Goal: Task Accomplishment & Management: Use online tool/utility

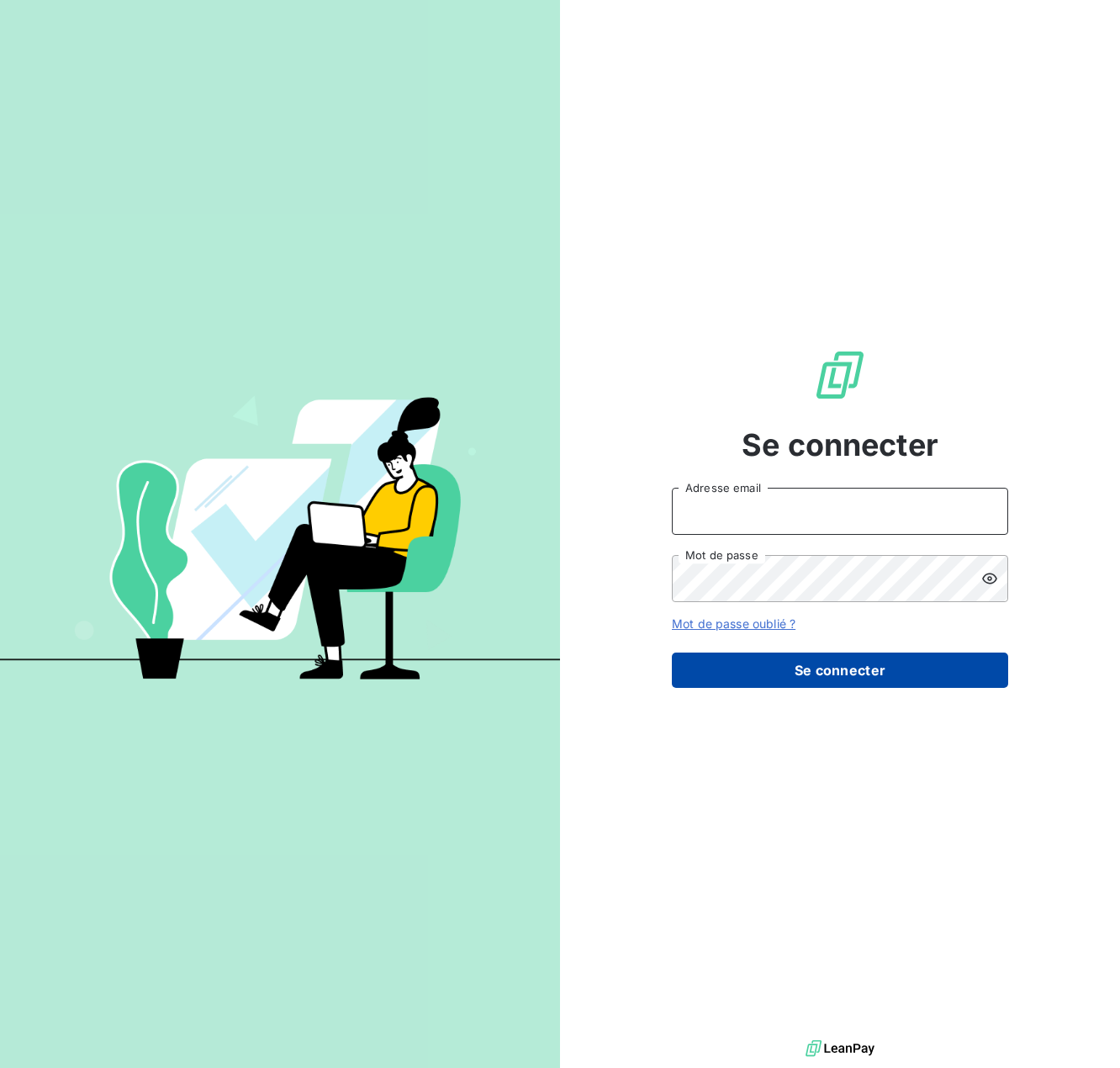
type input "[PERSON_NAME][EMAIL_ADDRESS][DOMAIN_NAME]"
click at [771, 667] on button "Se connecter" at bounding box center [840, 670] width 336 height 35
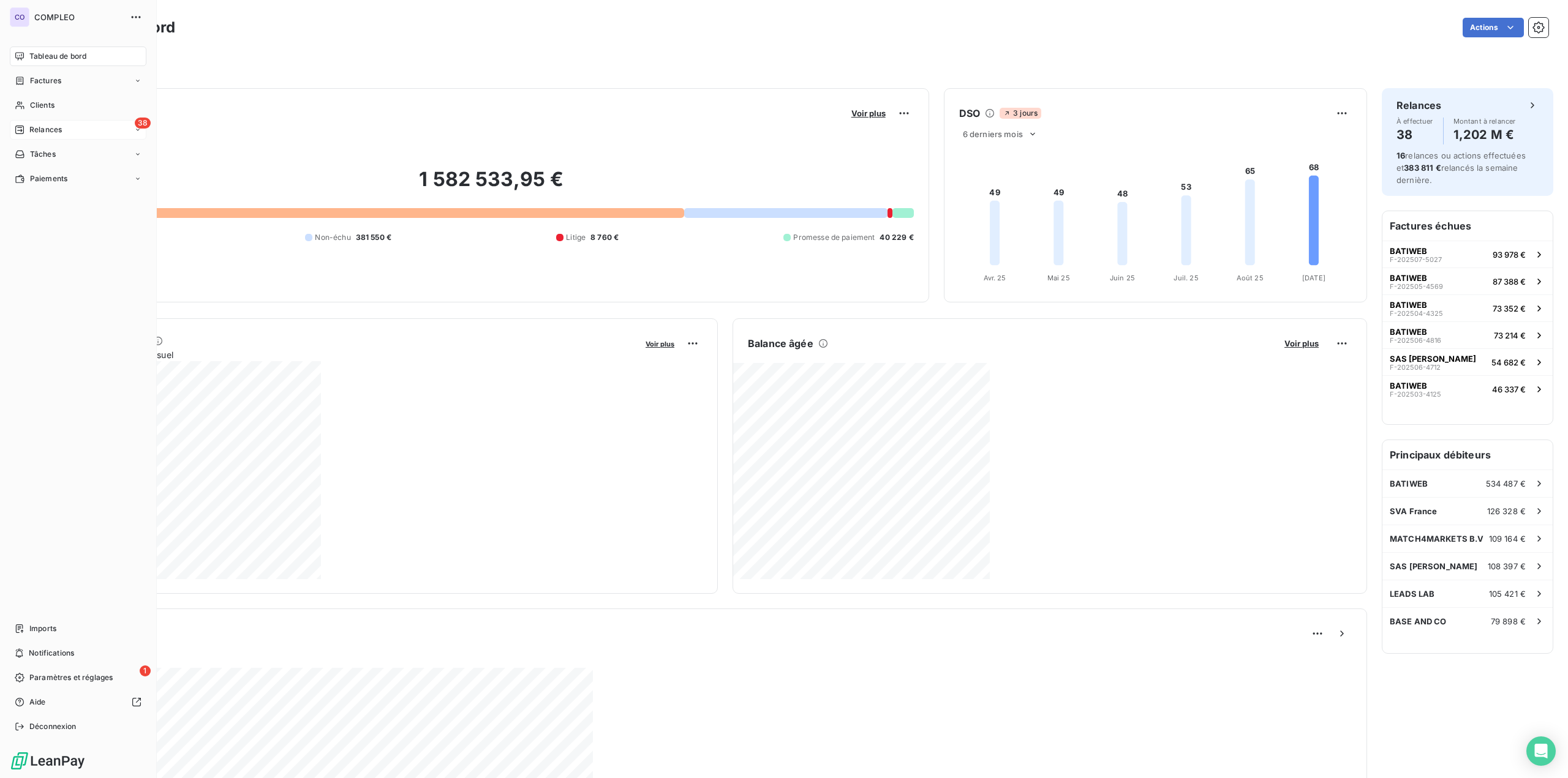
click at [39, 134] on span "Relances" at bounding box center [46, 130] width 32 height 11
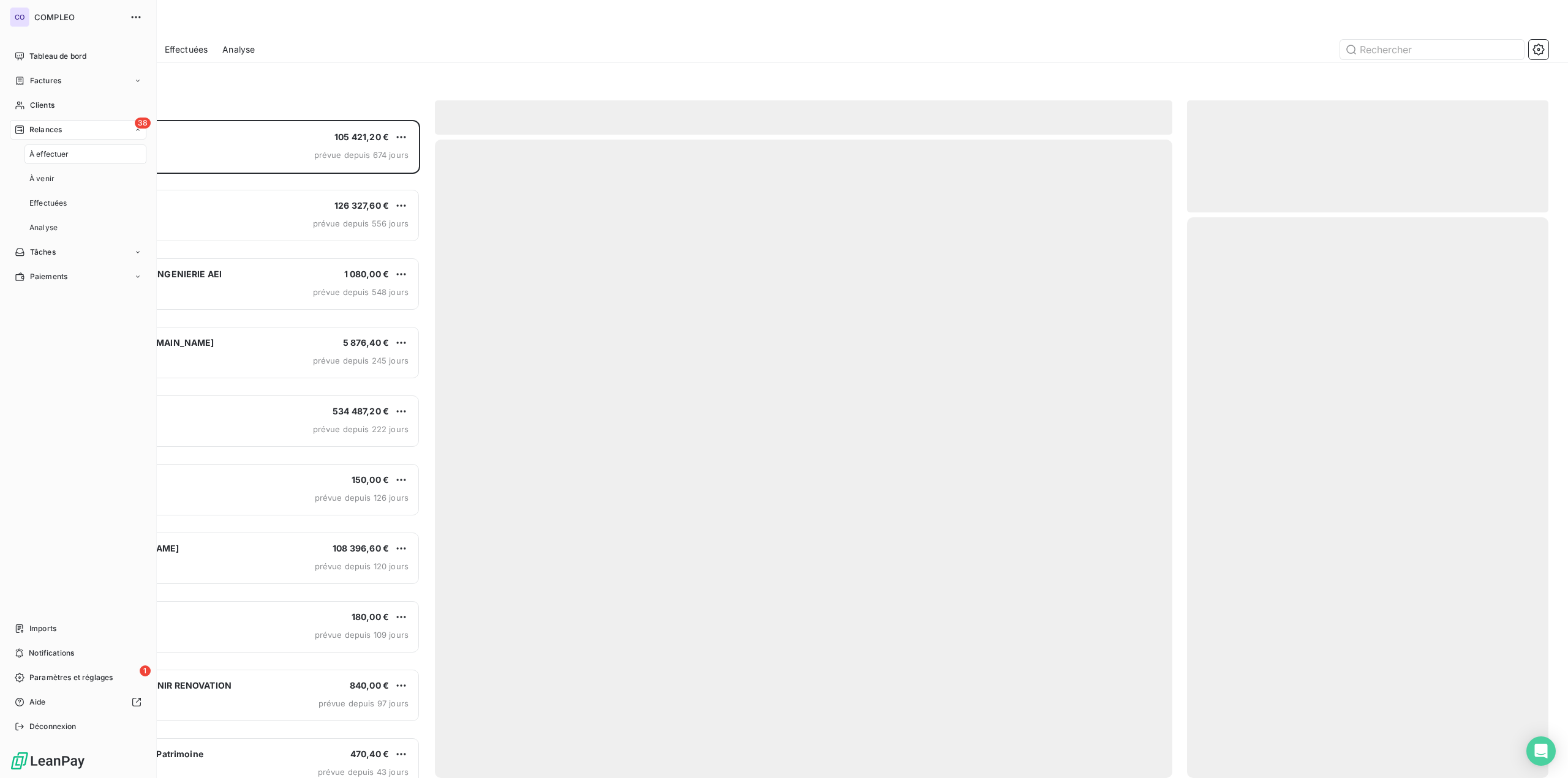
scroll to position [649, 352]
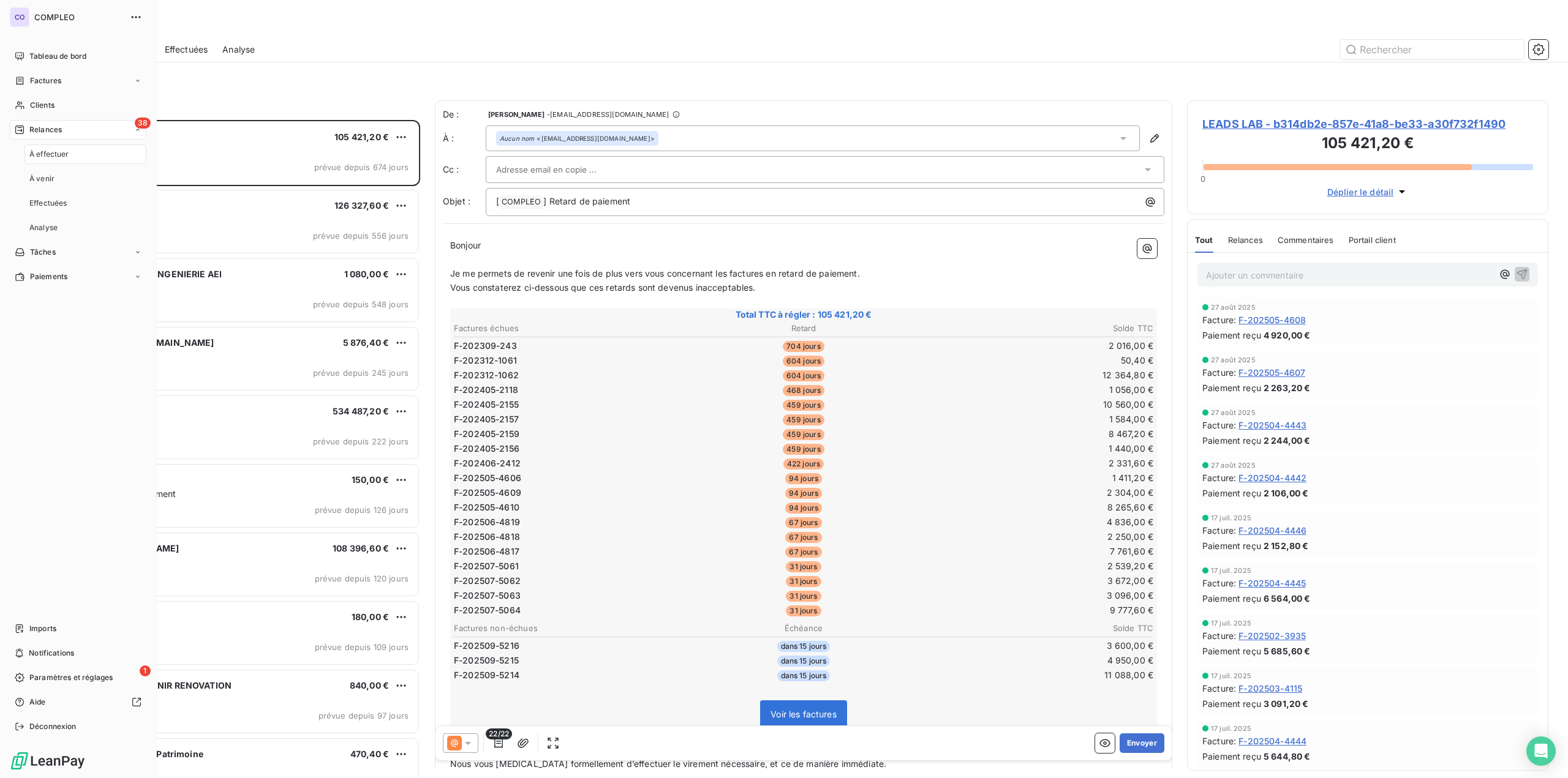
click at [81, 152] on div "À effectuer" at bounding box center [85, 154] width 122 height 19
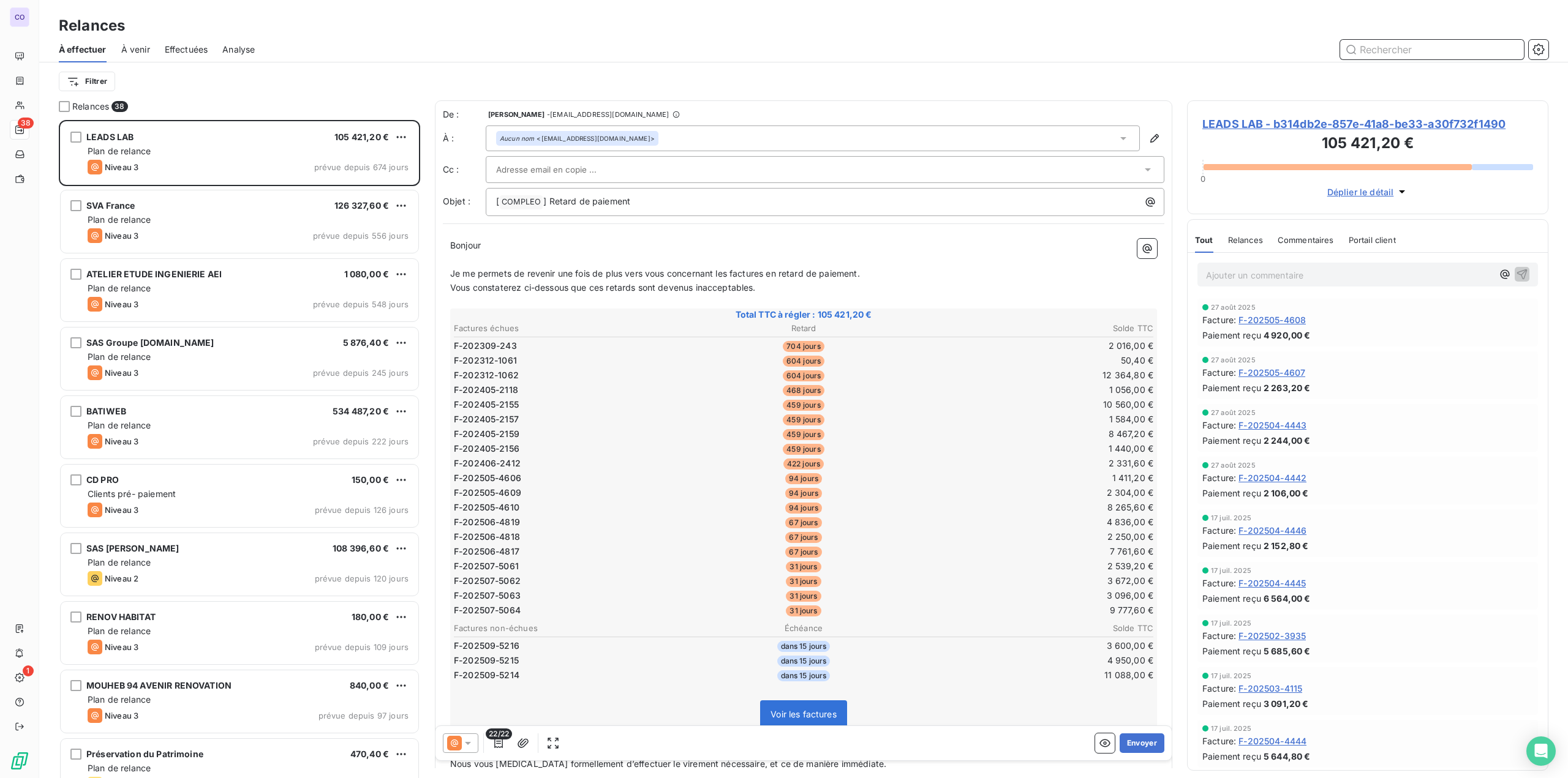
click at [815, 51] on input "text" at bounding box center [1432, 49] width 184 height 19
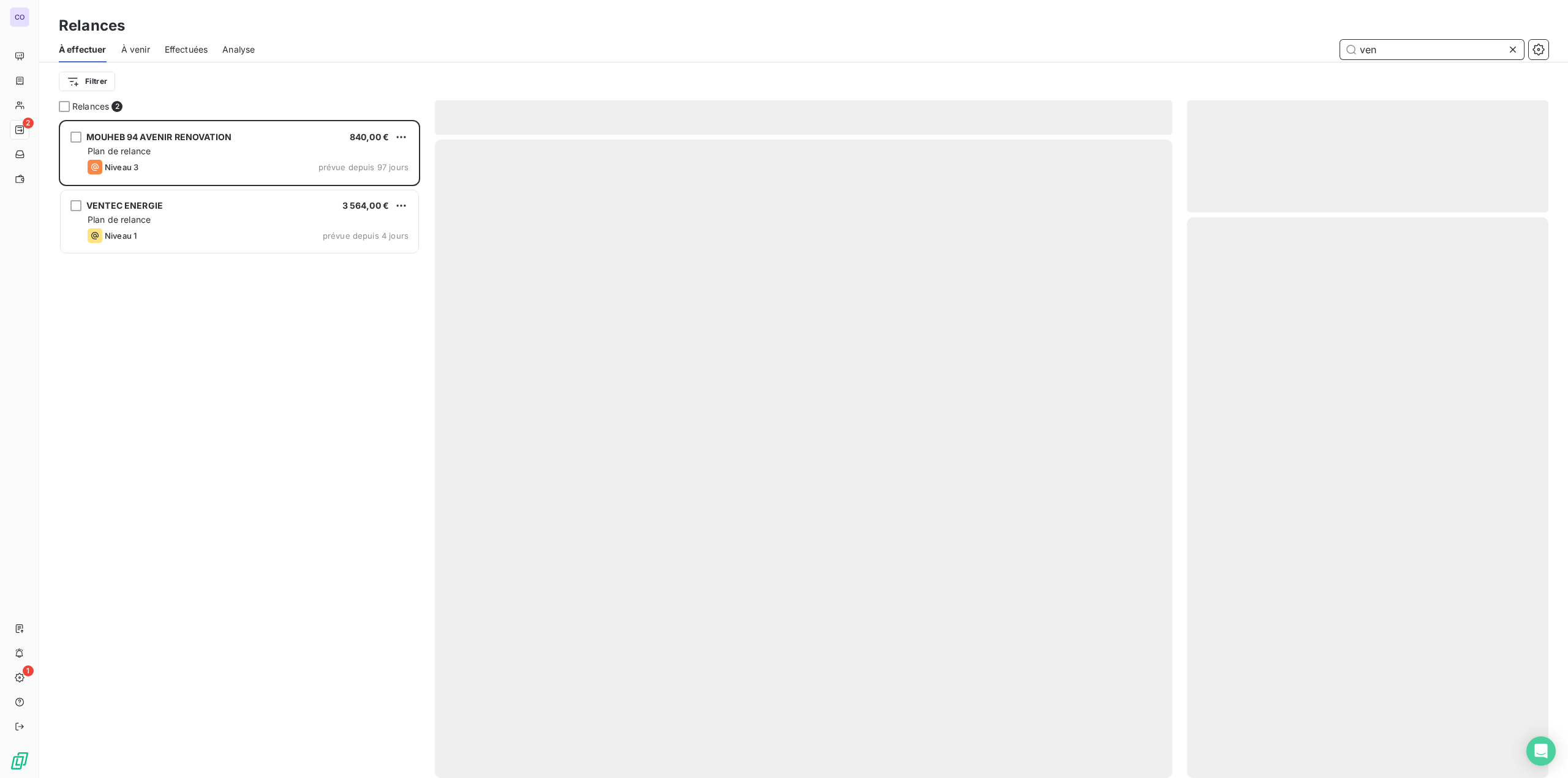
scroll to position [649, 352]
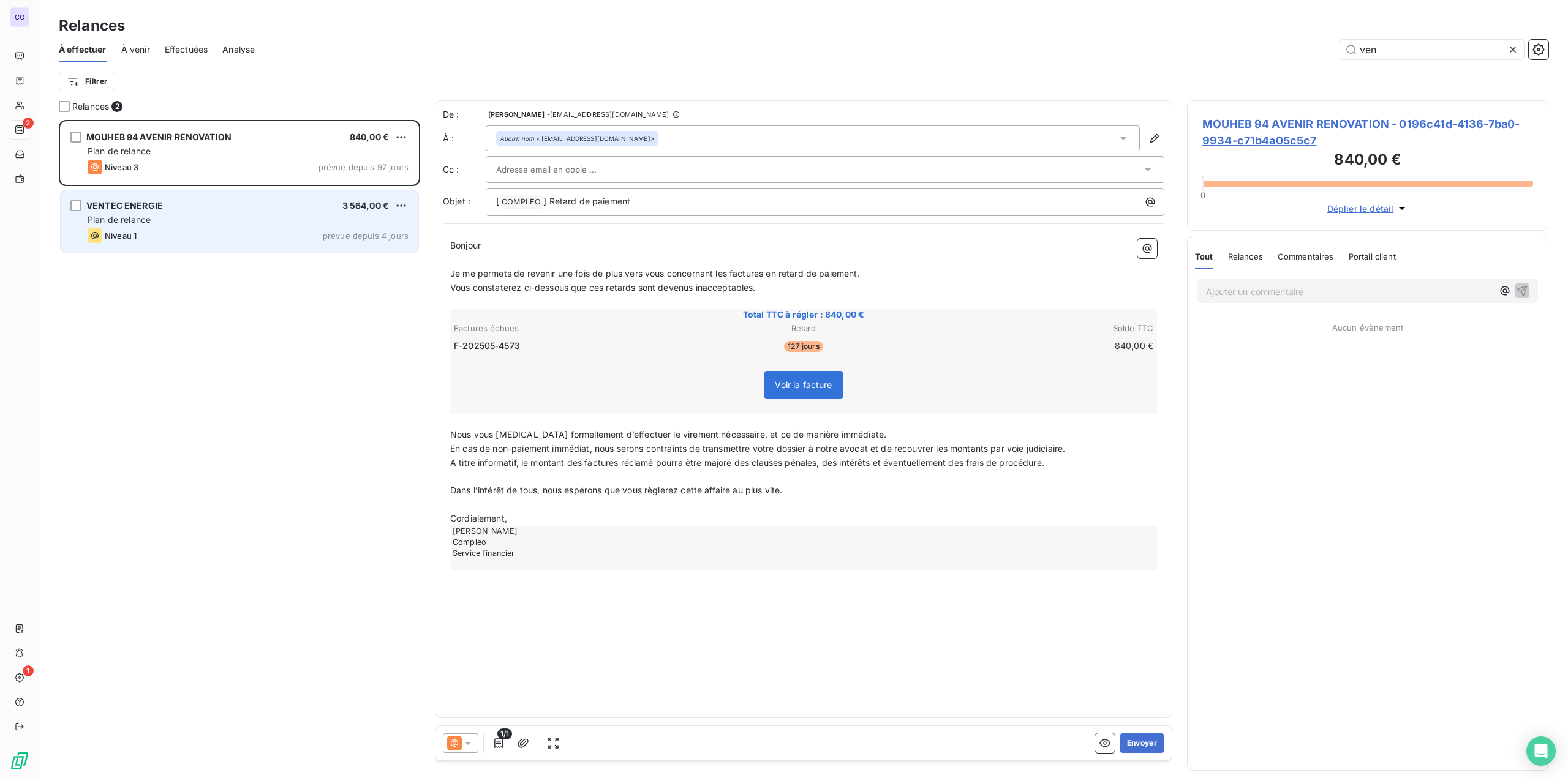
click at [181, 220] on div "Plan de relance" at bounding box center [248, 220] width 321 height 12
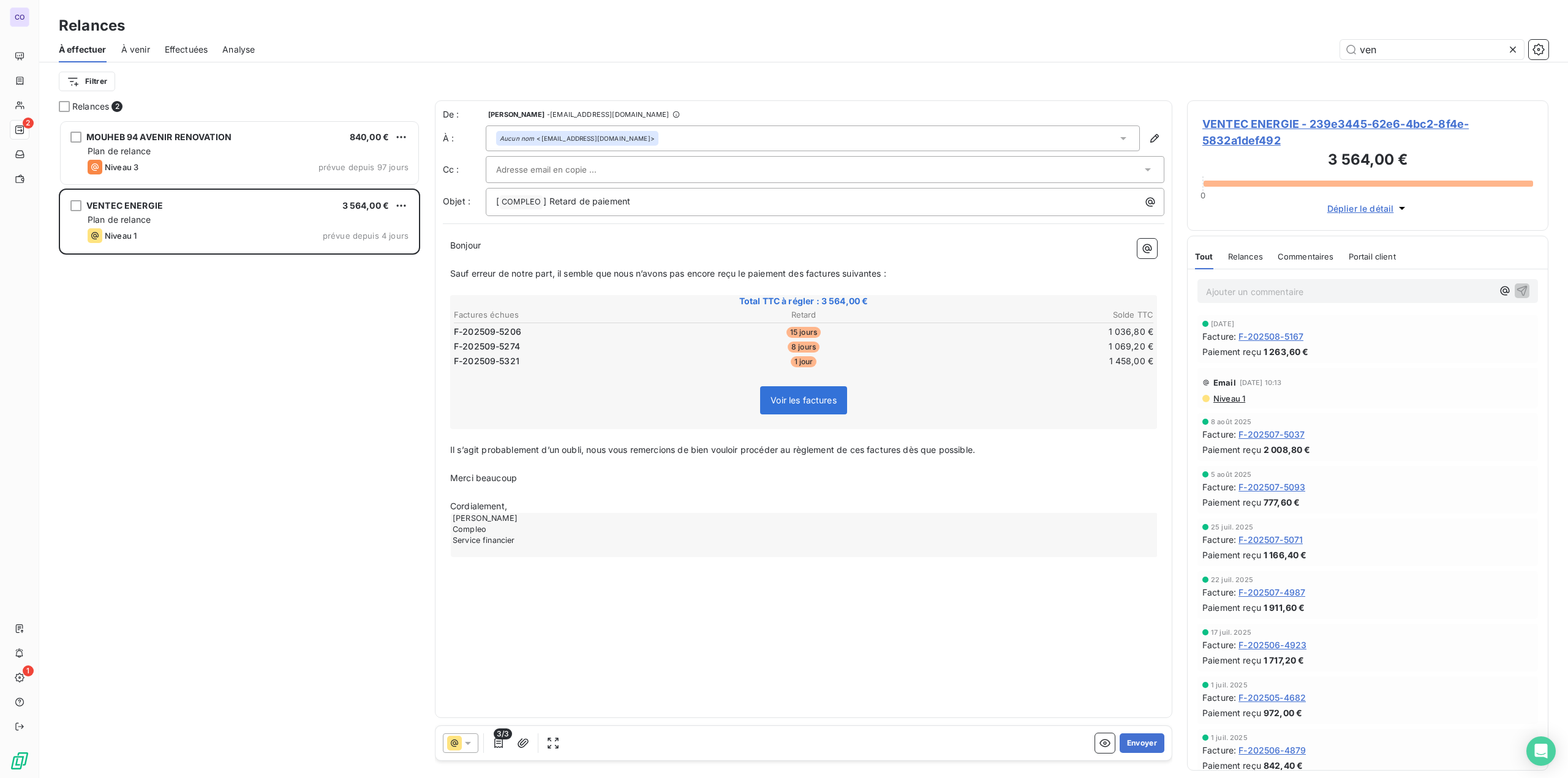
click at [529, 257] on p "﻿" at bounding box center [803, 260] width 707 height 14
click at [543, 167] on input "text" at bounding box center [562, 169] width 132 height 18
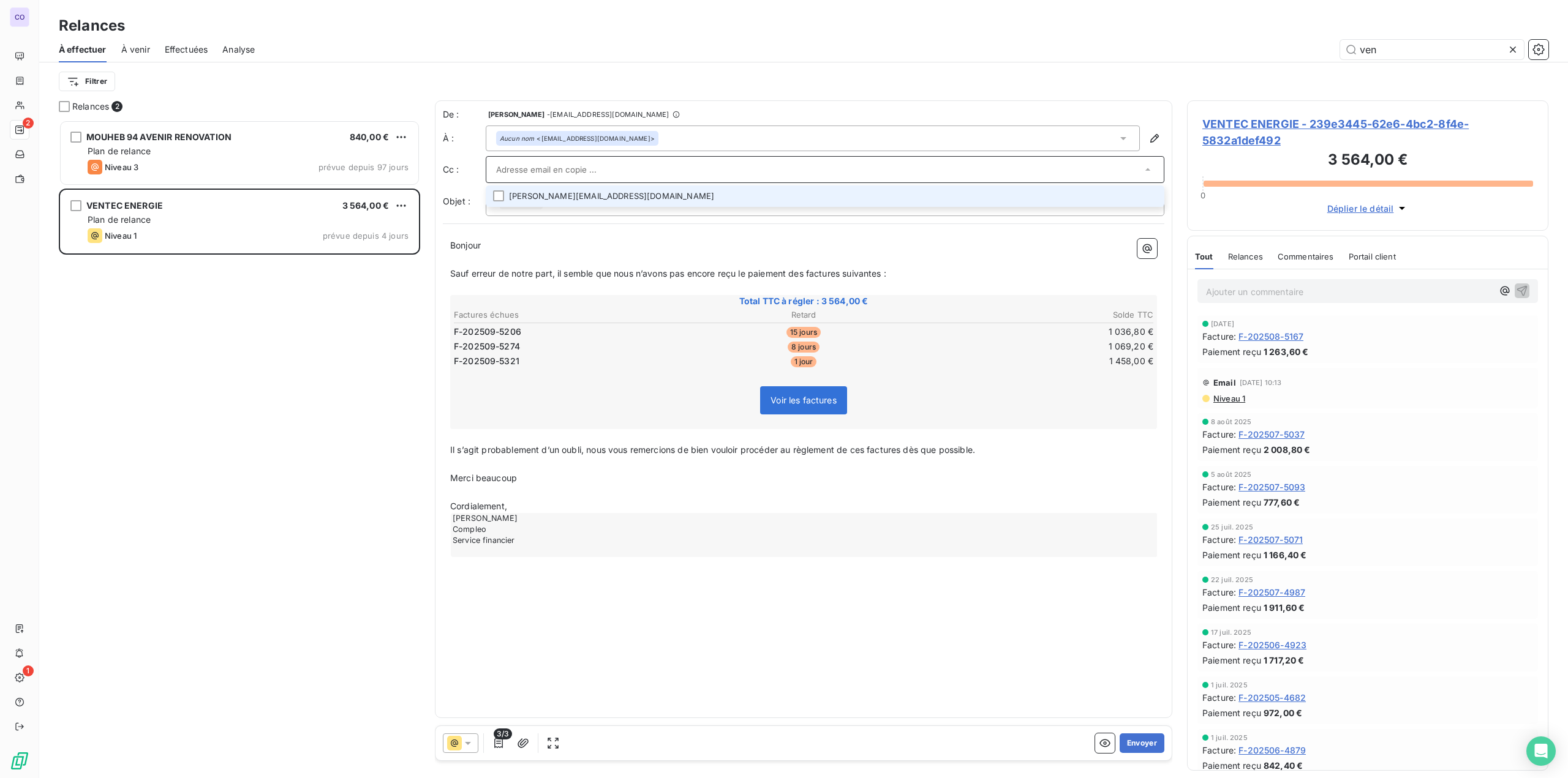
click at [538, 195] on li "[PERSON_NAME][EMAIL_ADDRESS][DOMAIN_NAME]" at bounding box center [825, 196] width 678 height 21
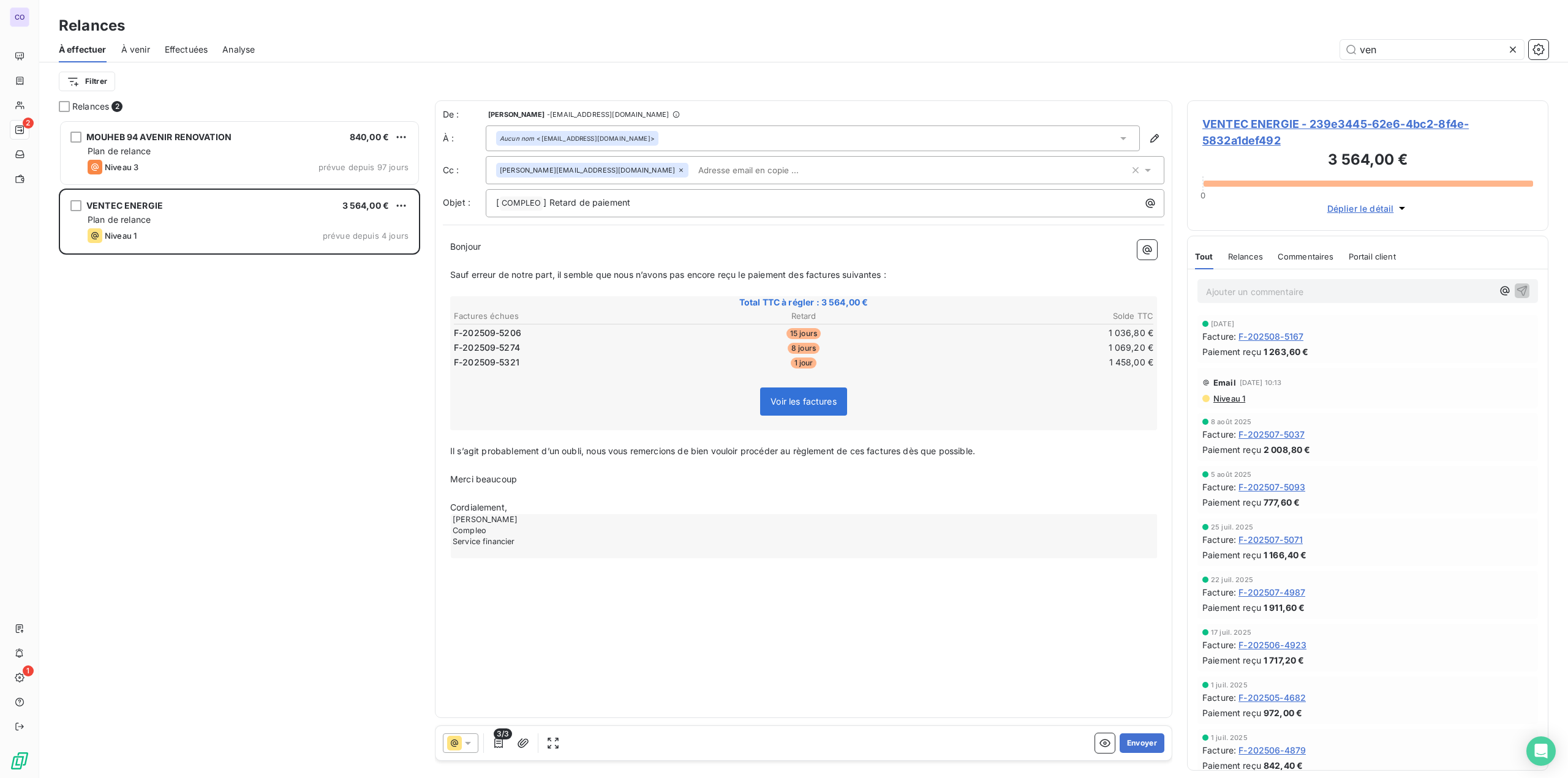
click at [507, 245] on p "Bonjour ﻿ ﻿ ﻿" at bounding box center [803, 247] width 707 height 14
click at [480, 247] on span "Bonjour" at bounding box center [465, 246] width 31 height 11
click at [815, 737] on button "Envoyer" at bounding box center [1142, 742] width 45 height 19
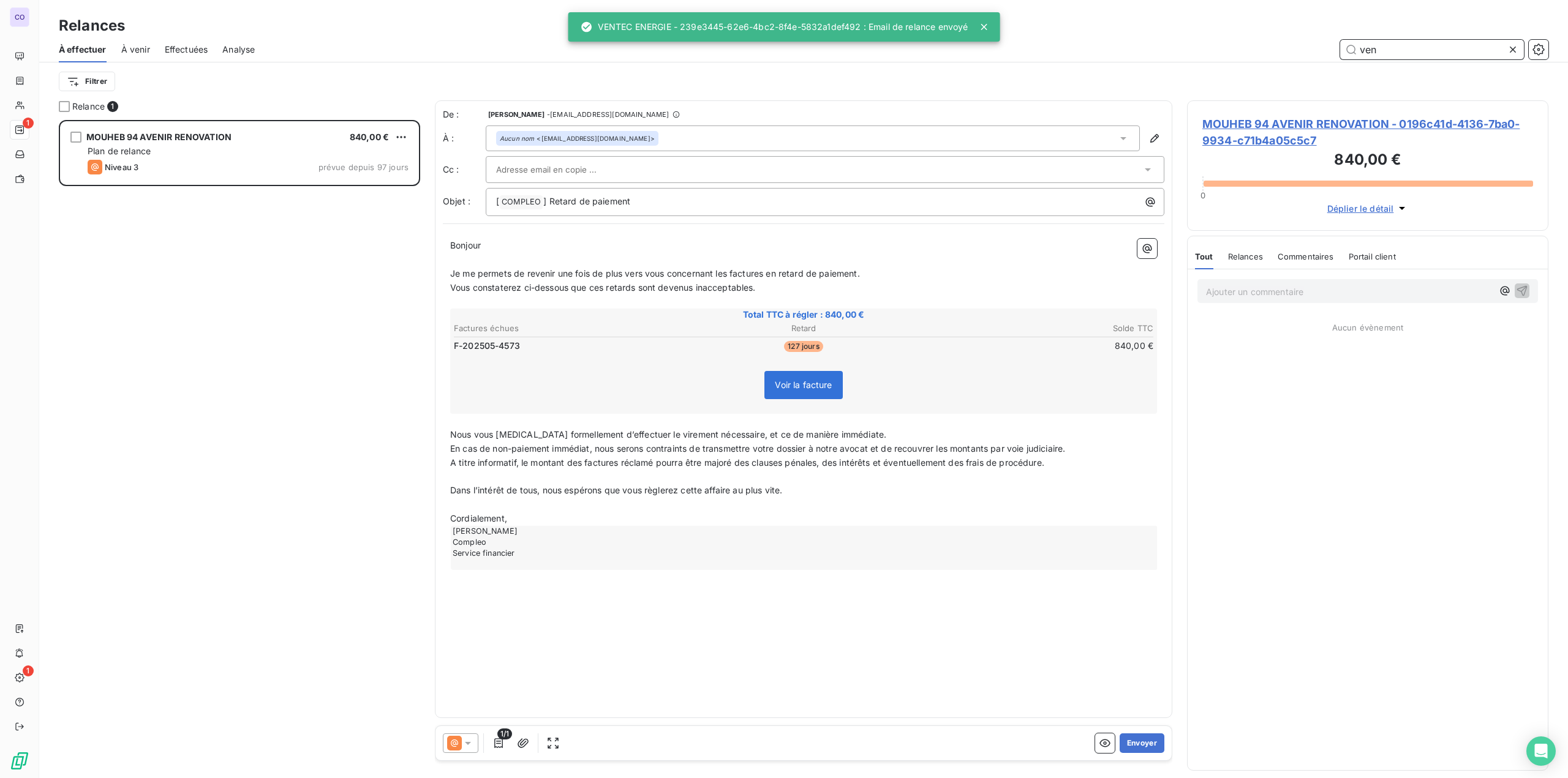
click at [815, 49] on input "ven" at bounding box center [1432, 49] width 184 height 19
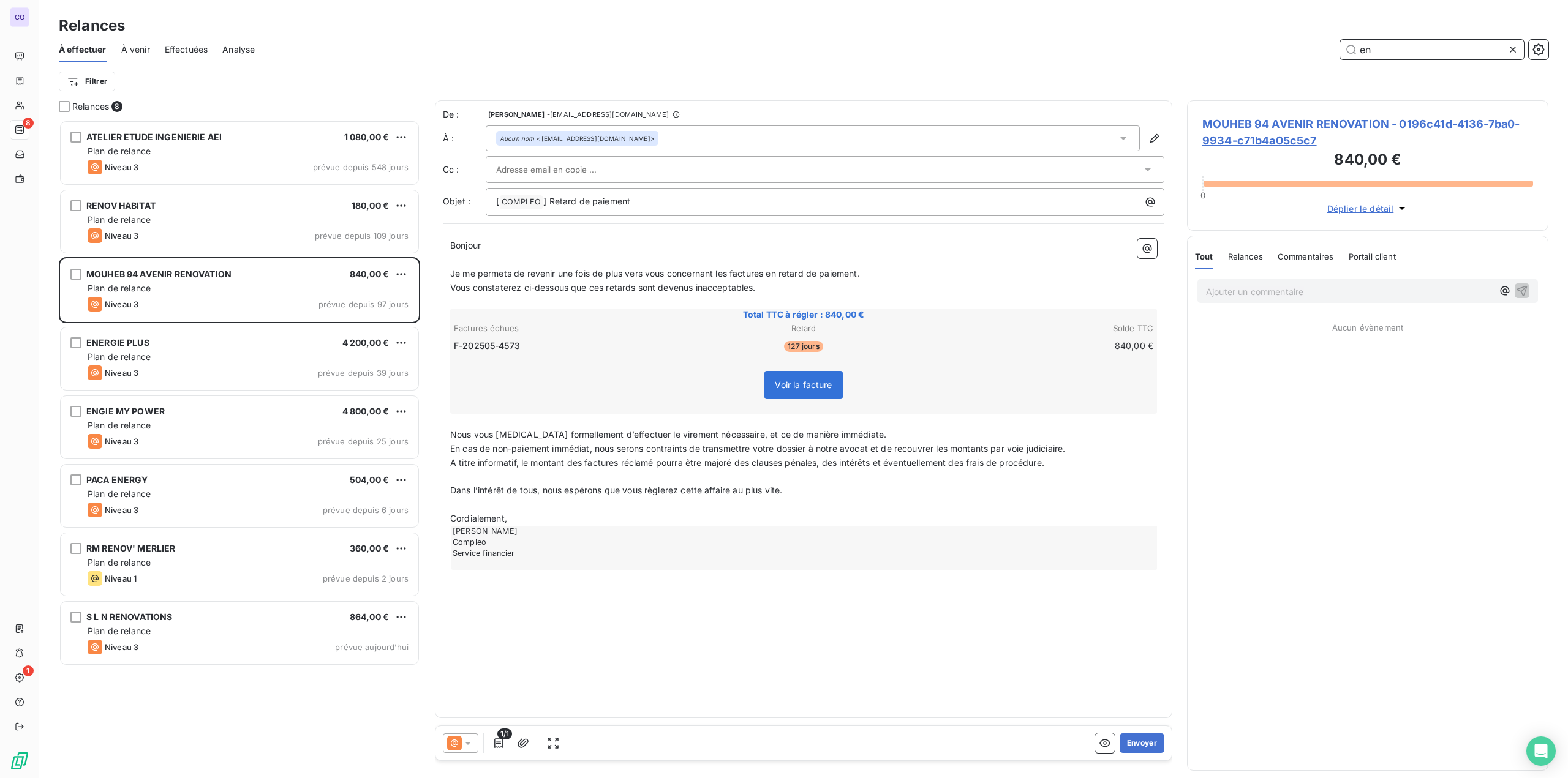
scroll to position [649, 352]
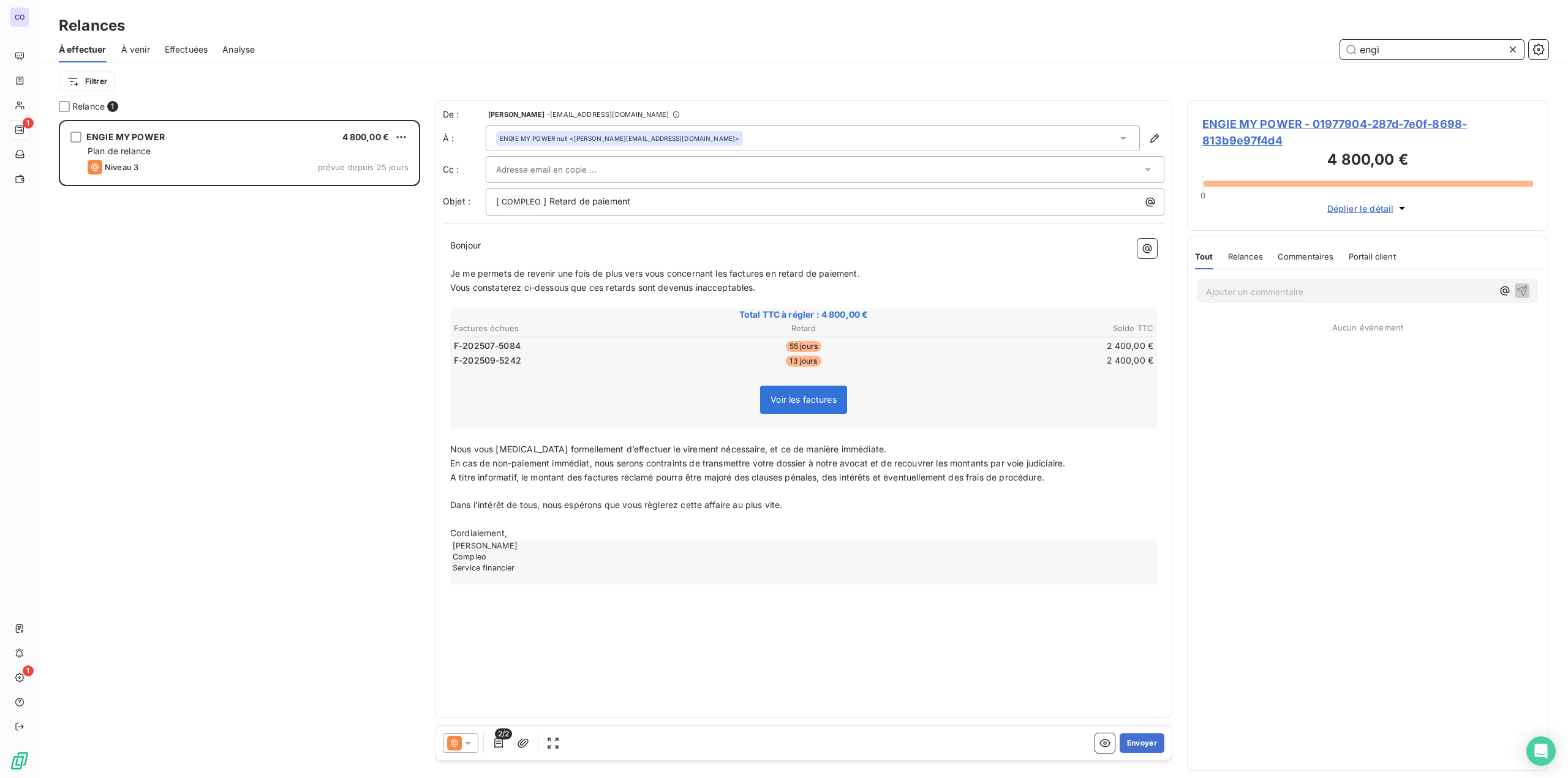
scroll to position [649, 352]
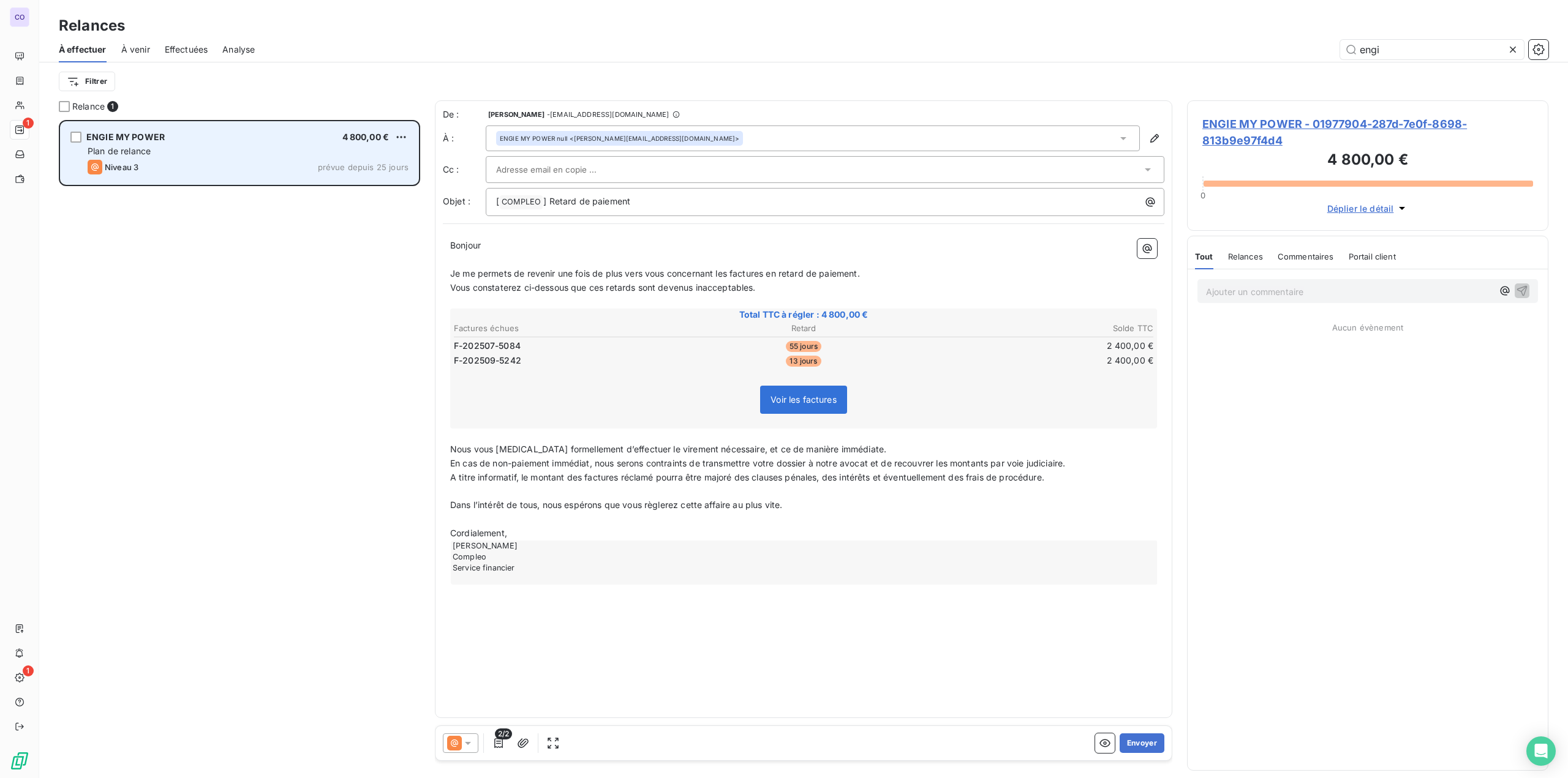
click at [150, 149] on span "Plan de relance" at bounding box center [119, 150] width 63 height 11
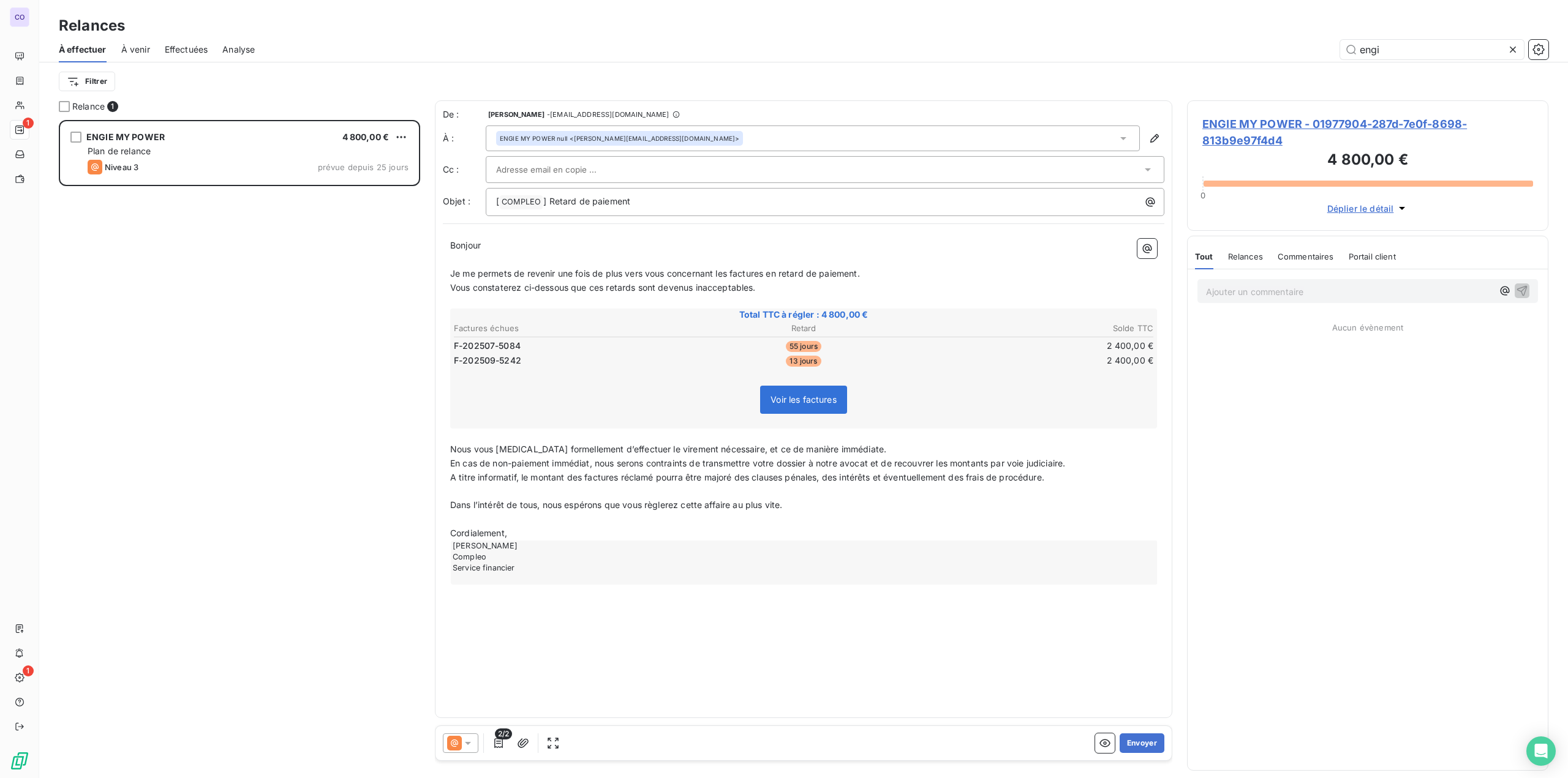
click at [815, 263] on div "Relances" at bounding box center [1246, 256] width 35 height 26
click at [466, 746] on icon at bounding box center [468, 743] width 12 height 12
click at [472, 673] on span "Niveau 1" at bounding box center [485, 670] width 35 height 12
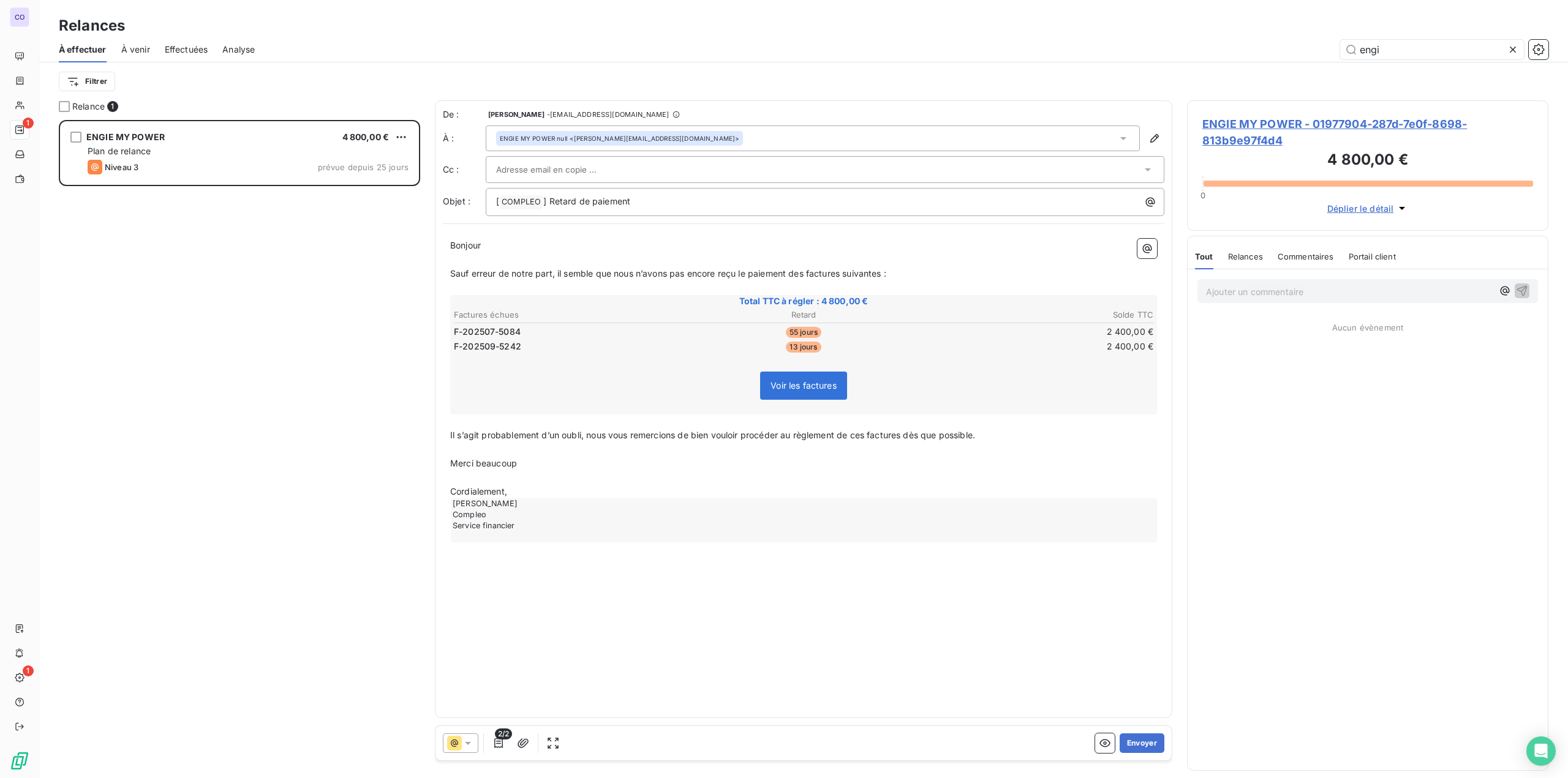
click at [542, 164] on input "text" at bounding box center [562, 169] width 132 height 18
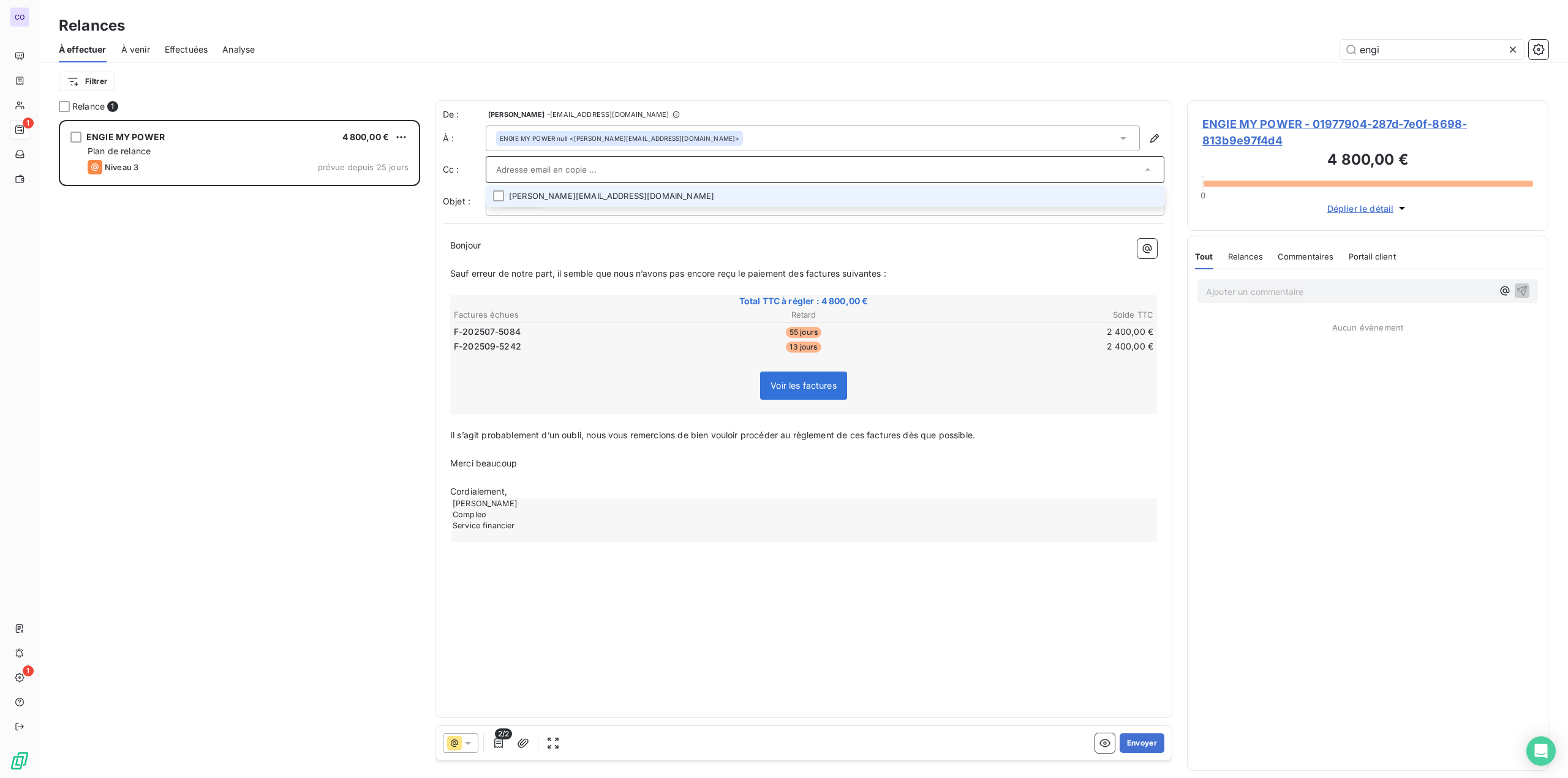
click at [542, 197] on li "[PERSON_NAME][EMAIL_ADDRESS][DOMAIN_NAME]" at bounding box center [825, 196] width 678 height 21
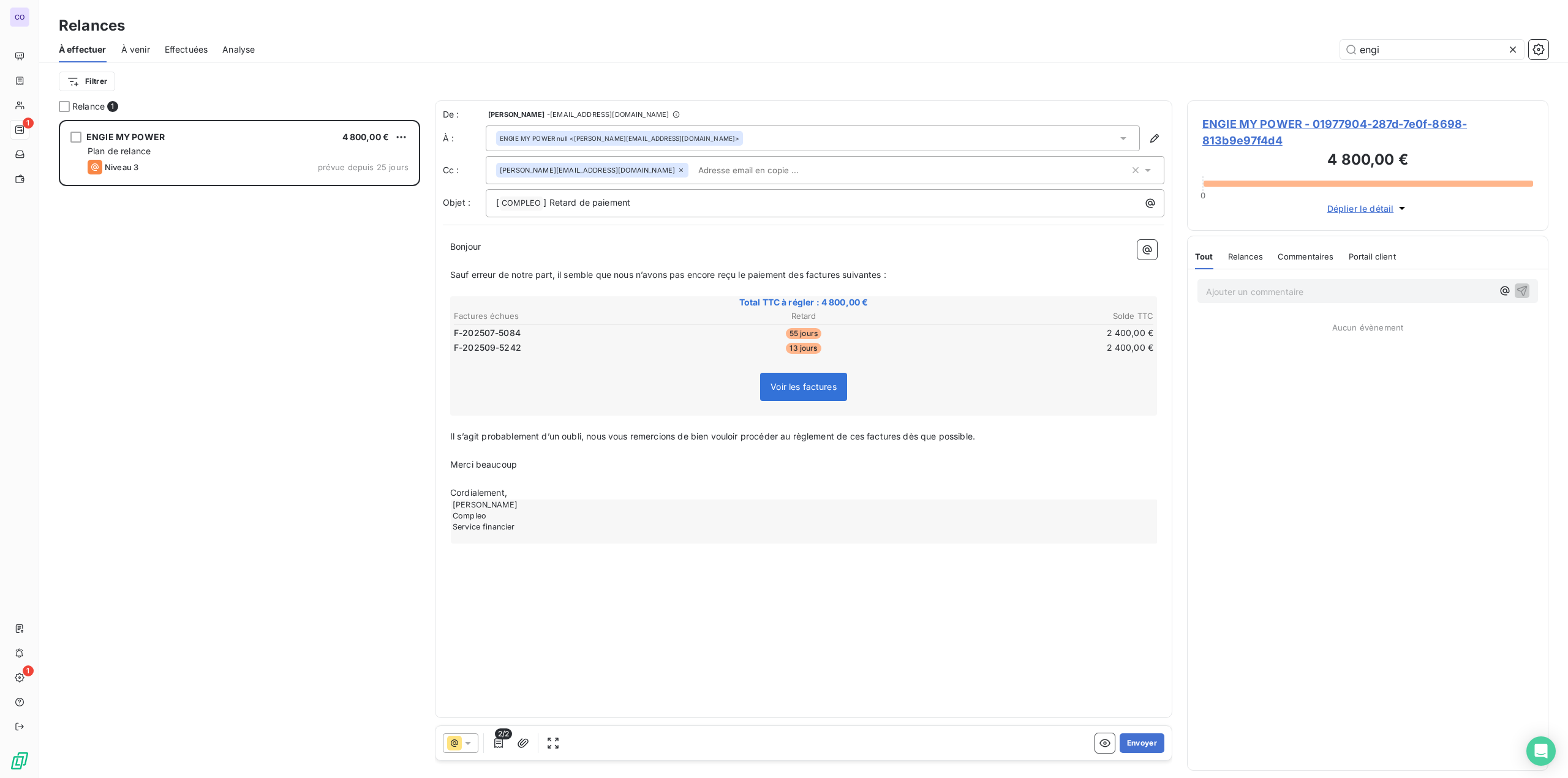
click at [491, 253] on p "Bonjour ﻿ ﻿ ﻿" at bounding box center [803, 247] width 707 height 14
click at [481, 247] on span "Bonjour" at bounding box center [465, 246] width 31 height 11
click at [815, 740] on button "Envoyer" at bounding box center [1142, 742] width 45 height 19
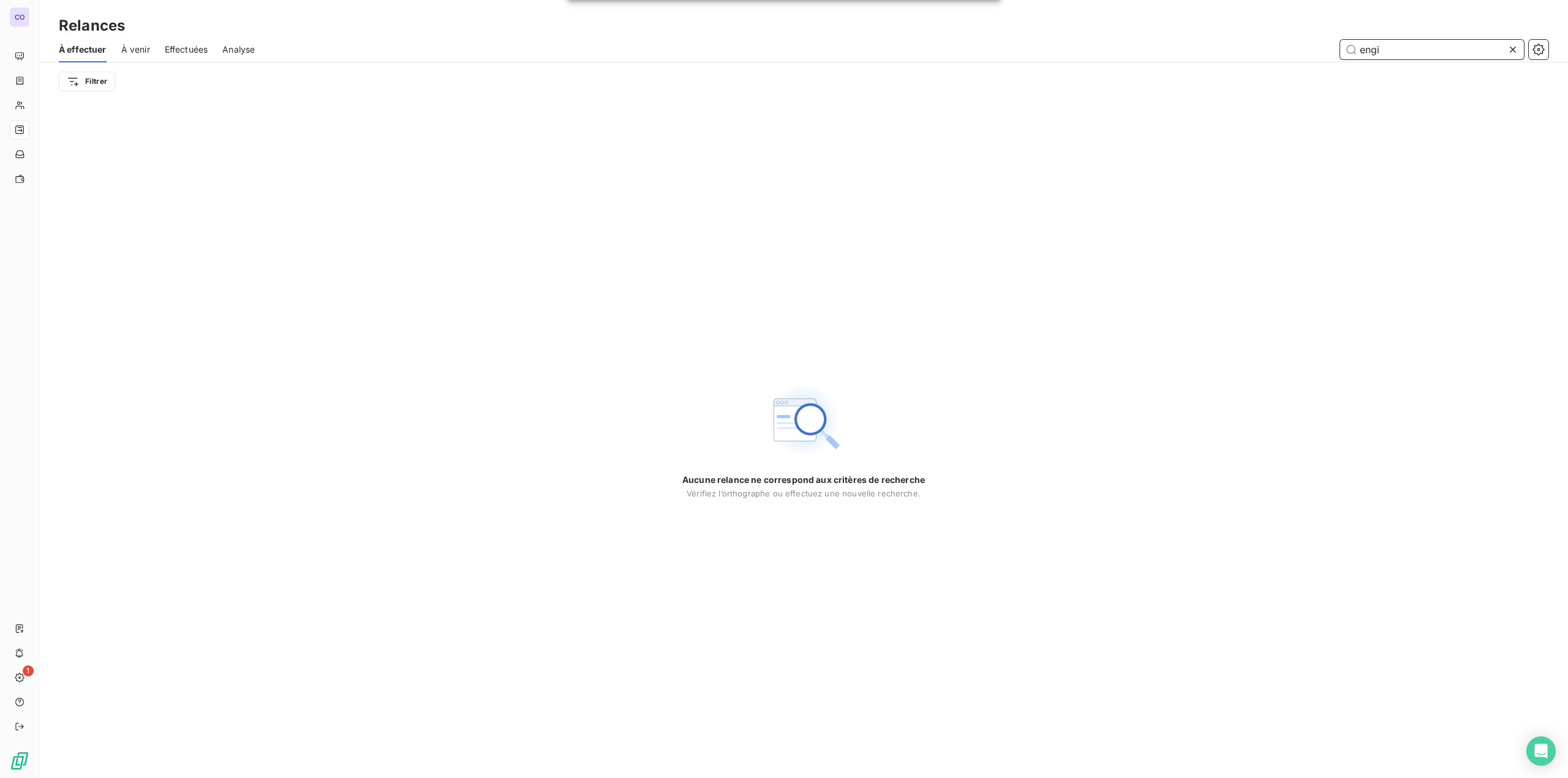
click at [815, 51] on input "engi" at bounding box center [1432, 49] width 184 height 19
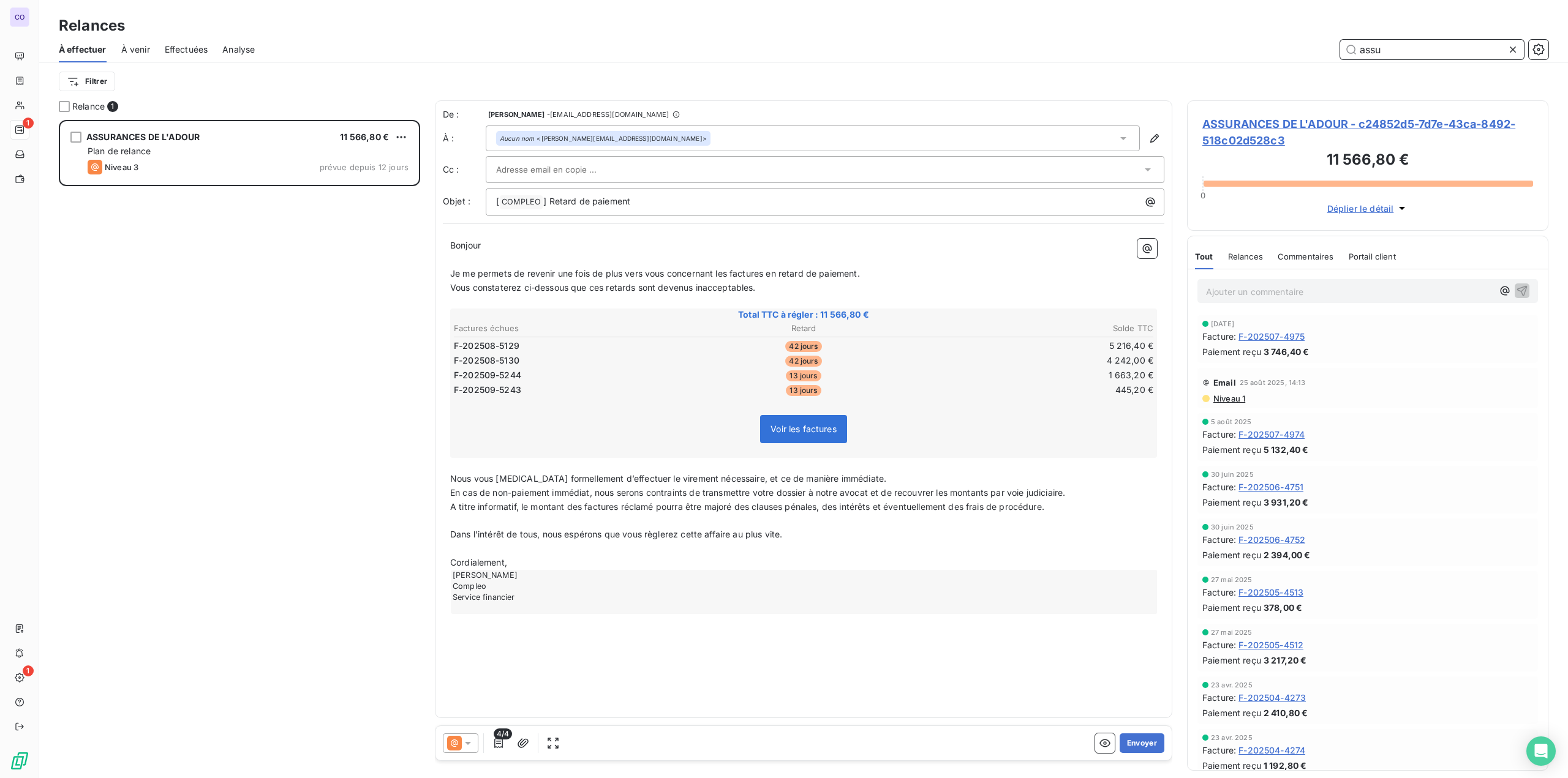
scroll to position [649, 352]
type input "assu"
click at [580, 172] on input "text" at bounding box center [562, 169] width 132 height 18
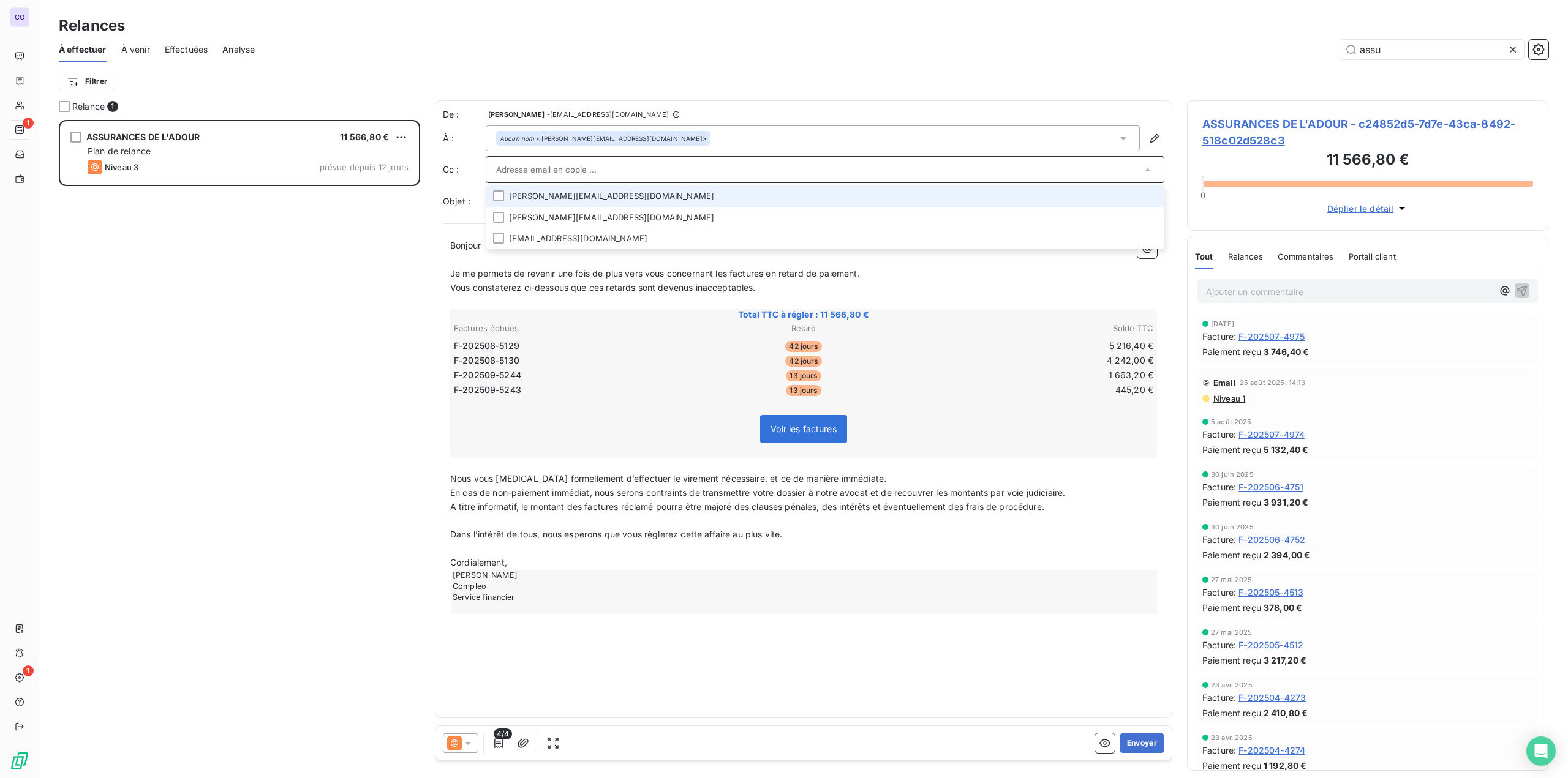
click at [558, 190] on li "[PERSON_NAME][EMAIL_ADDRESS][DOMAIN_NAME]" at bounding box center [825, 196] width 678 height 21
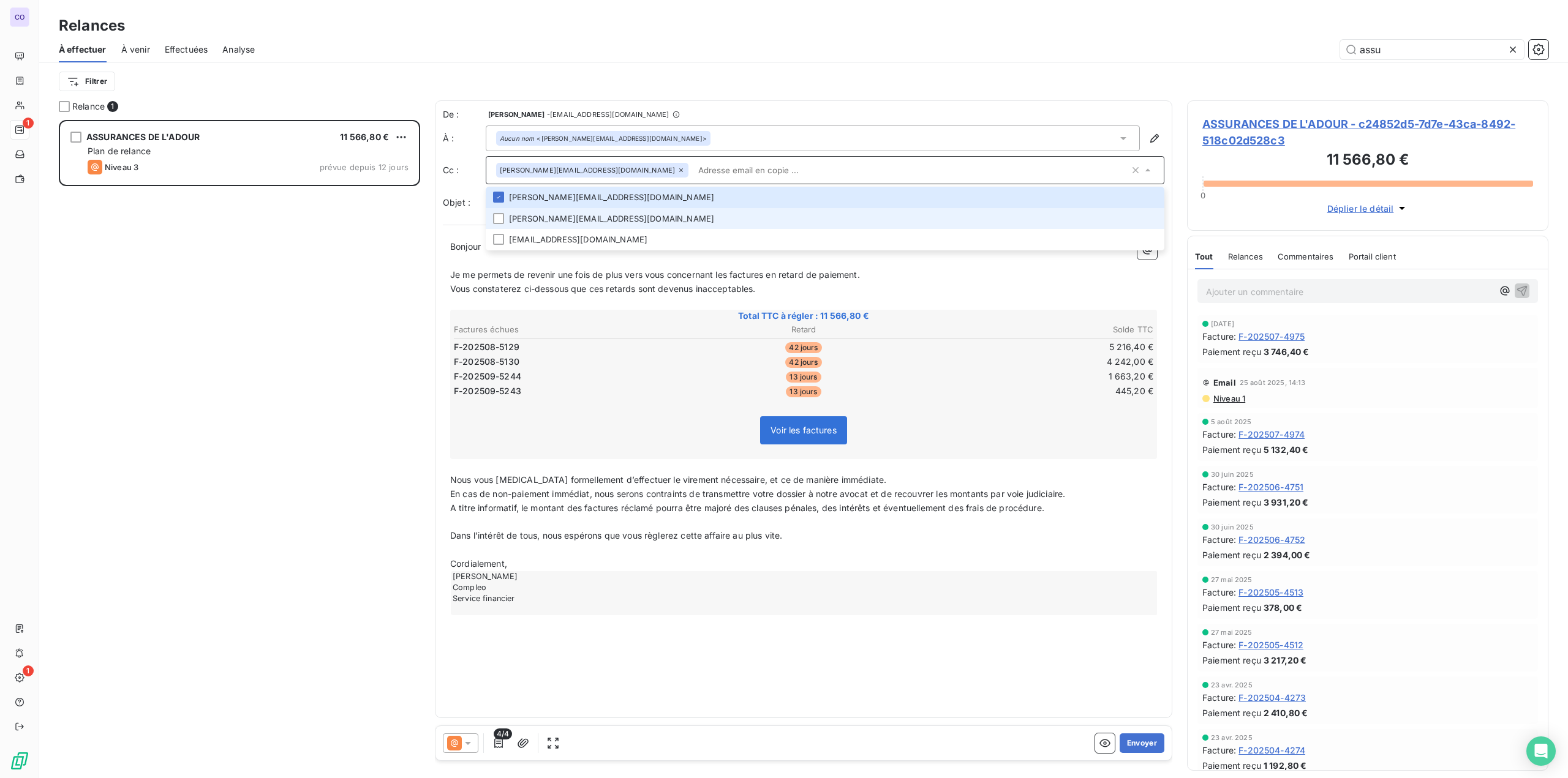
click at [543, 227] on li "[PERSON_NAME][EMAIL_ADDRESS][DOMAIN_NAME]" at bounding box center [825, 219] width 678 height 21
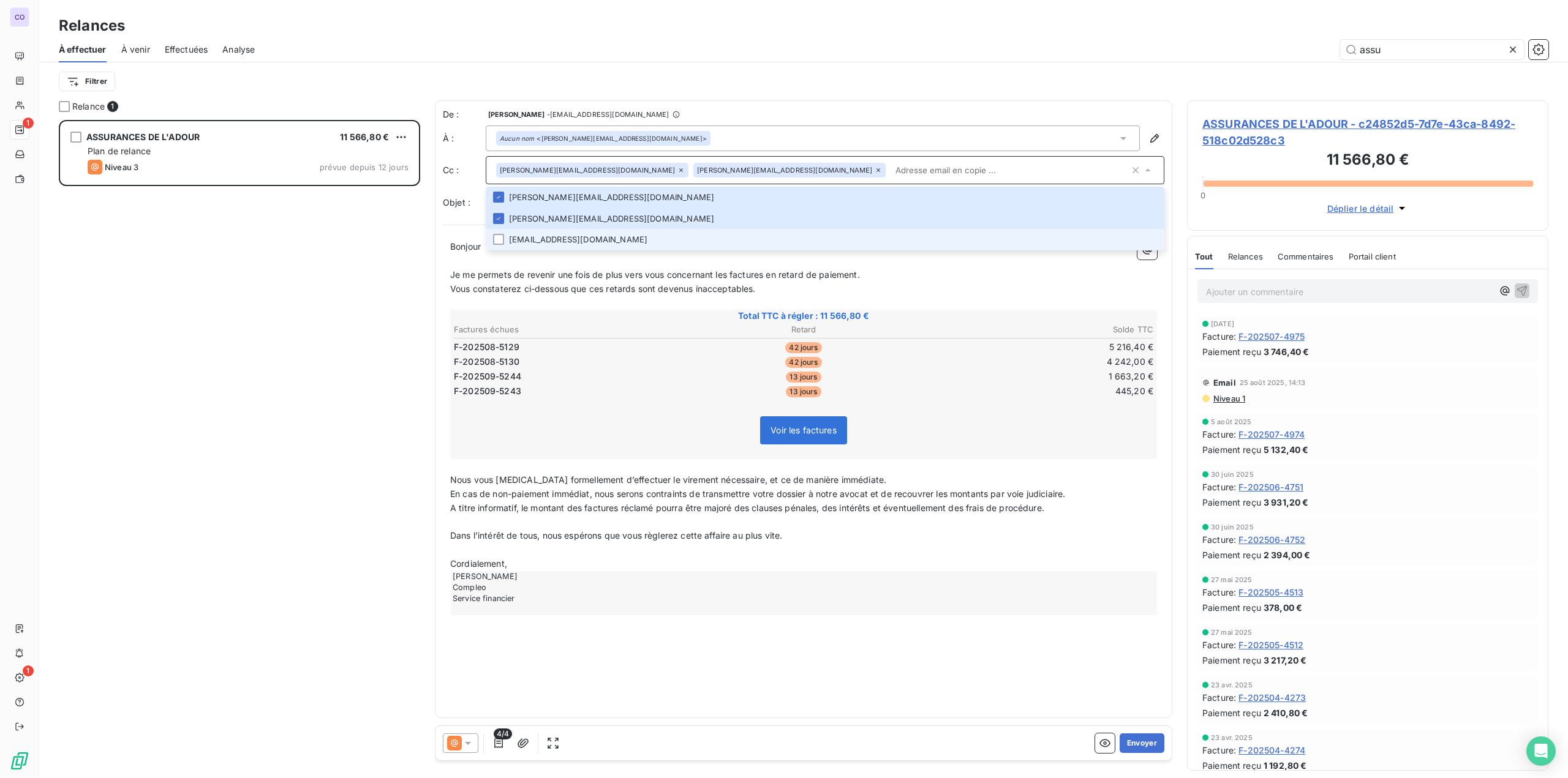
click at [537, 239] on li "[EMAIL_ADDRESS][DOMAIN_NAME]" at bounding box center [825, 240] width 678 height 21
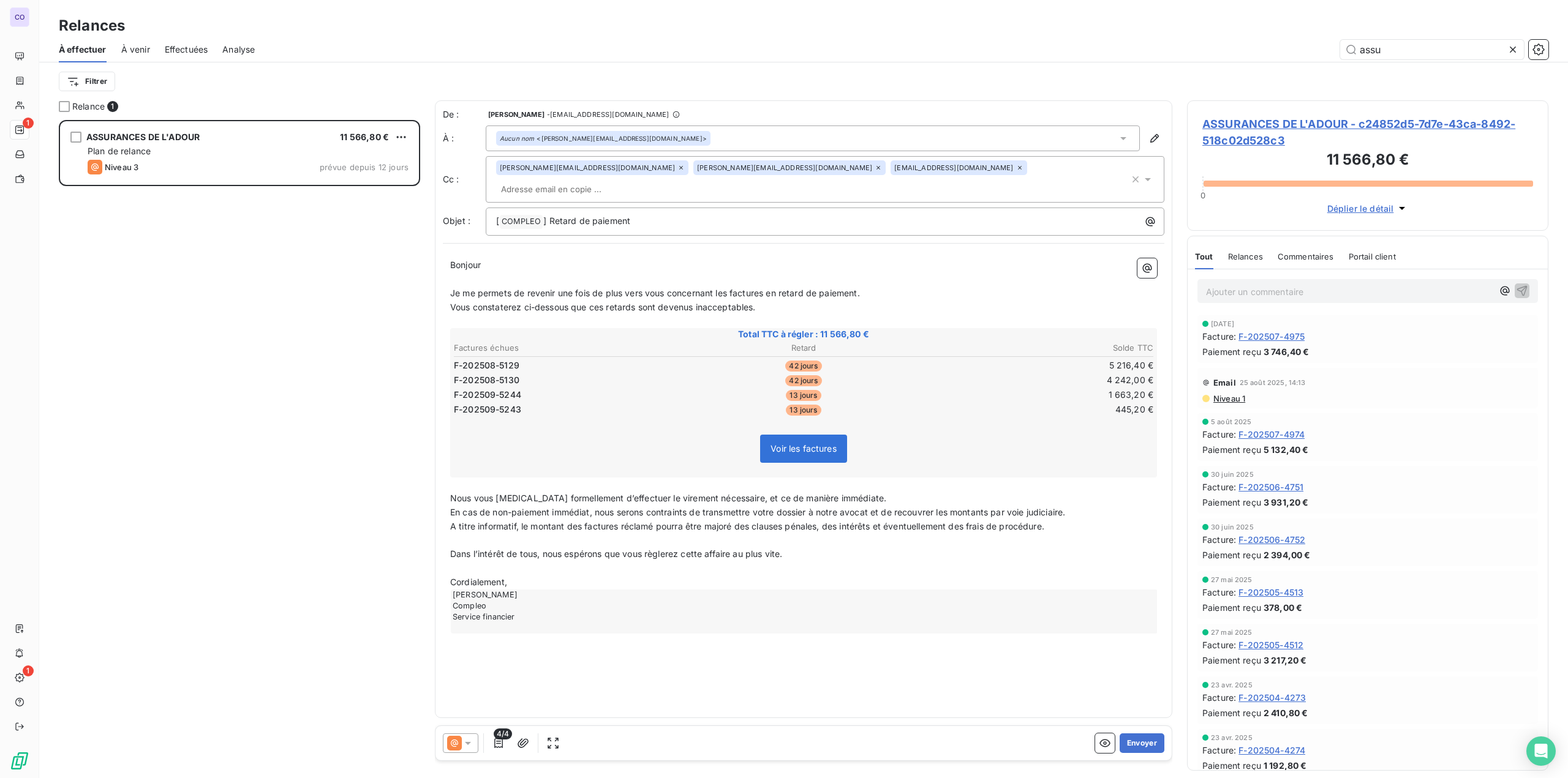
click at [460, 745] on icon at bounding box center [455, 743] width 15 height 15
click at [475, 674] on span "Niveau 1" at bounding box center [485, 670] width 35 height 12
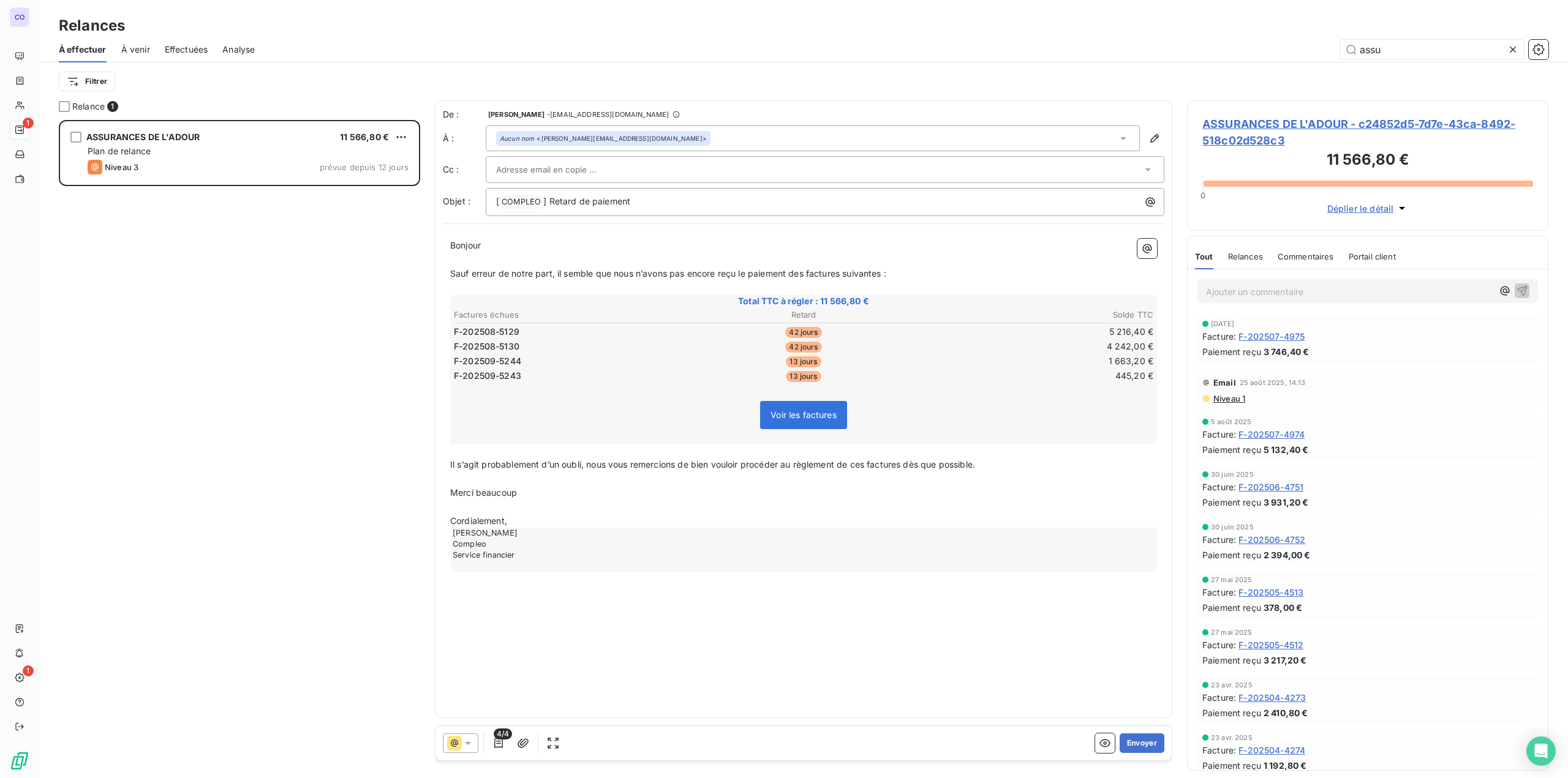
click at [551, 175] on input "text" at bounding box center [562, 169] width 132 height 18
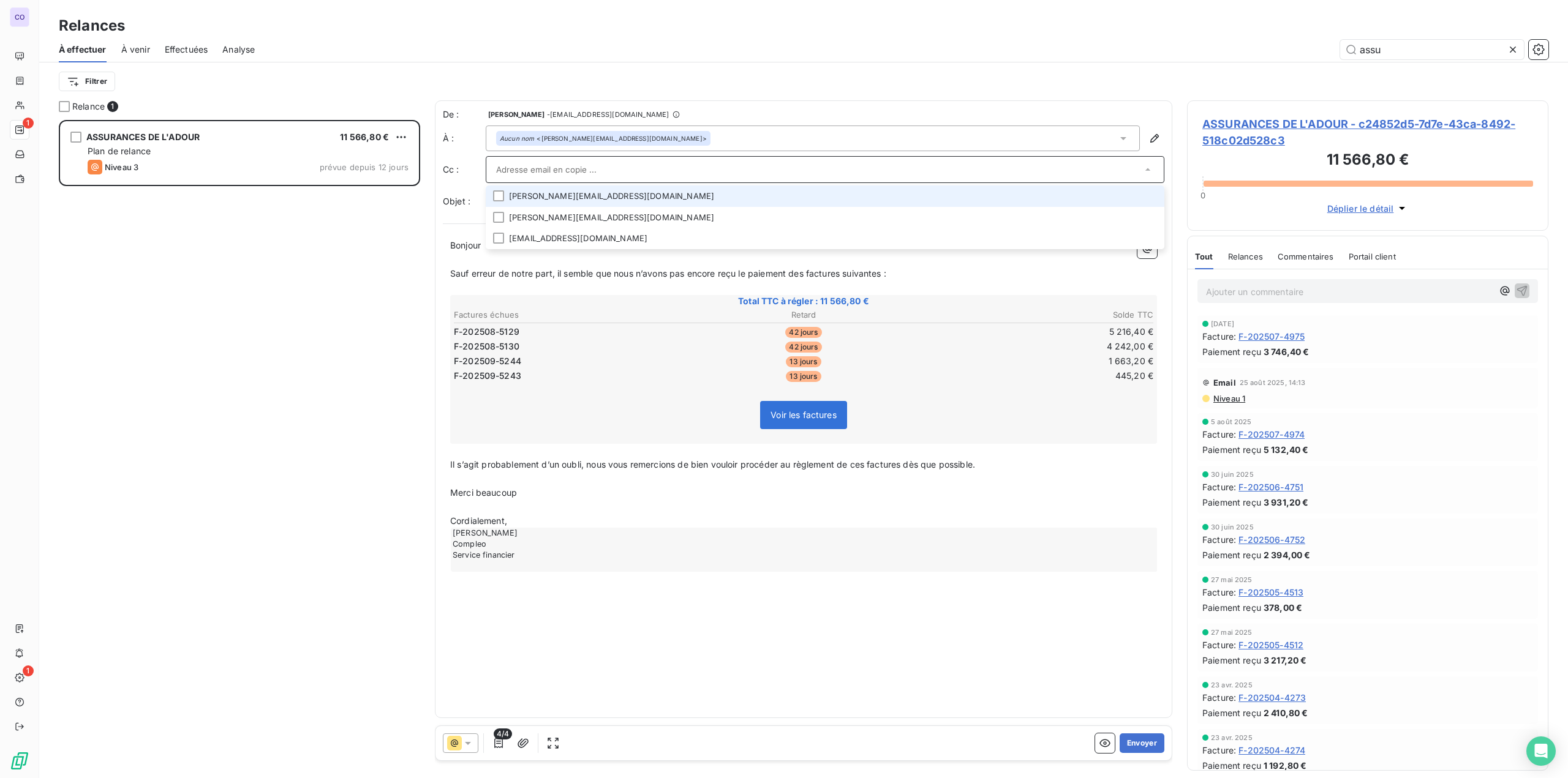
click at [549, 188] on li "[PERSON_NAME][EMAIL_ADDRESS][DOMAIN_NAME]" at bounding box center [825, 196] width 678 height 21
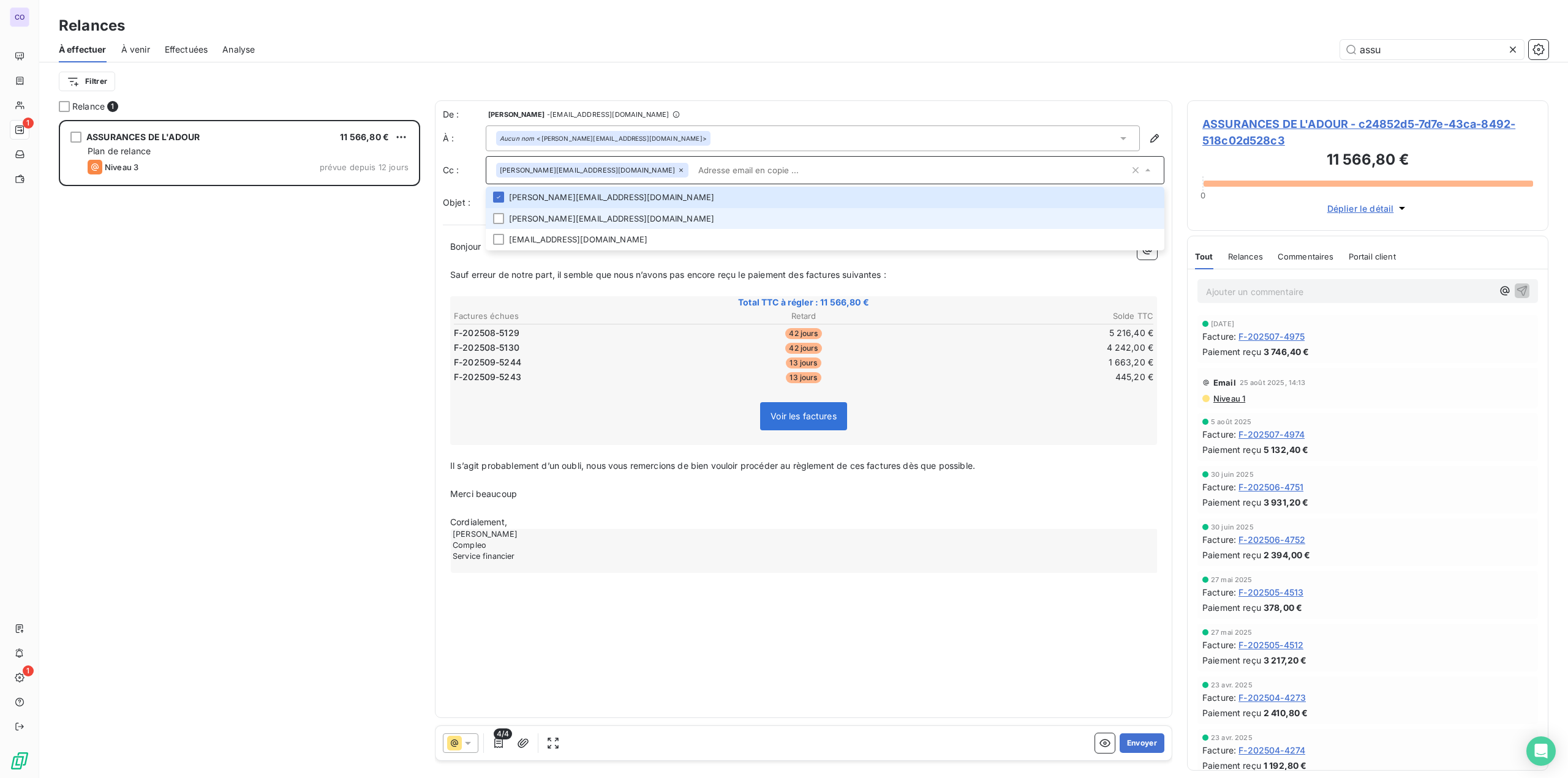
click at [543, 222] on li "[PERSON_NAME][EMAIL_ADDRESS][DOMAIN_NAME]" at bounding box center [825, 219] width 678 height 21
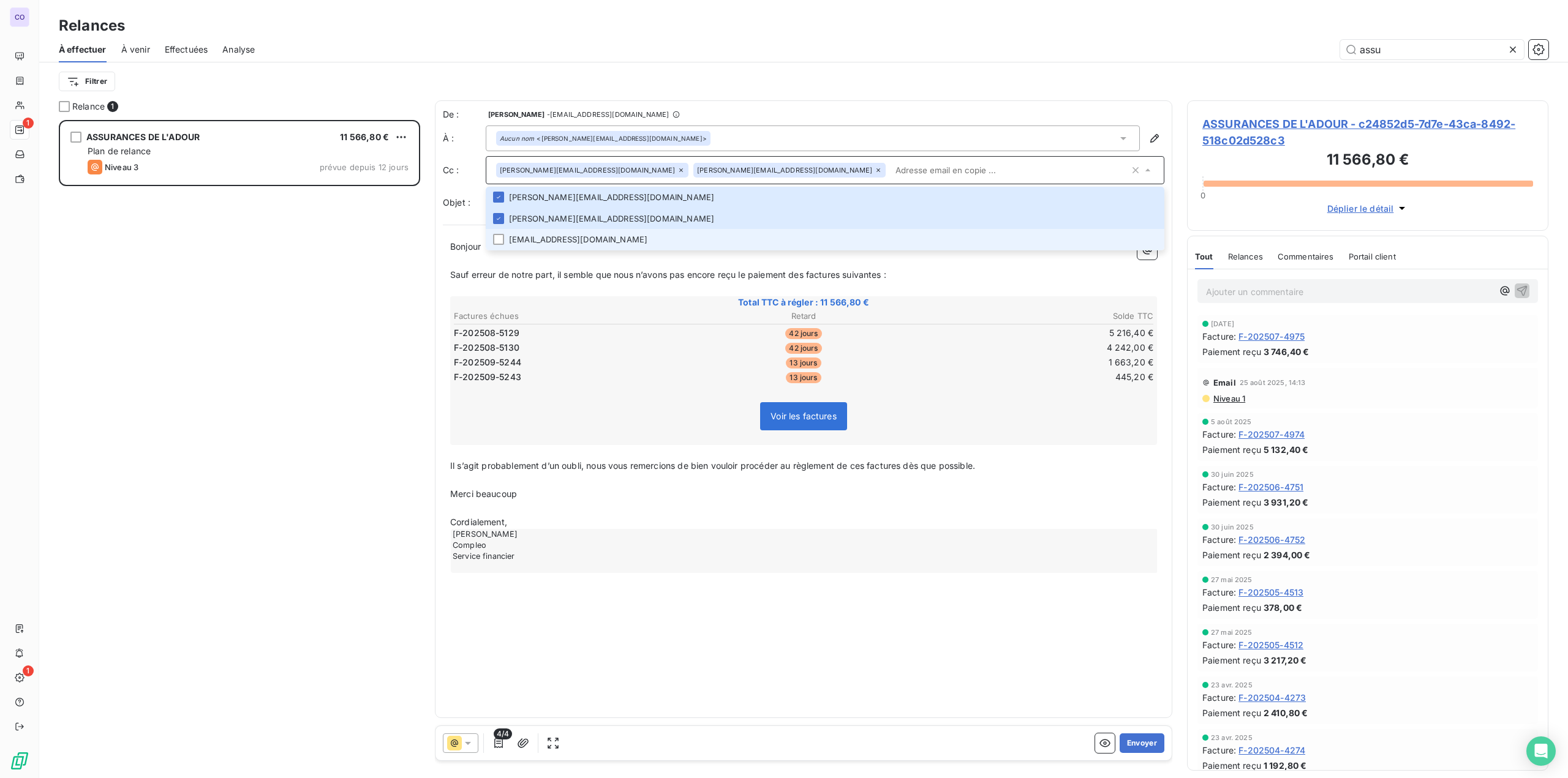
click at [541, 238] on li "[EMAIL_ADDRESS][DOMAIN_NAME]" at bounding box center [825, 240] width 678 height 21
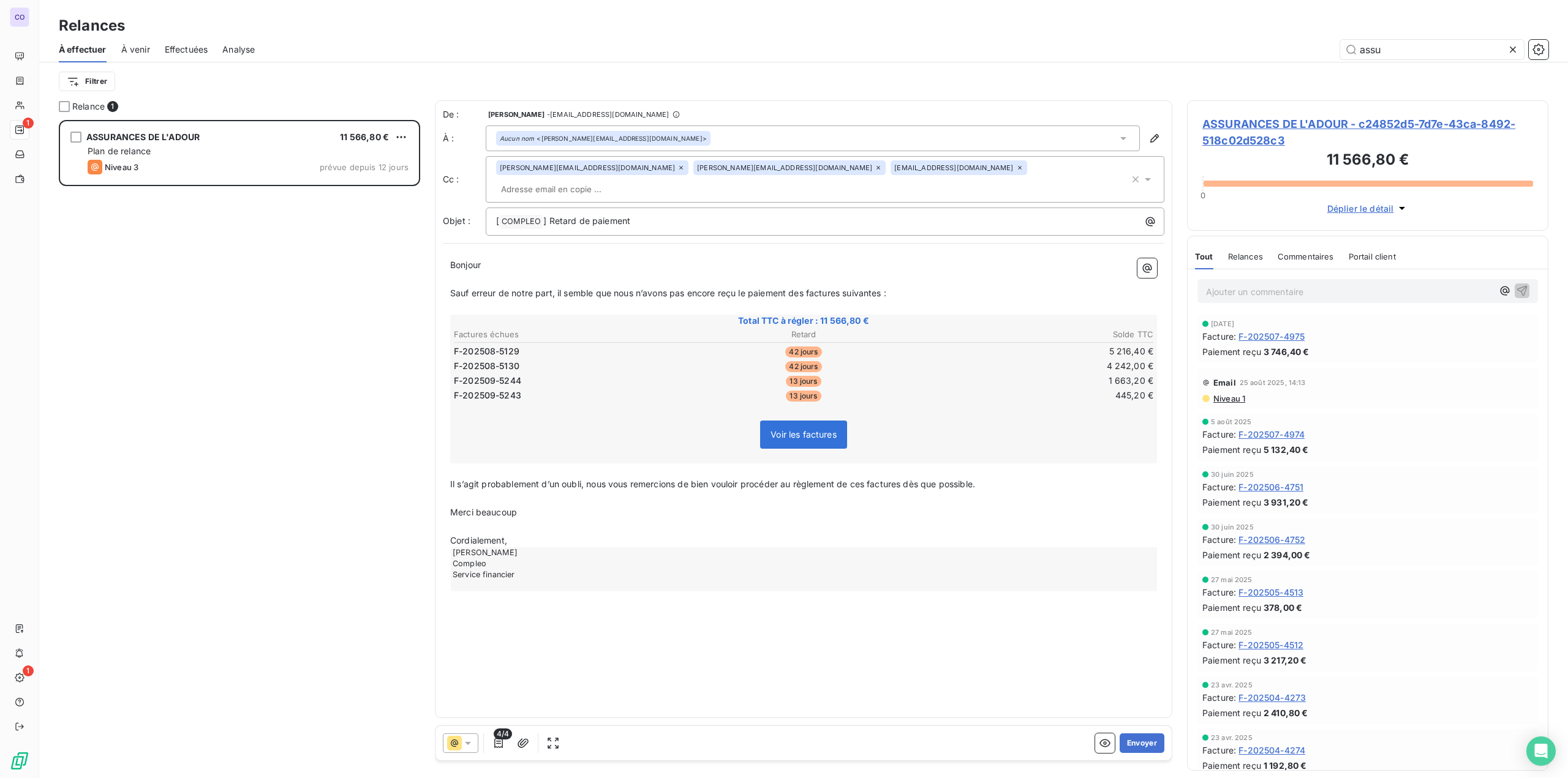
click at [478, 272] on p "﻿" at bounding box center [803, 279] width 707 height 14
click at [481, 260] on span "Bonjour" at bounding box center [465, 265] width 31 height 11
click at [496, 287] on p "Sauf erreur de notre part, il semble que nous n’avons pas encore reçu le paieme…" at bounding box center [803, 293] width 707 height 14
click at [815, 259] on span "Relances" at bounding box center [1246, 257] width 35 height 10
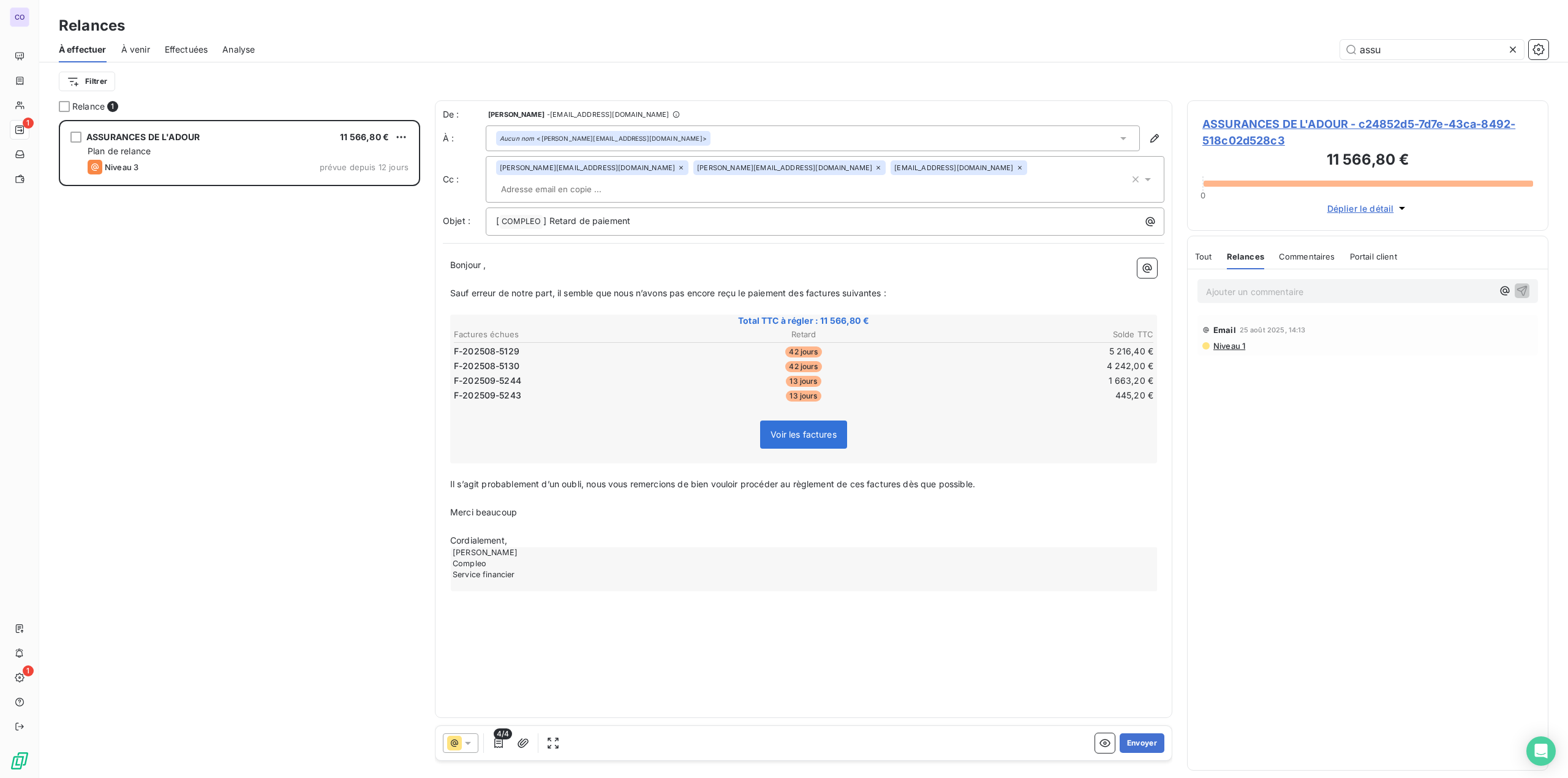
click at [815, 256] on span "Tout" at bounding box center [1203, 257] width 17 height 10
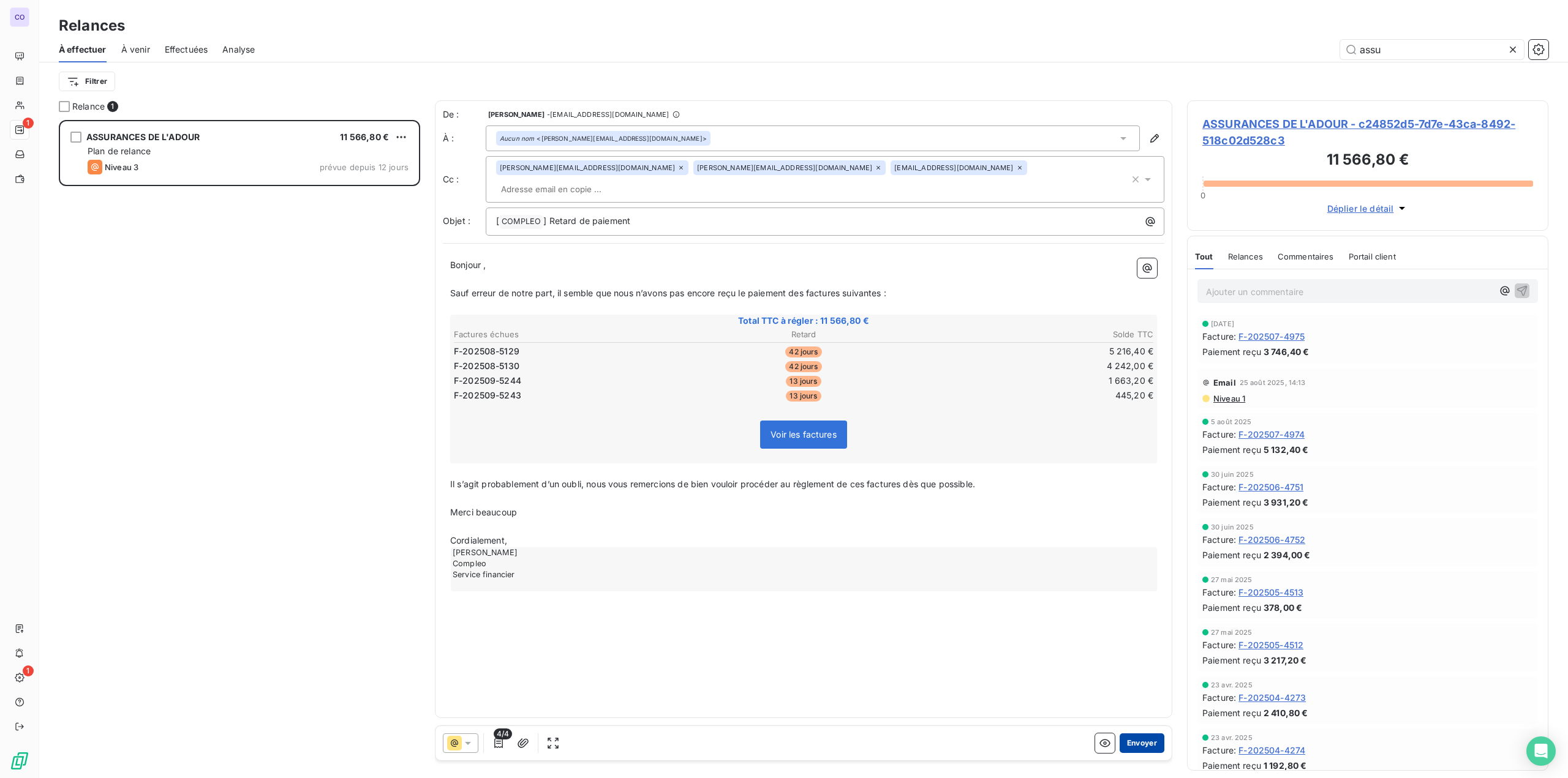
click at [815, 741] on button "Envoyer" at bounding box center [1142, 742] width 45 height 19
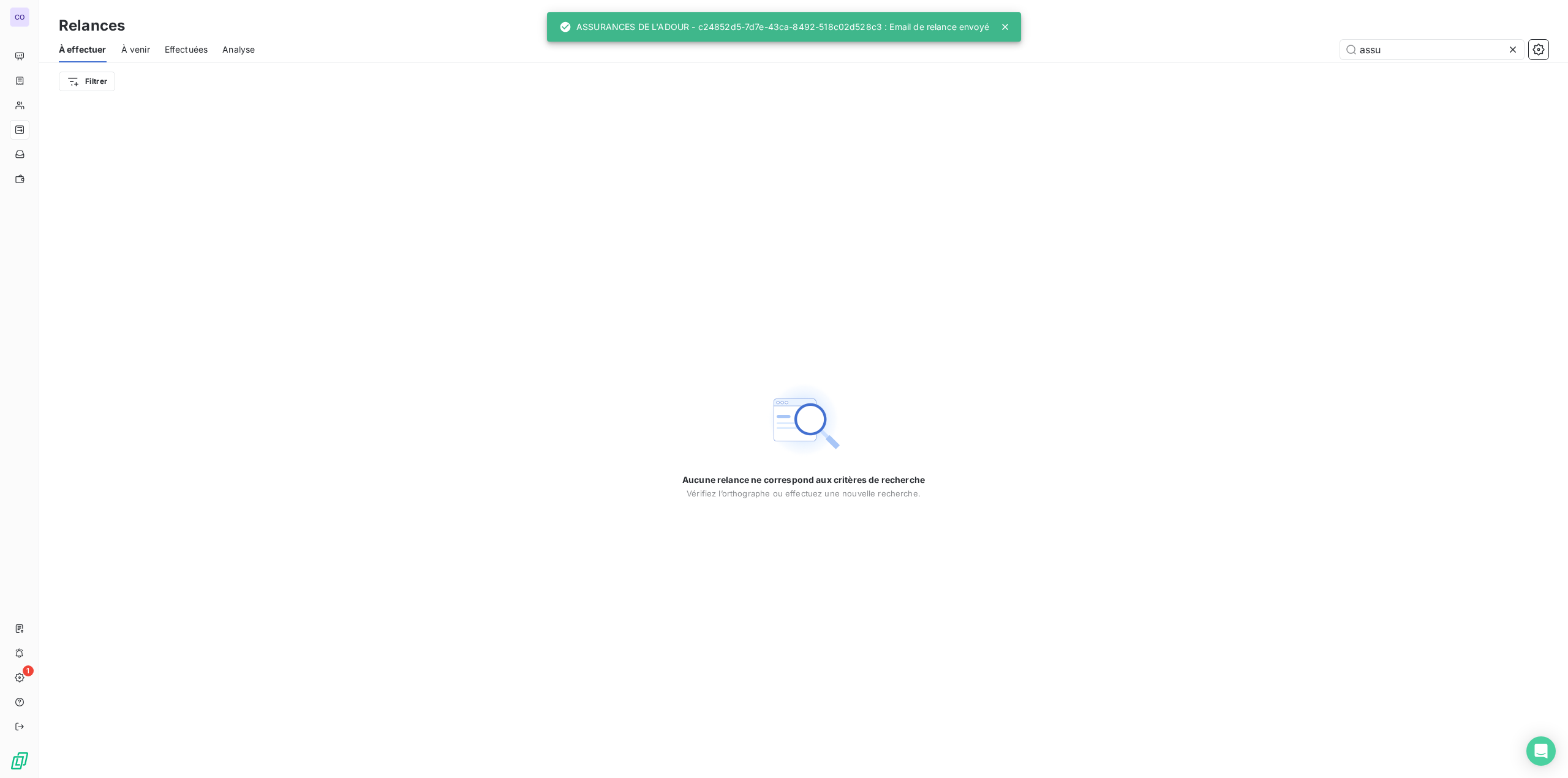
click at [815, 52] on icon at bounding box center [1513, 50] width 12 height 12
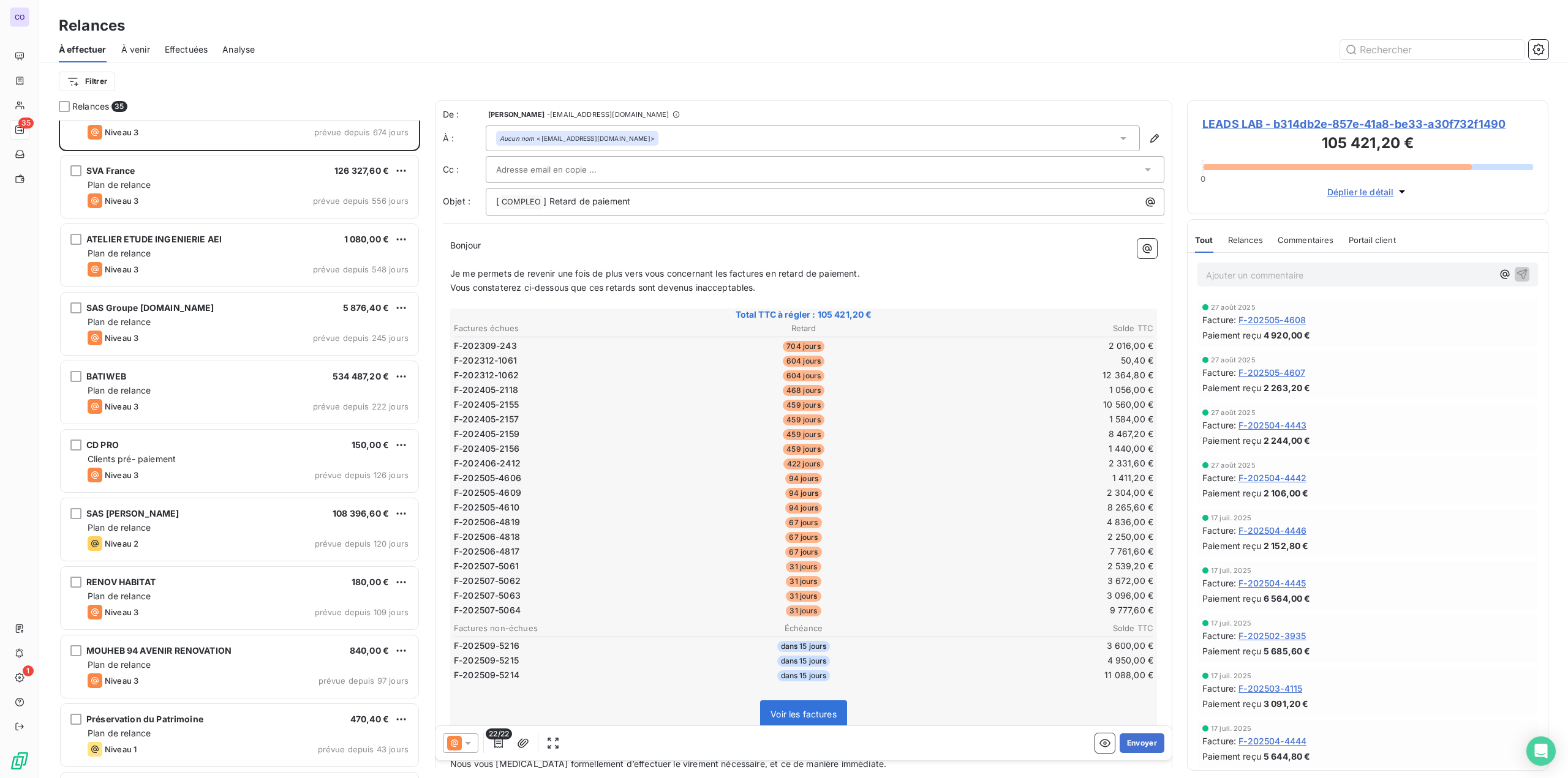
scroll to position [61, 0]
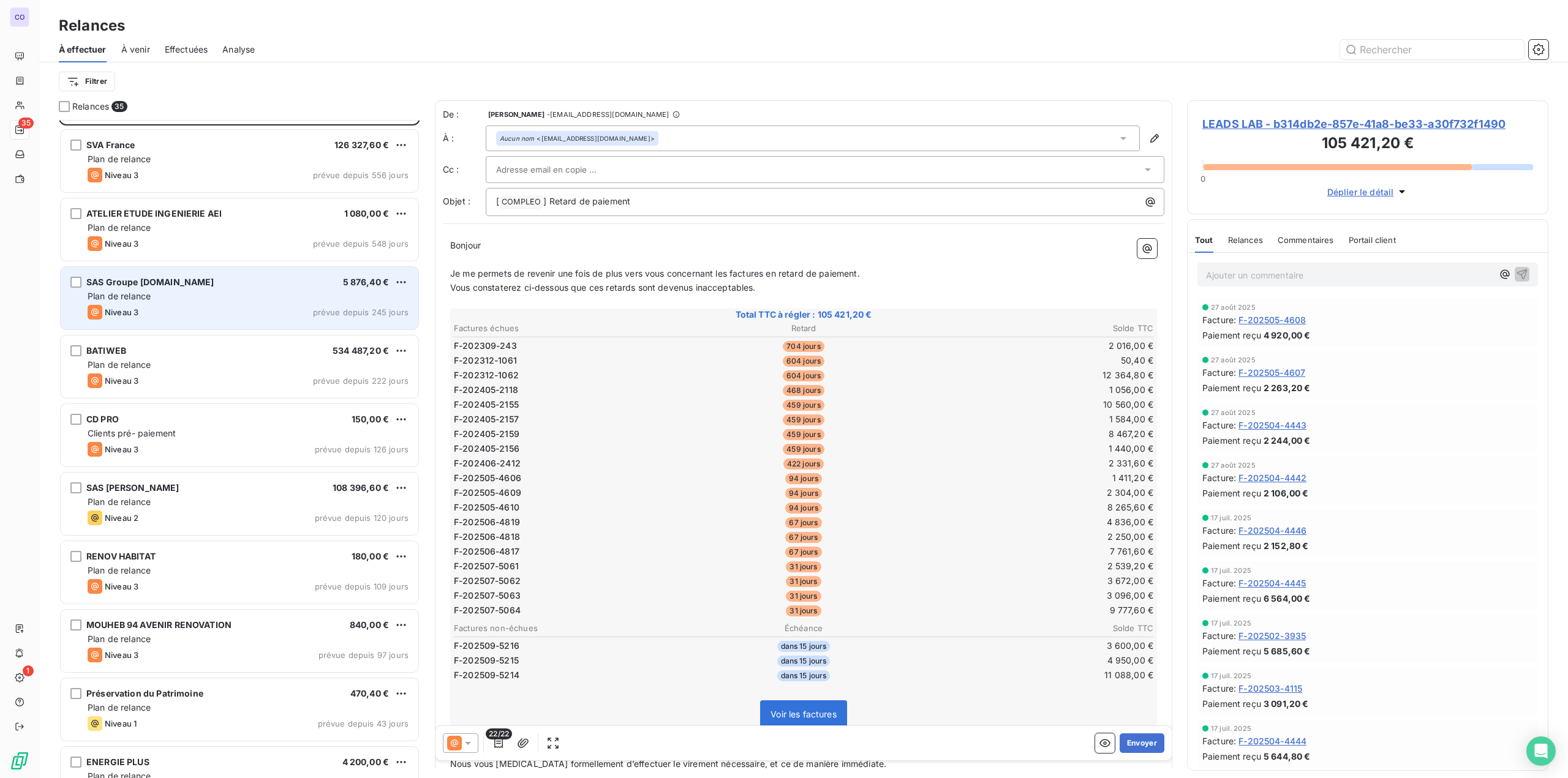
click at [211, 290] on div "Plan de relance" at bounding box center [248, 297] width 321 height 12
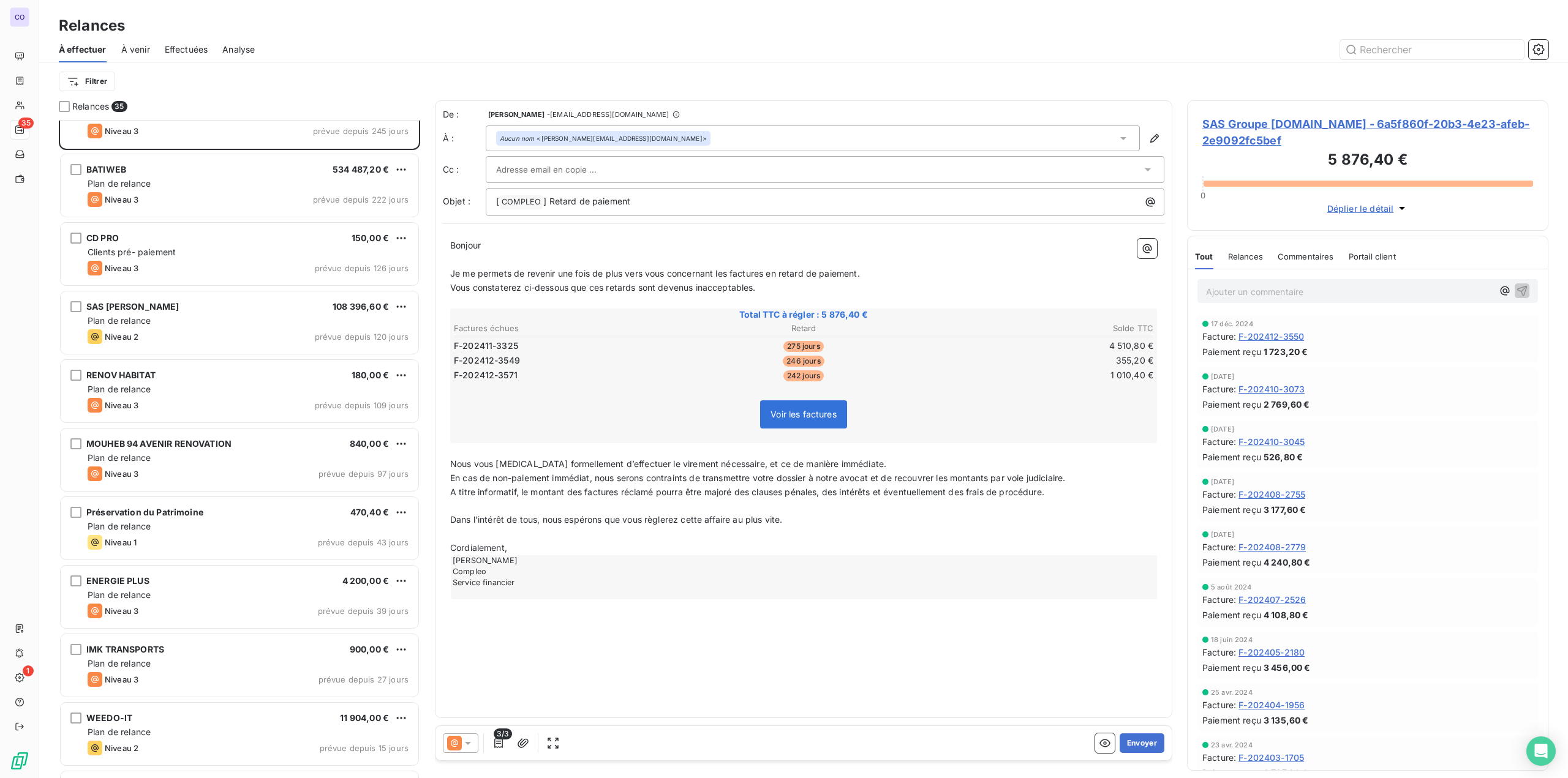
scroll to position [245, 0]
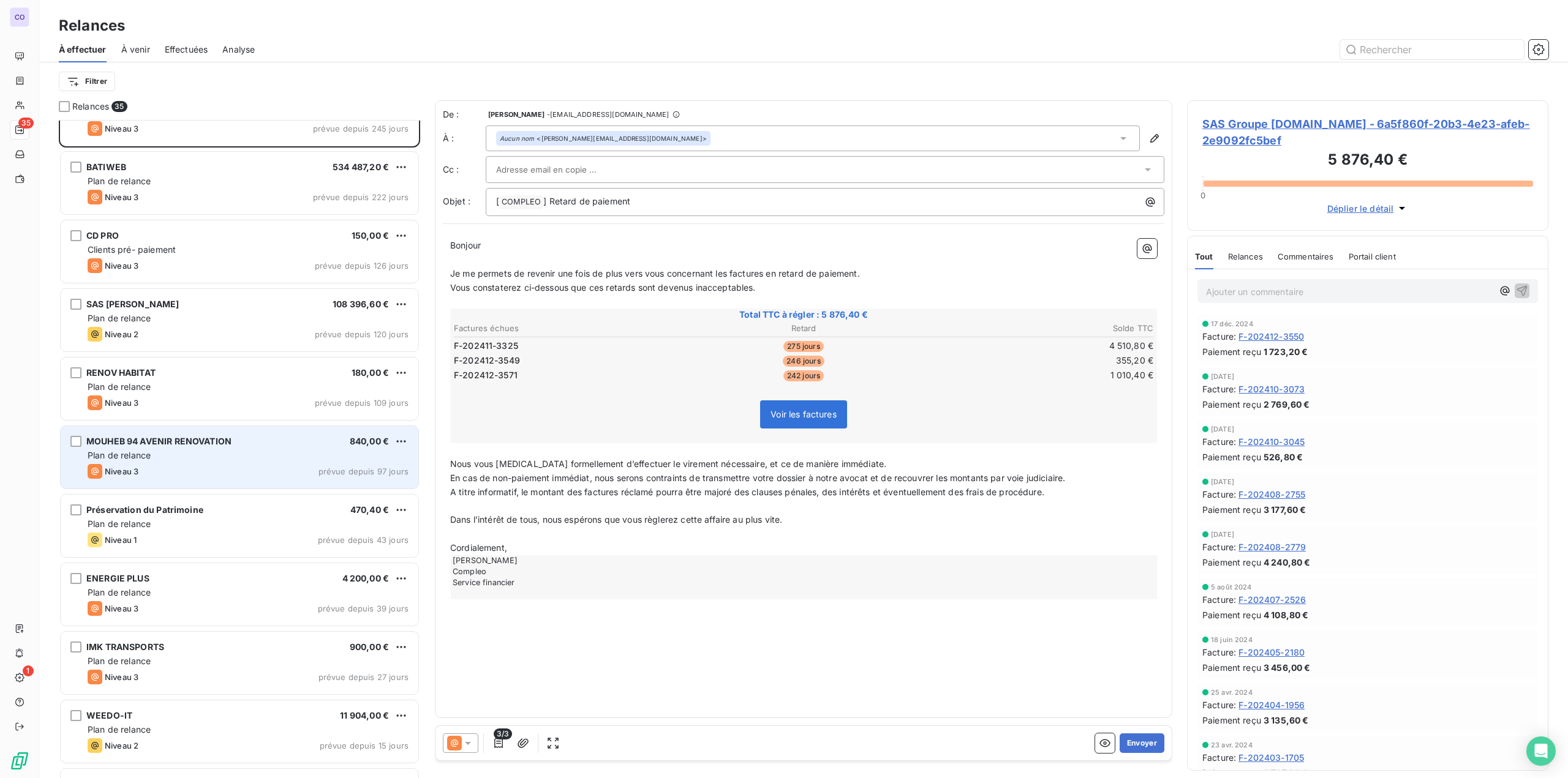
click at [188, 440] on span "MOUHEB 94 AVENIR RENOVATION" at bounding box center [159, 441] width 145 height 11
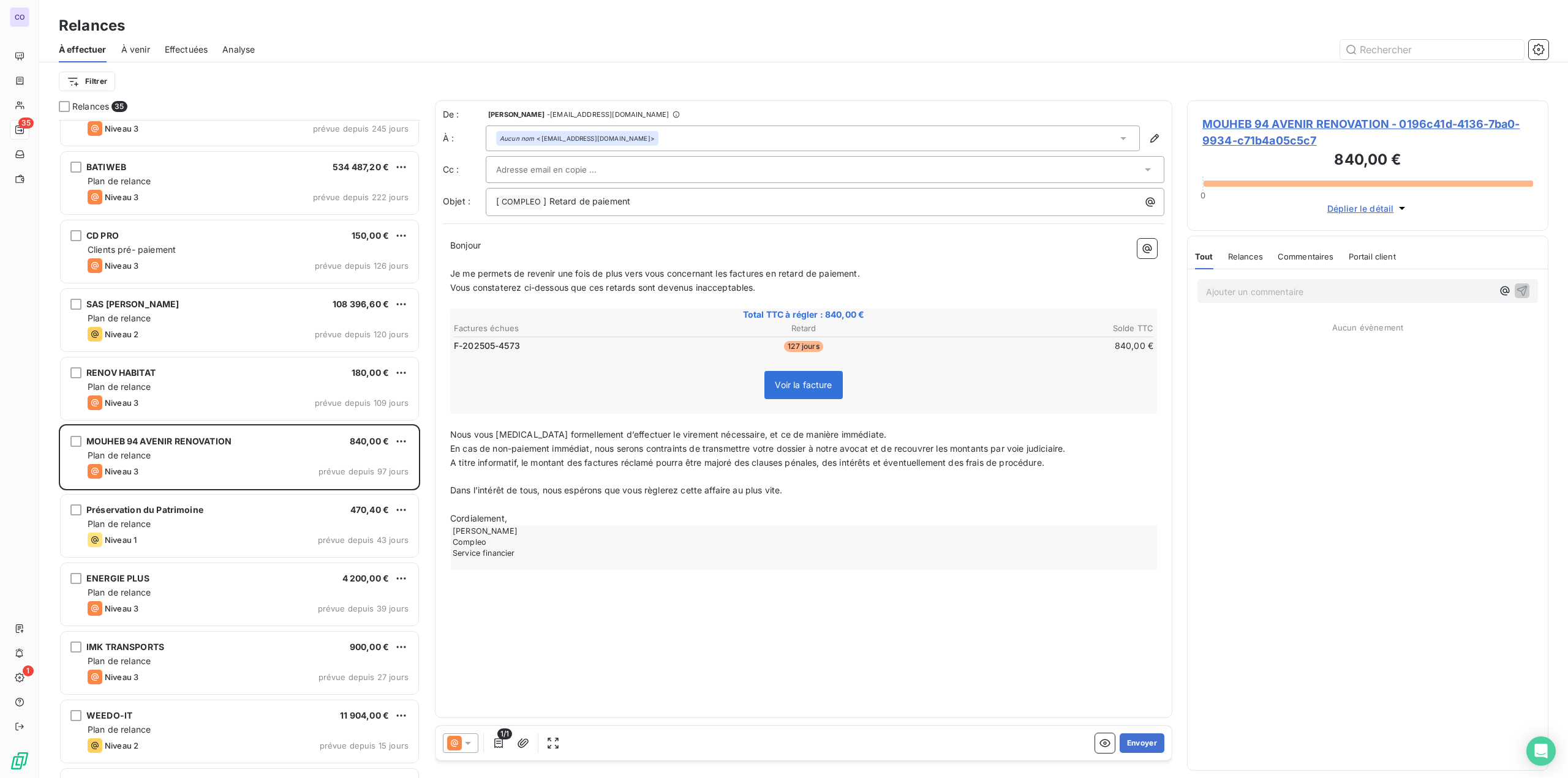
click at [537, 244] on p "Bonjour ﻿ ﻿ ﻿" at bounding box center [803, 245] width 707 height 14
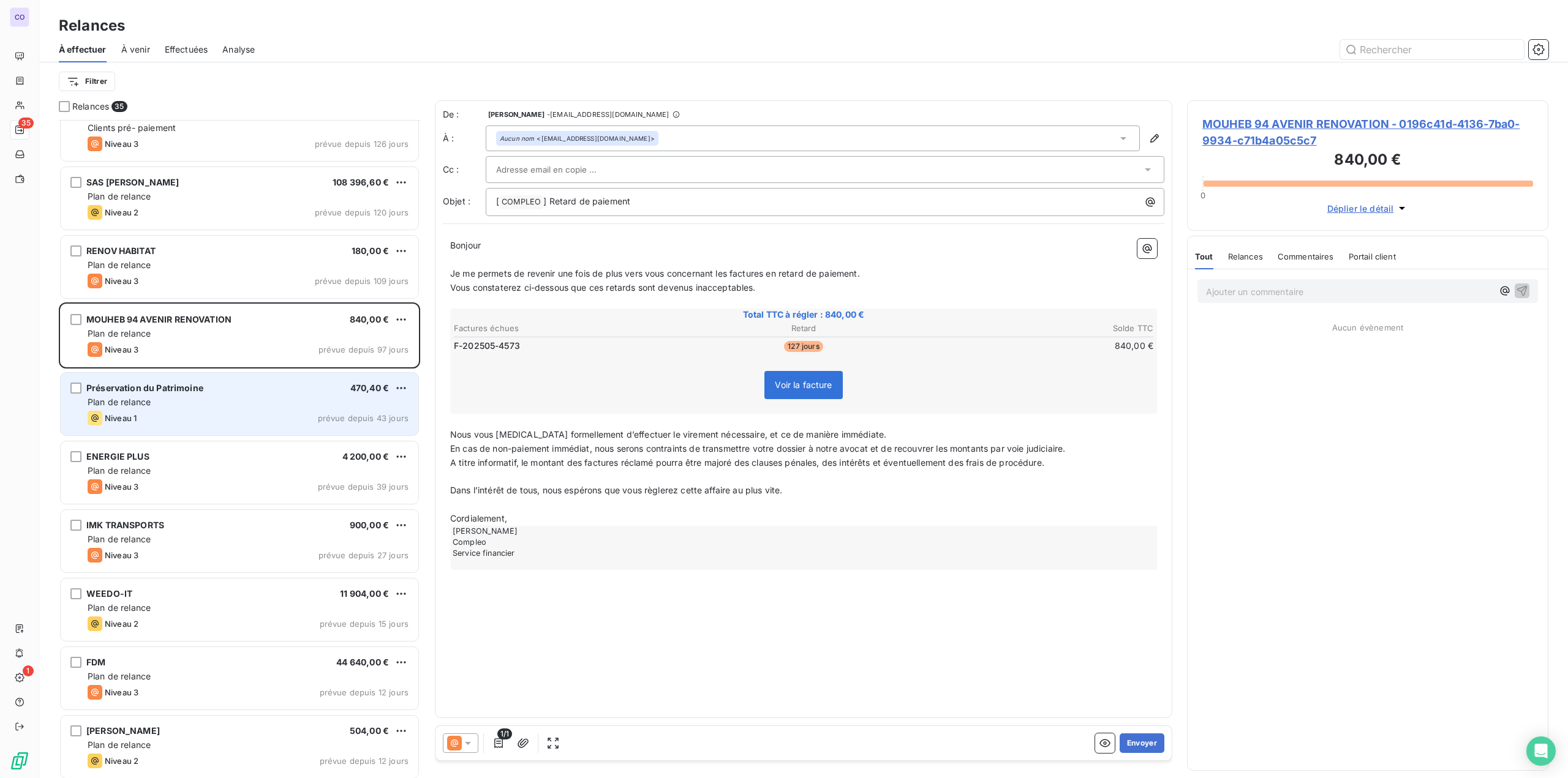
scroll to position [367, 0]
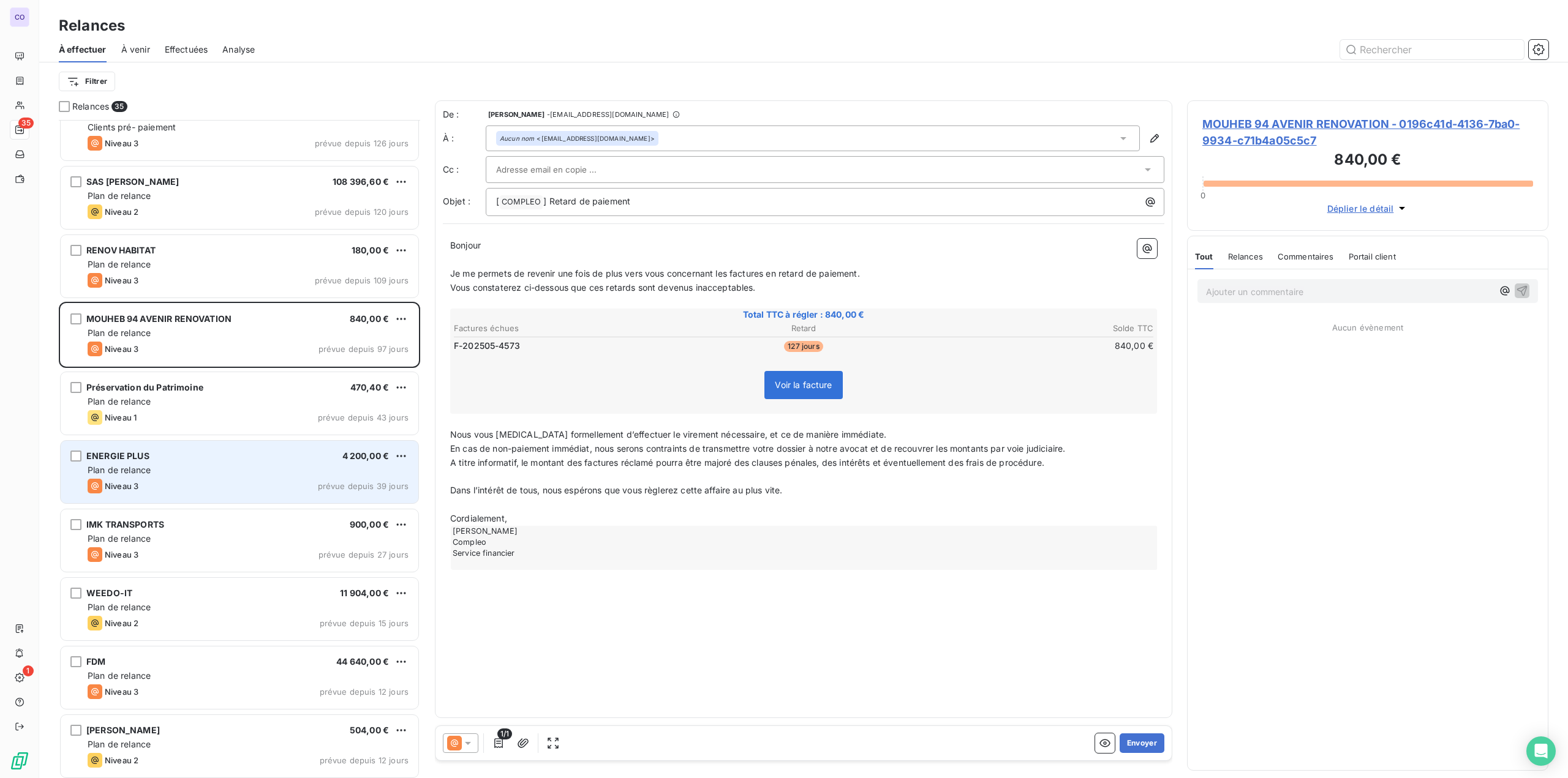
click at [174, 484] on div "Niveau 3 prévue depuis 39 jours" at bounding box center [248, 486] width 321 height 15
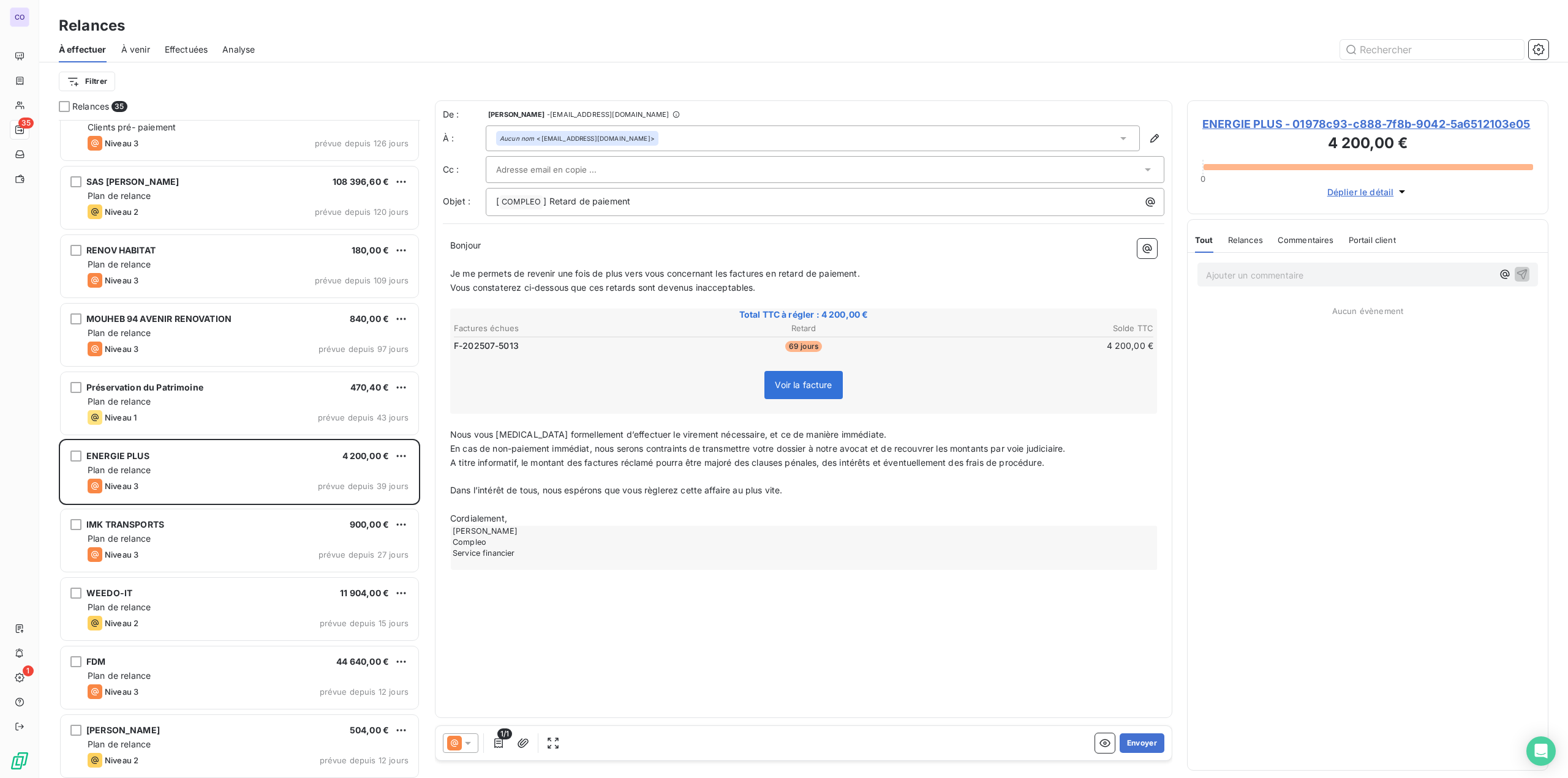
click at [561, 175] on input "text" at bounding box center [562, 169] width 132 height 18
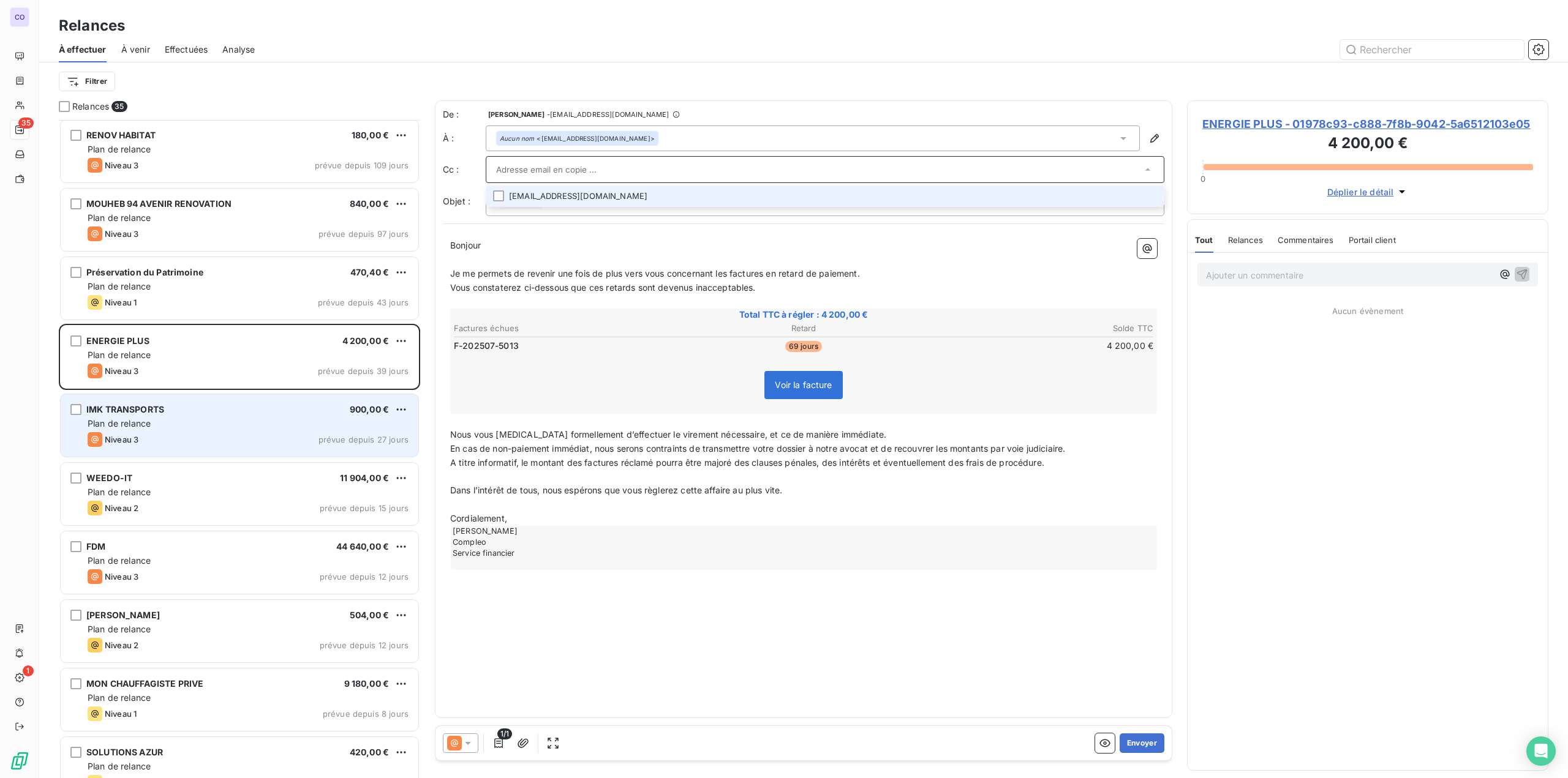
scroll to position [490, 0]
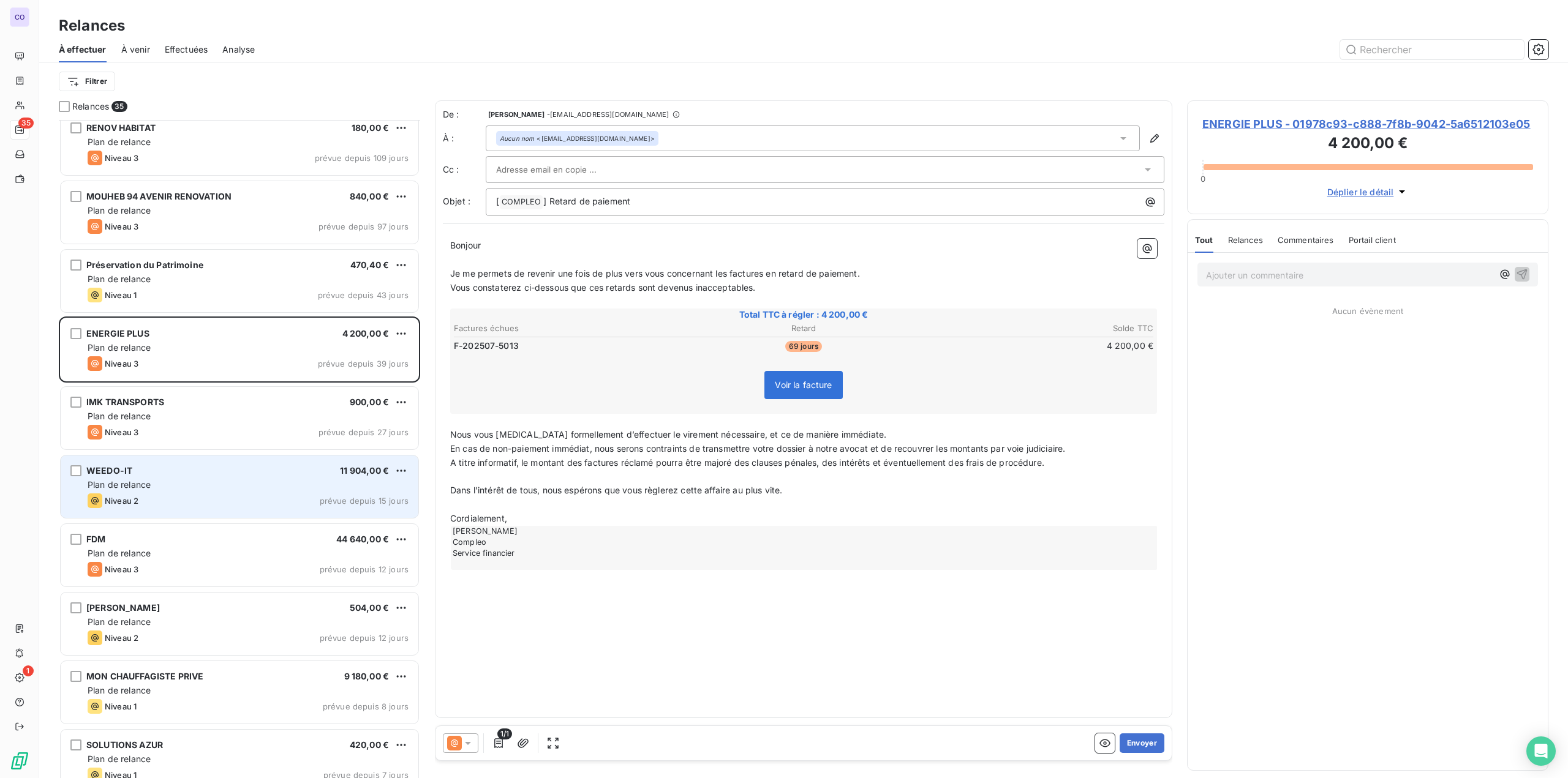
click at [173, 481] on div "Plan de relance" at bounding box center [248, 485] width 321 height 12
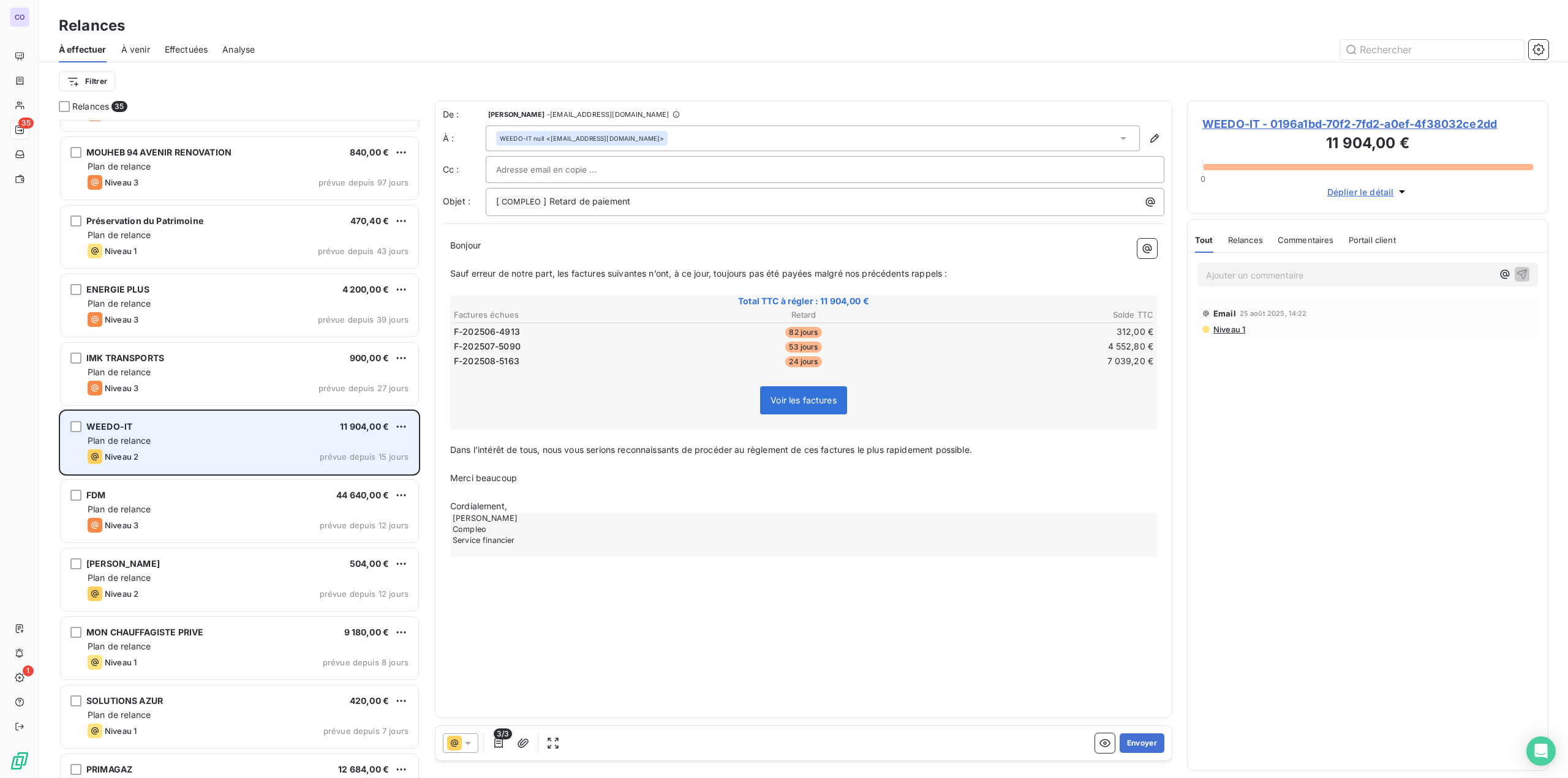
scroll to position [551, 0]
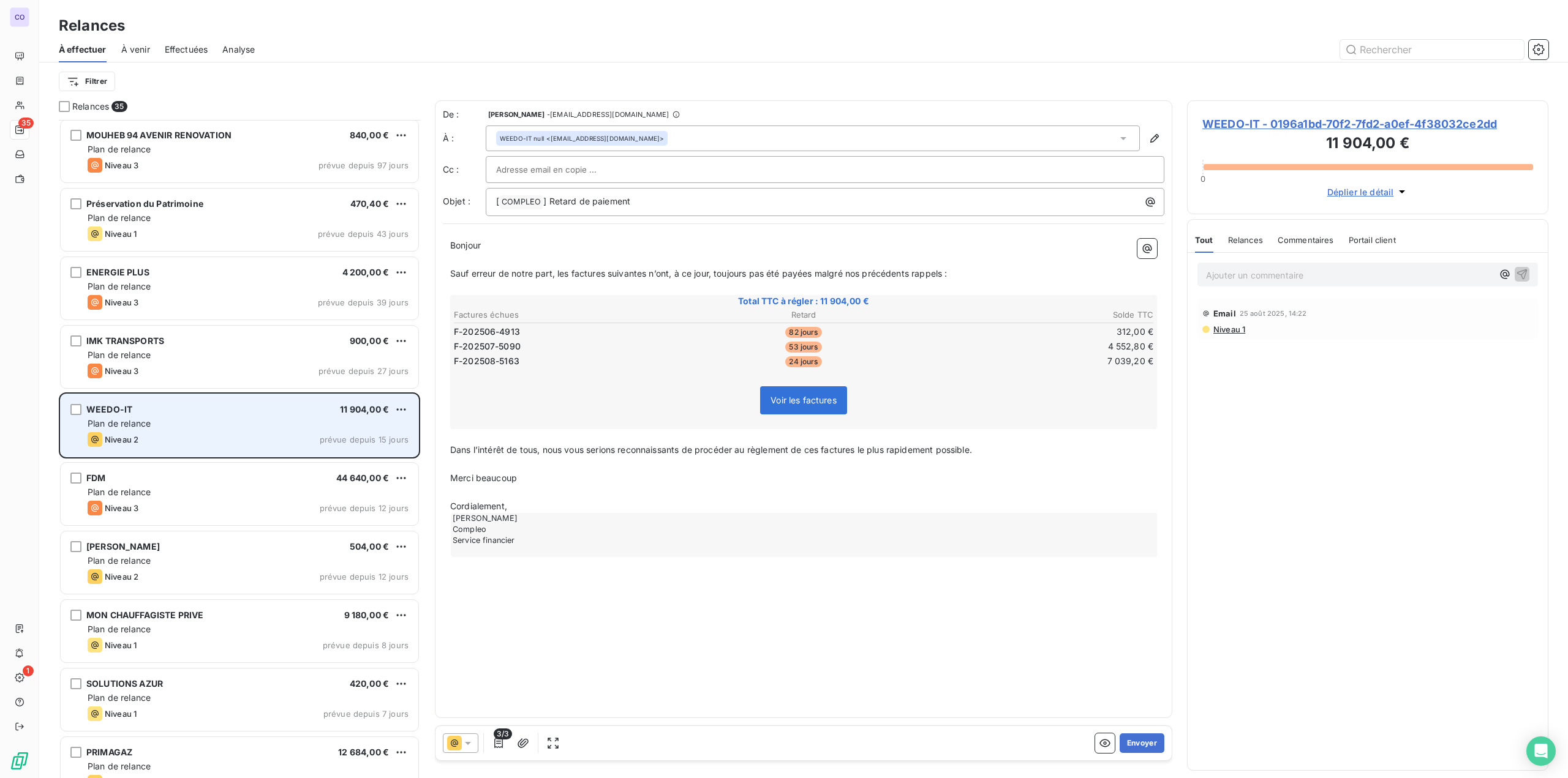
click at [187, 486] on div "Plan de relance" at bounding box center [248, 492] width 321 height 12
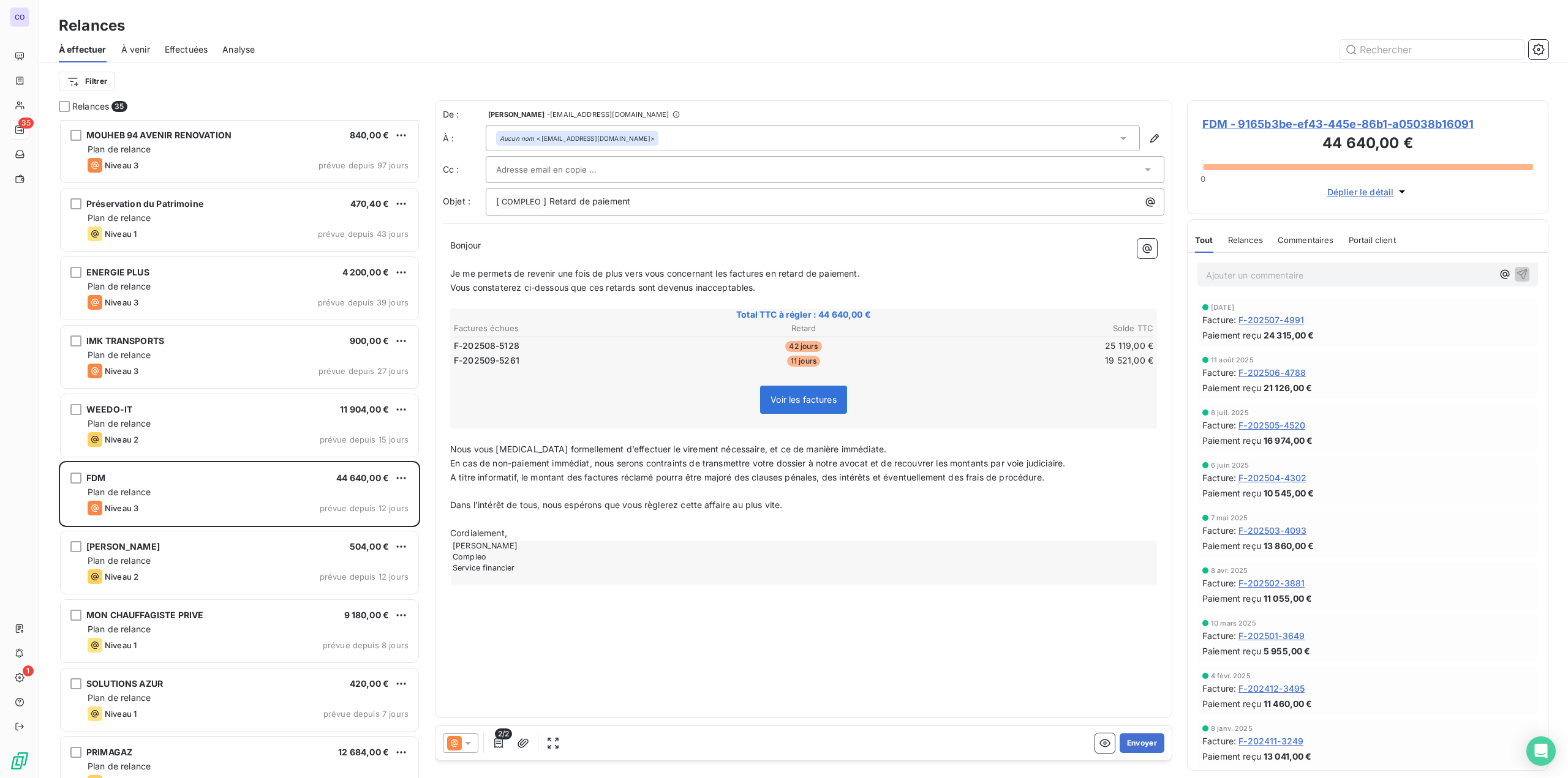
click at [630, 172] on div at bounding box center [818, 169] width 645 height 18
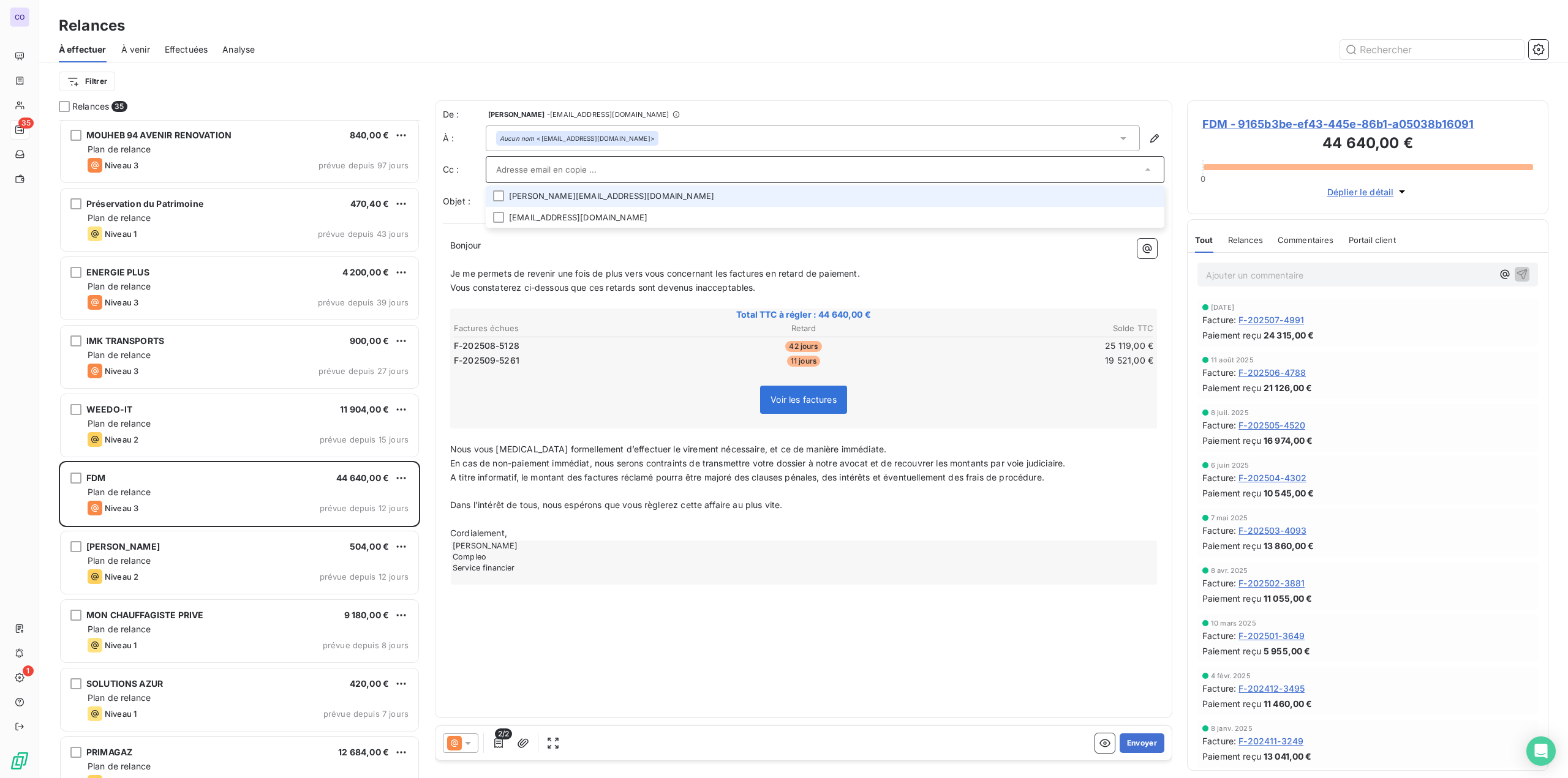
click at [638, 164] on input "text" at bounding box center [818, 169] width 645 height 18
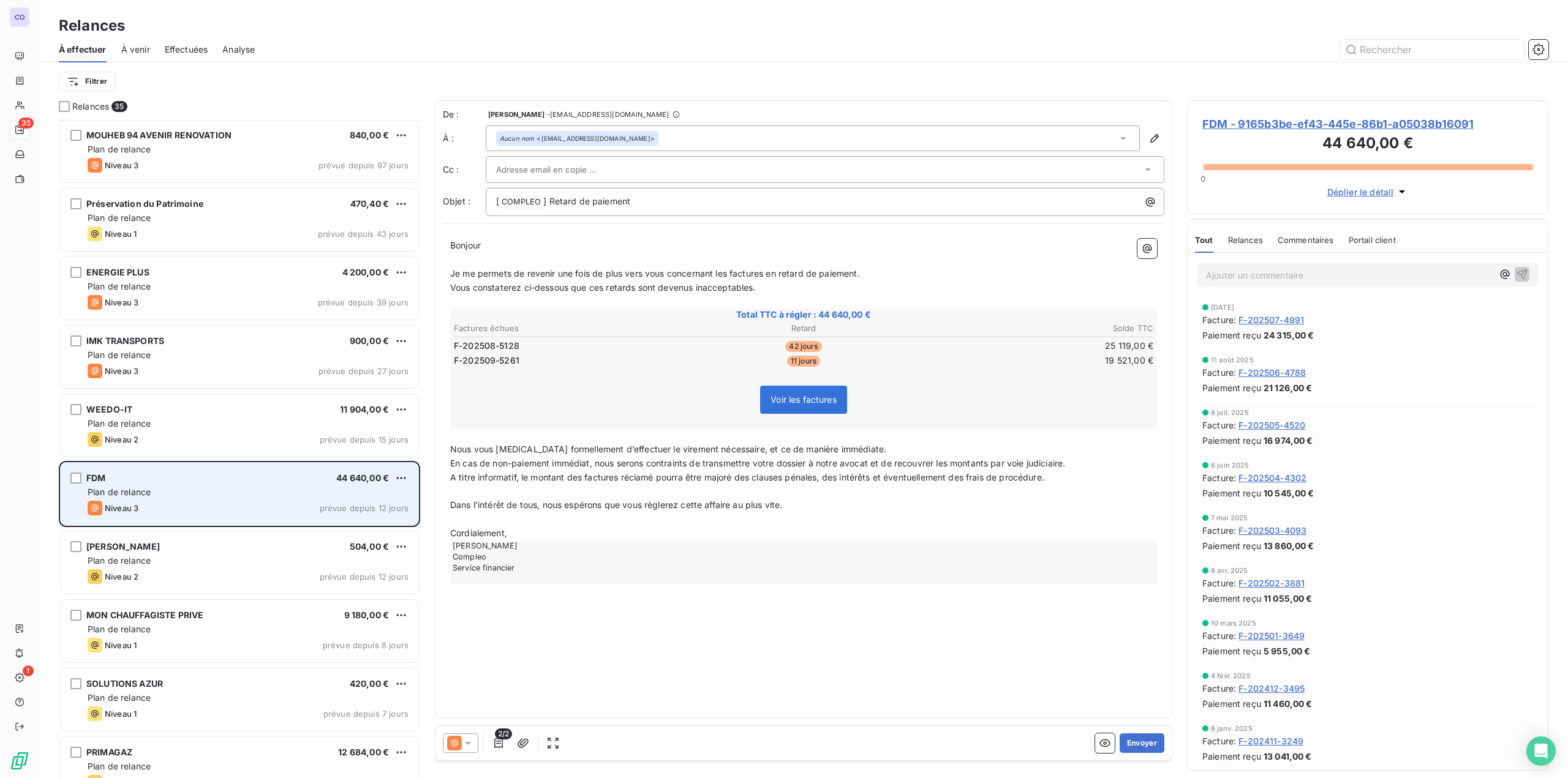
scroll to position [612, 0]
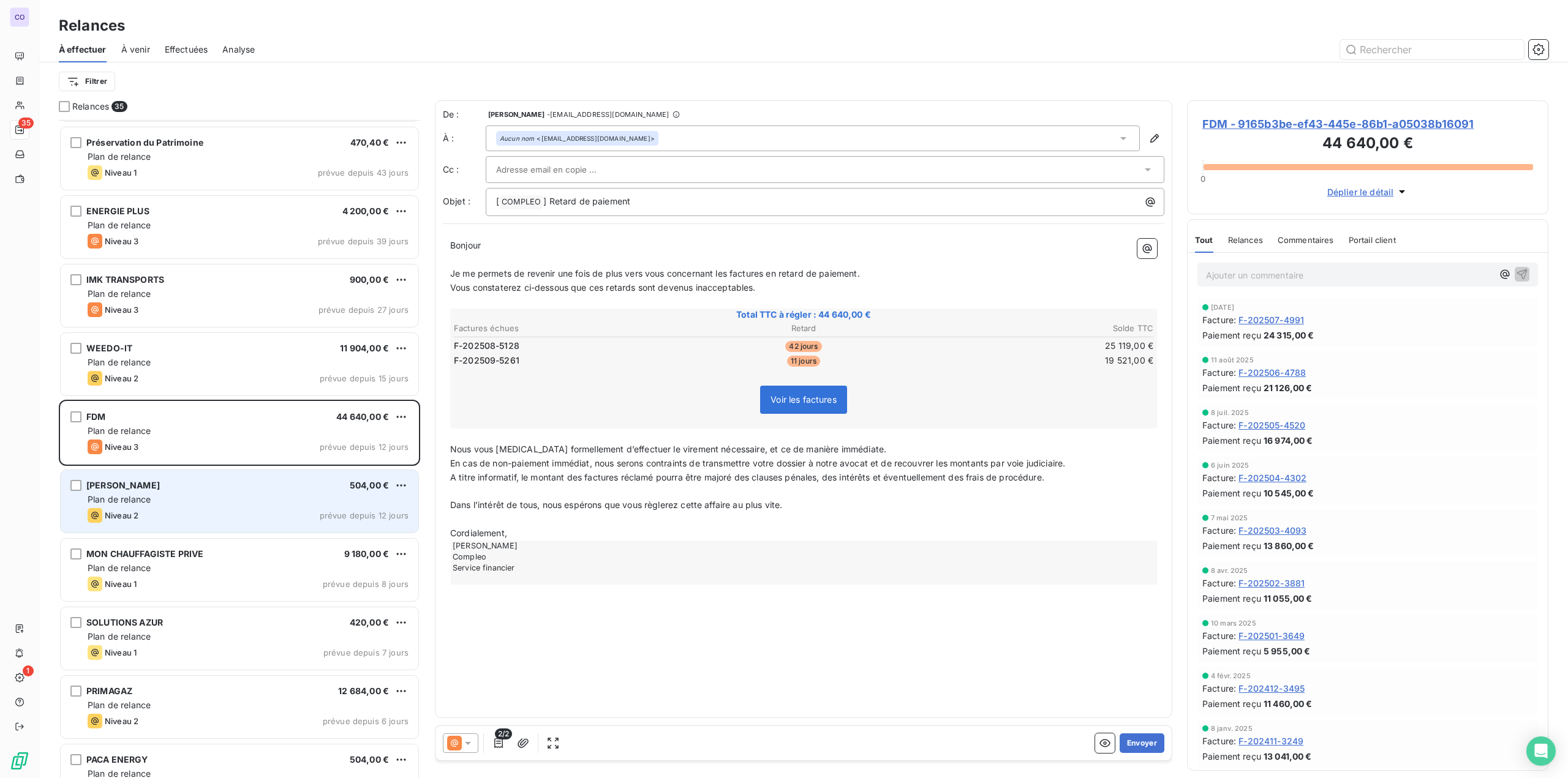
click at [187, 500] on div "Plan de relance" at bounding box center [248, 500] width 321 height 12
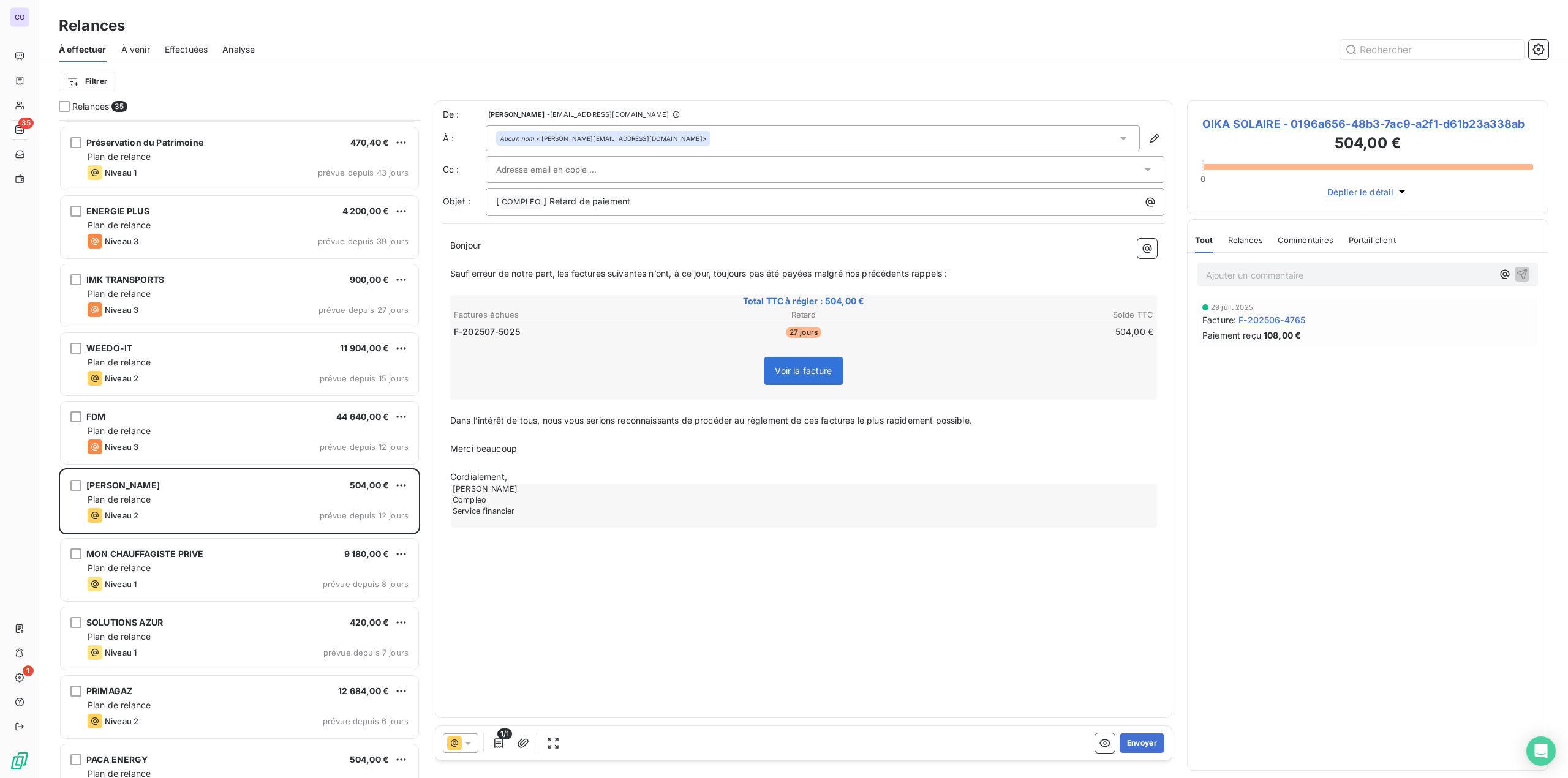
click at [815, 235] on span "Relances" at bounding box center [1246, 240] width 35 height 10
click at [592, 168] on input "text" at bounding box center [562, 169] width 132 height 18
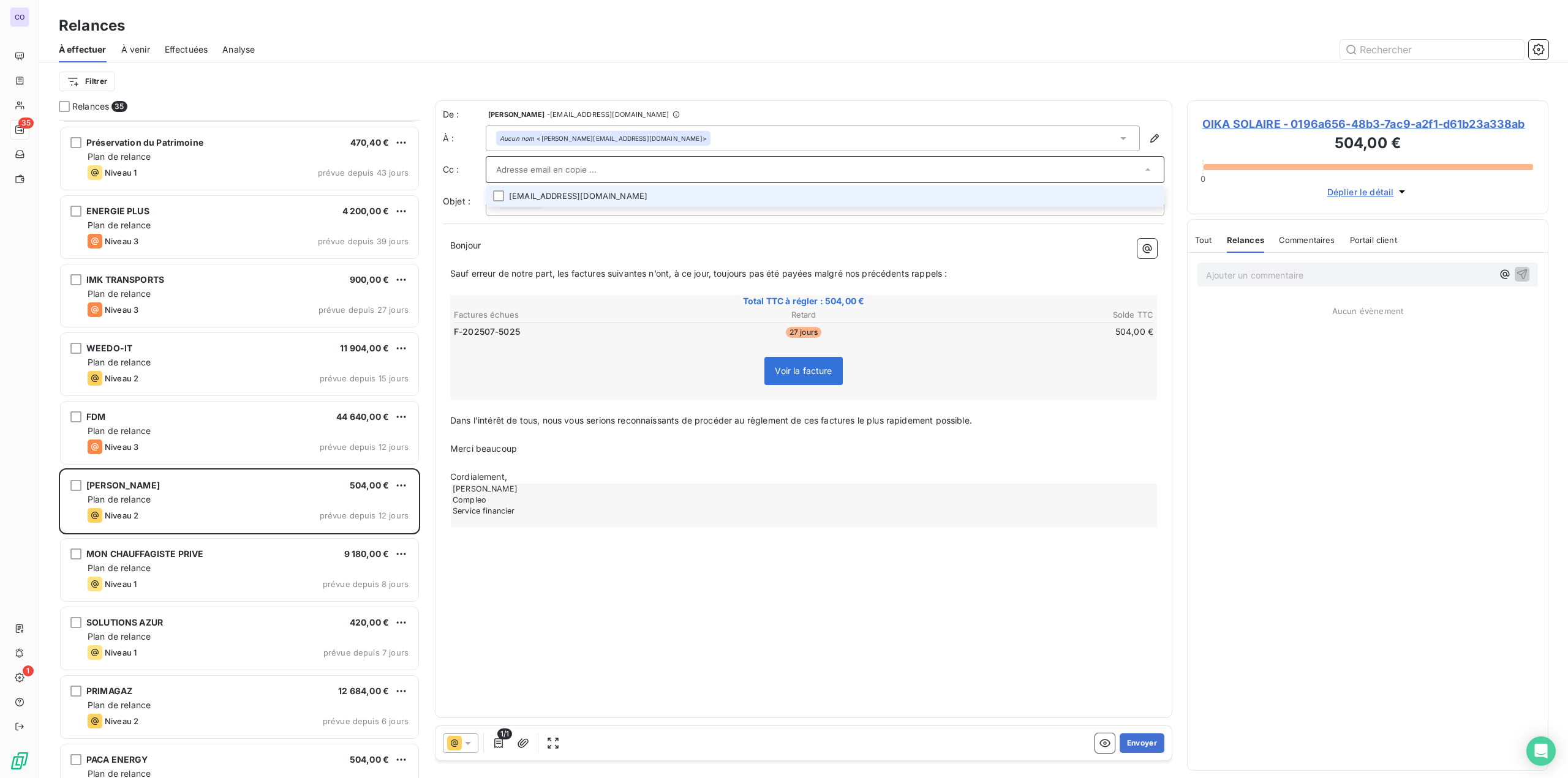
click at [578, 197] on li "[EMAIL_ADDRESS][DOMAIN_NAME]" at bounding box center [825, 196] width 678 height 21
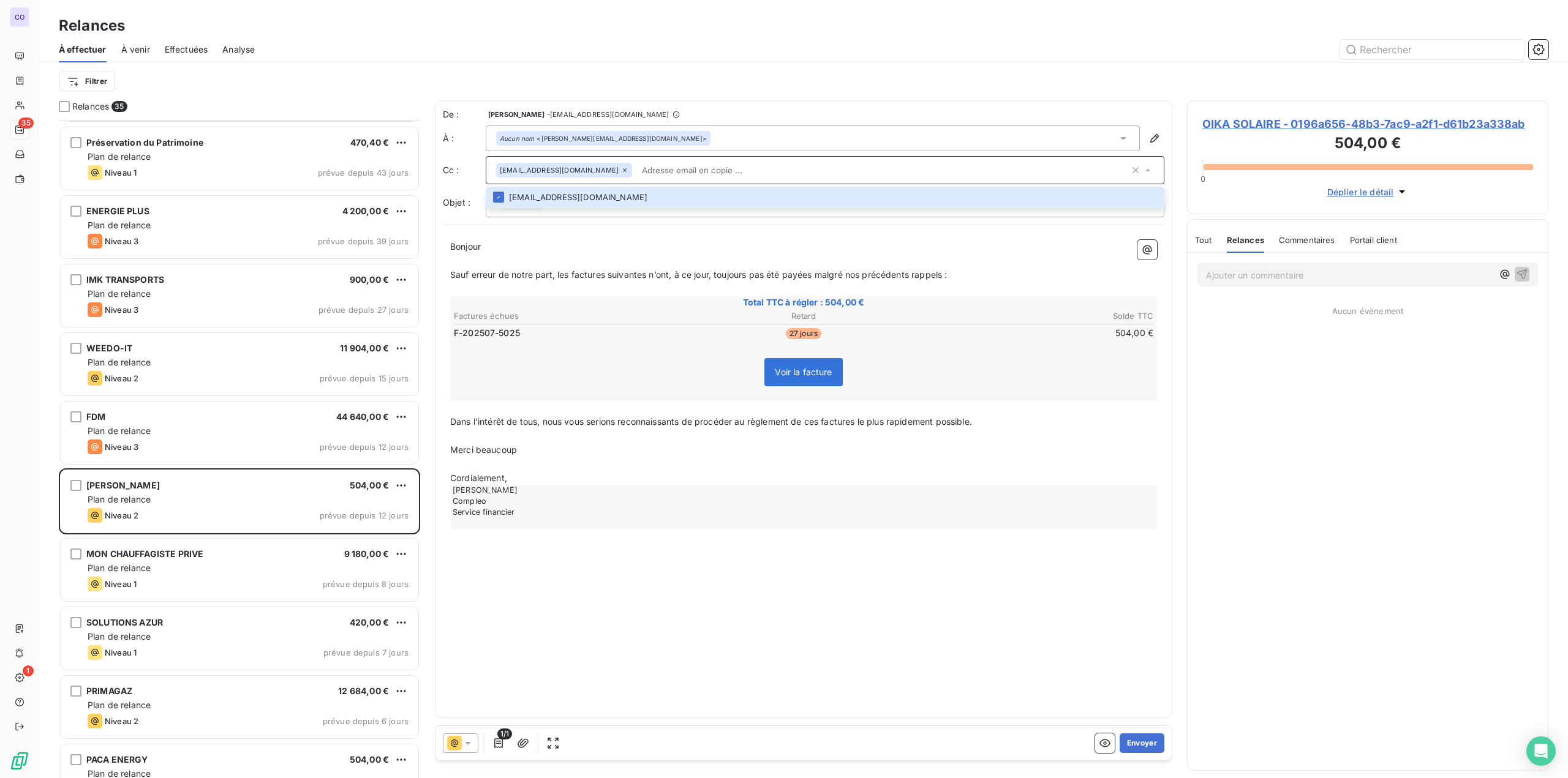
click at [515, 252] on p "Bonjour ﻿ ﻿ ﻿" at bounding box center [803, 247] width 707 height 14
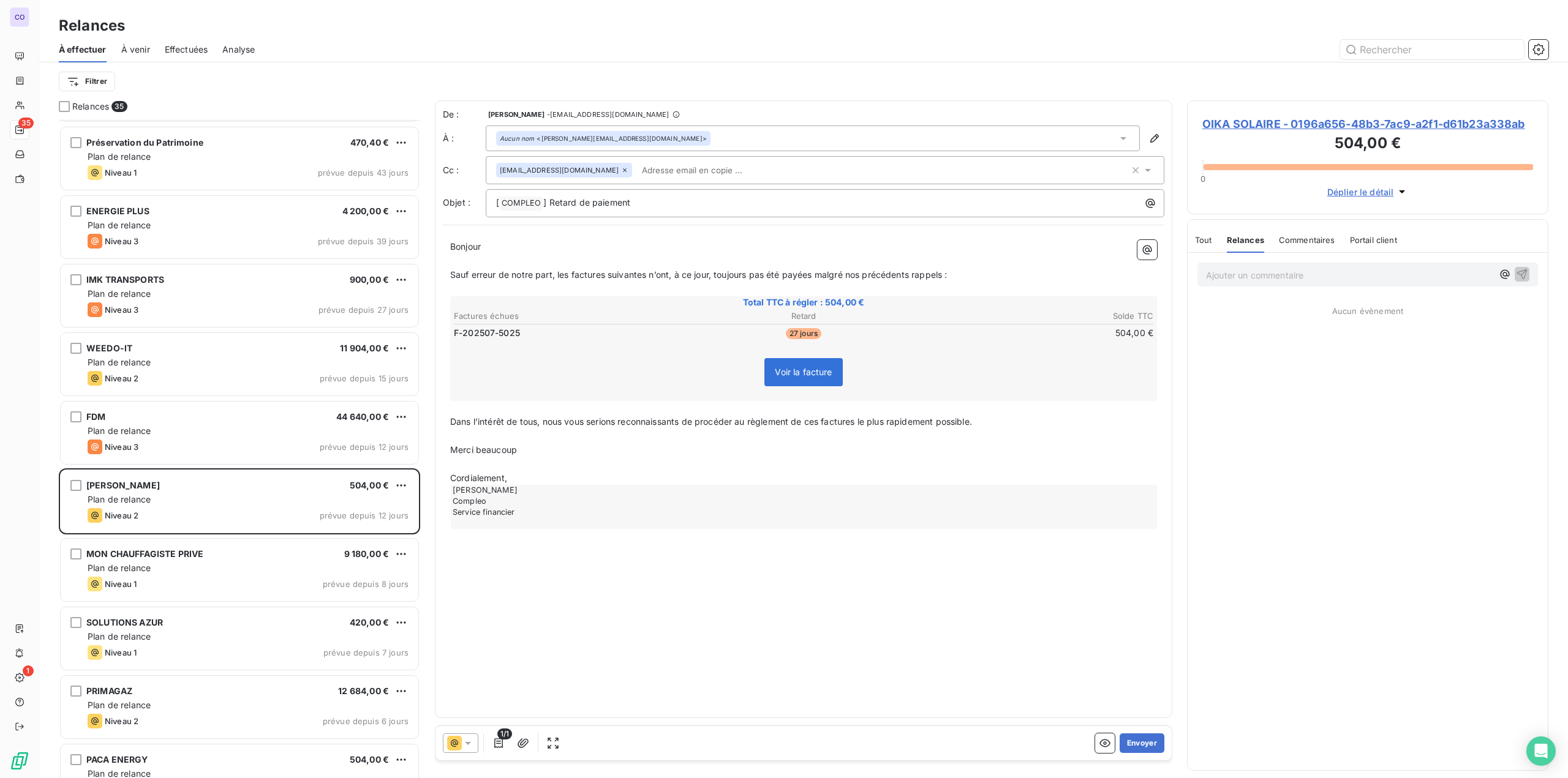
click at [485, 244] on p "Bonjour ﻿ ﻿ ﻿" at bounding box center [803, 247] width 707 height 14
click at [481, 247] on span "Bonjour" at bounding box center [465, 246] width 31 height 11
click at [470, 739] on icon at bounding box center [468, 743] width 12 height 12
click at [494, 674] on span "Niveau 1" at bounding box center [485, 670] width 35 height 12
click at [524, 168] on input "text" at bounding box center [562, 169] width 132 height 18
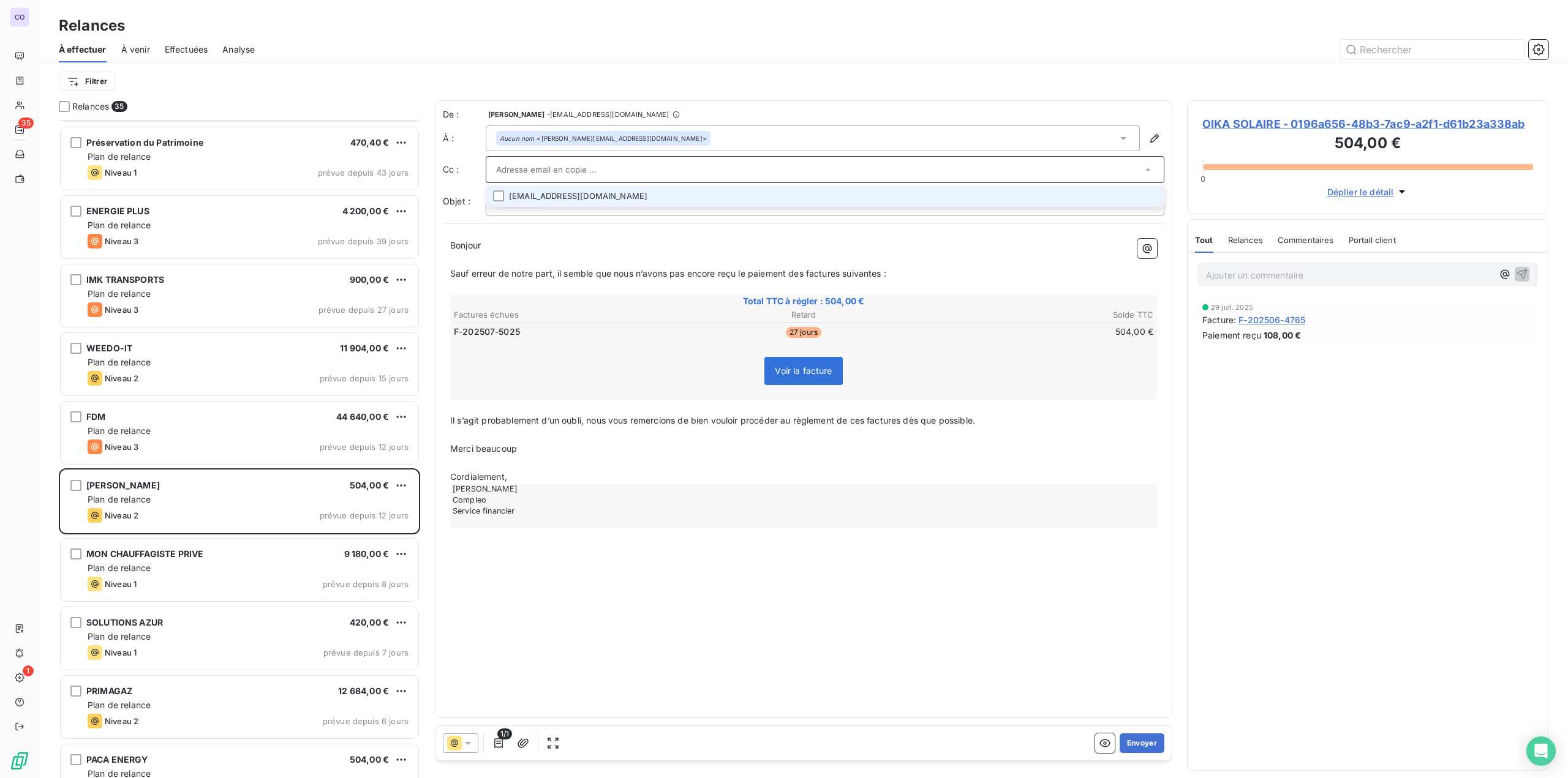
click at [525, 195] on li "[EMAIL_ADDRESS][DOMAIN_NAME]" at bounding box center [825, 196] width 678 height 21
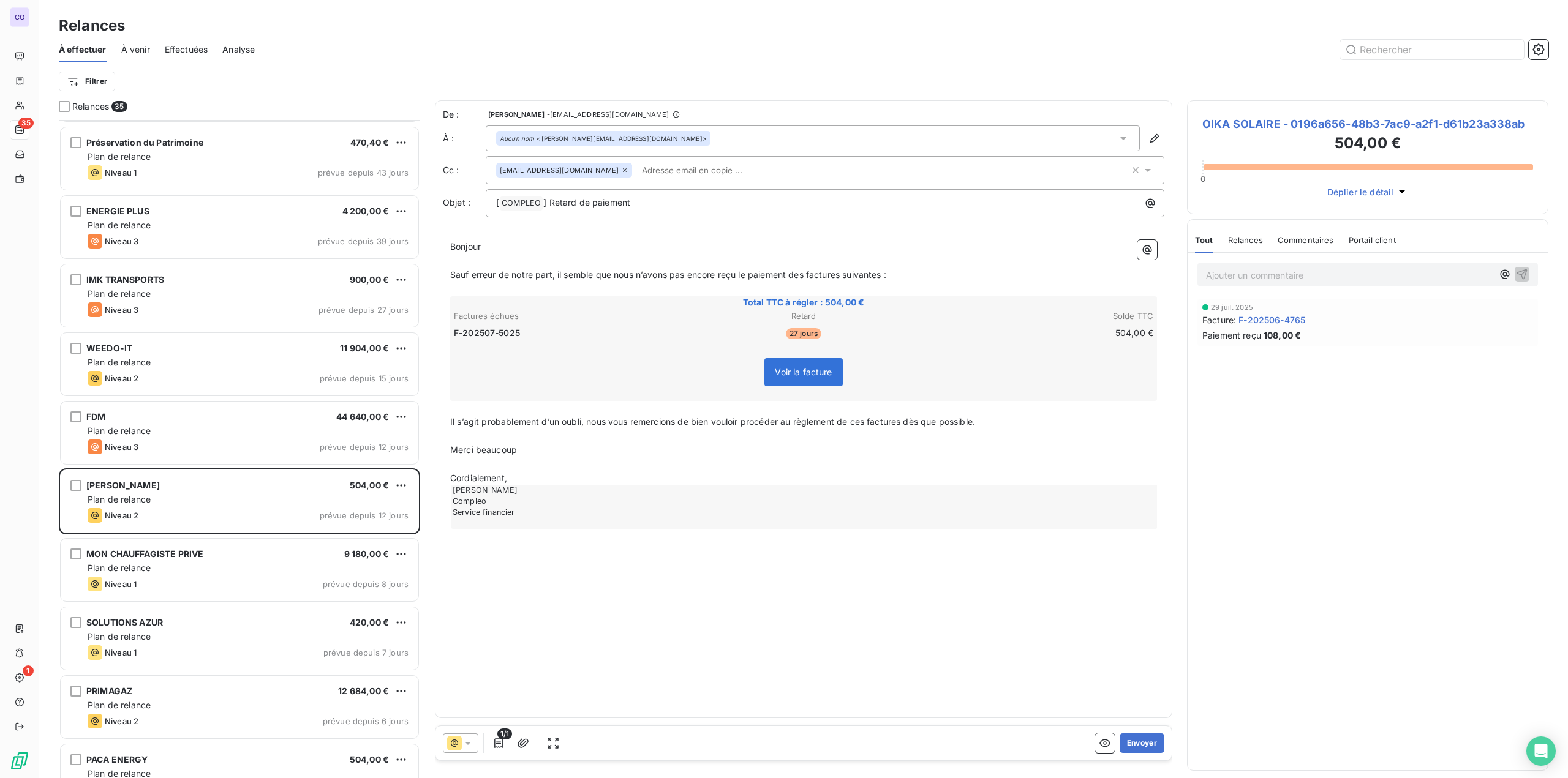
click at [503, 247] on p "Bonjour ﻿ ﻿ ﻿" at bounding box center [803, 247] width 707 height 14
click at [815, 744] on button "Envoyer" at bounding box center [1142, 742] width 45 height 19
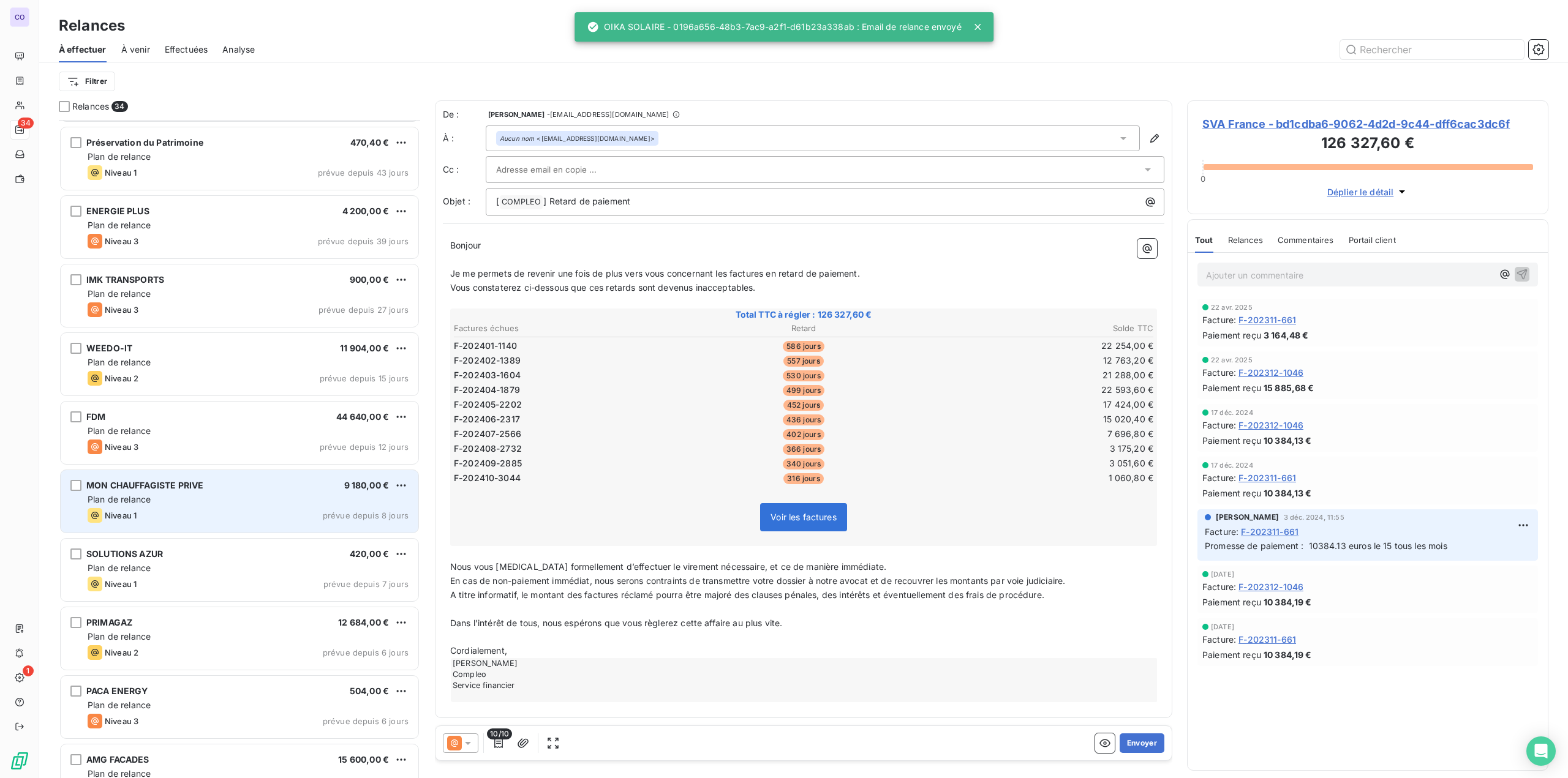
click at [137, 496] on span "Plan de relance" at bounding box center [119, 499] width 63 height 11
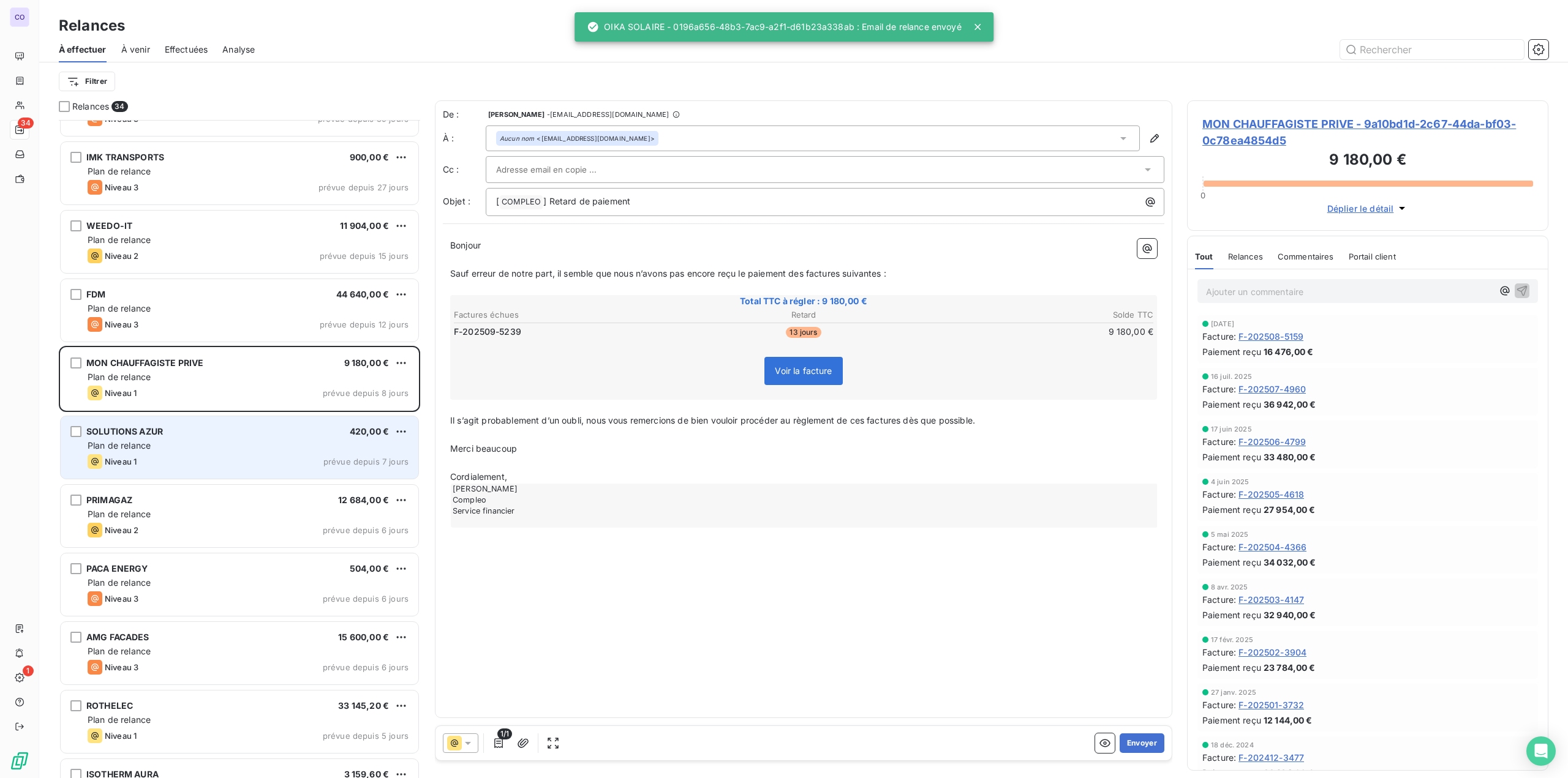
scroll to position [734, 0]
click at [149, 451] on div "Plan de relance" at bounding box center [248, 446] width 321 height 12
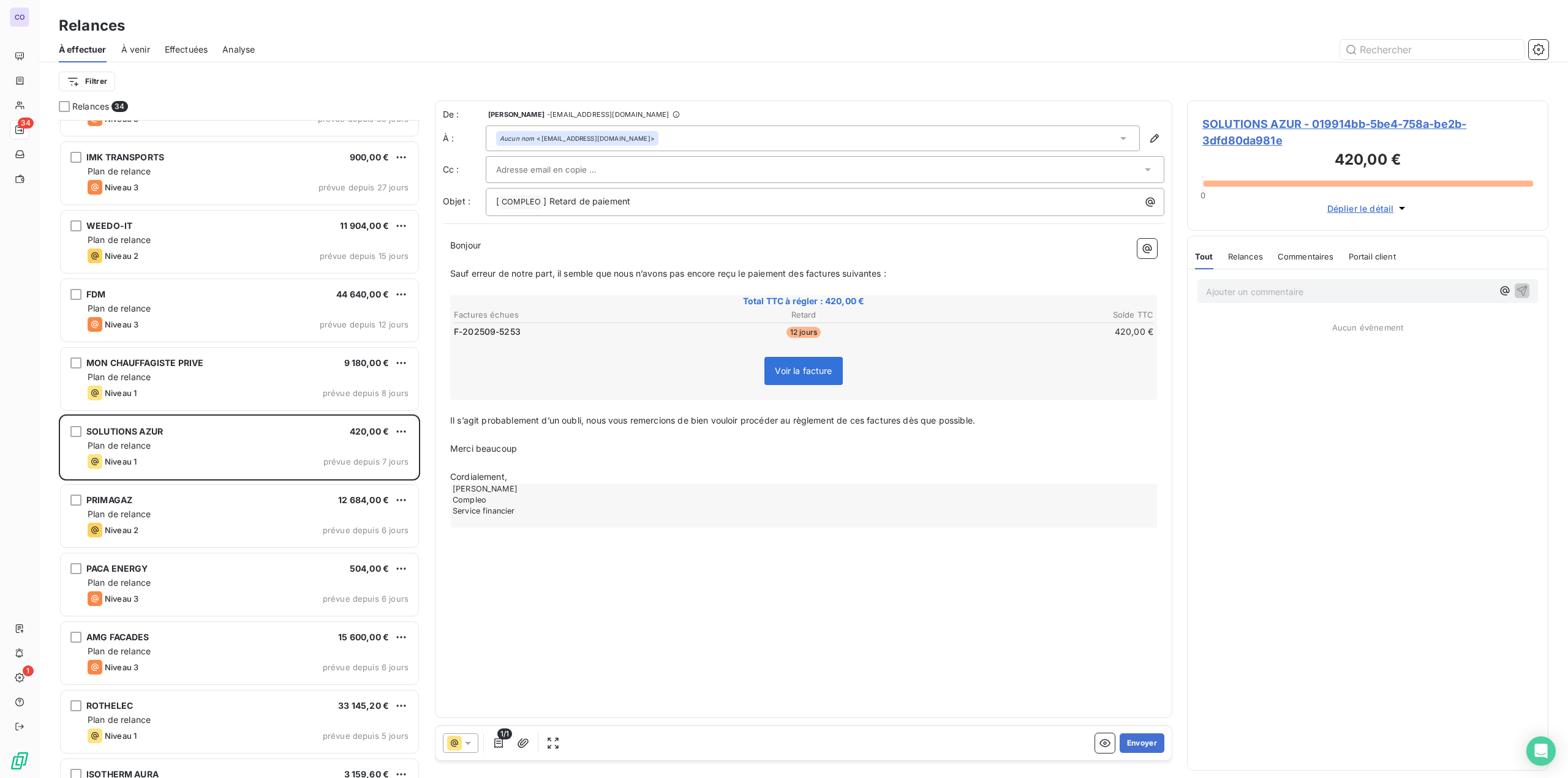
click at [509, 174] on input "text" at bounding box center [562, 169] width 132 height 18
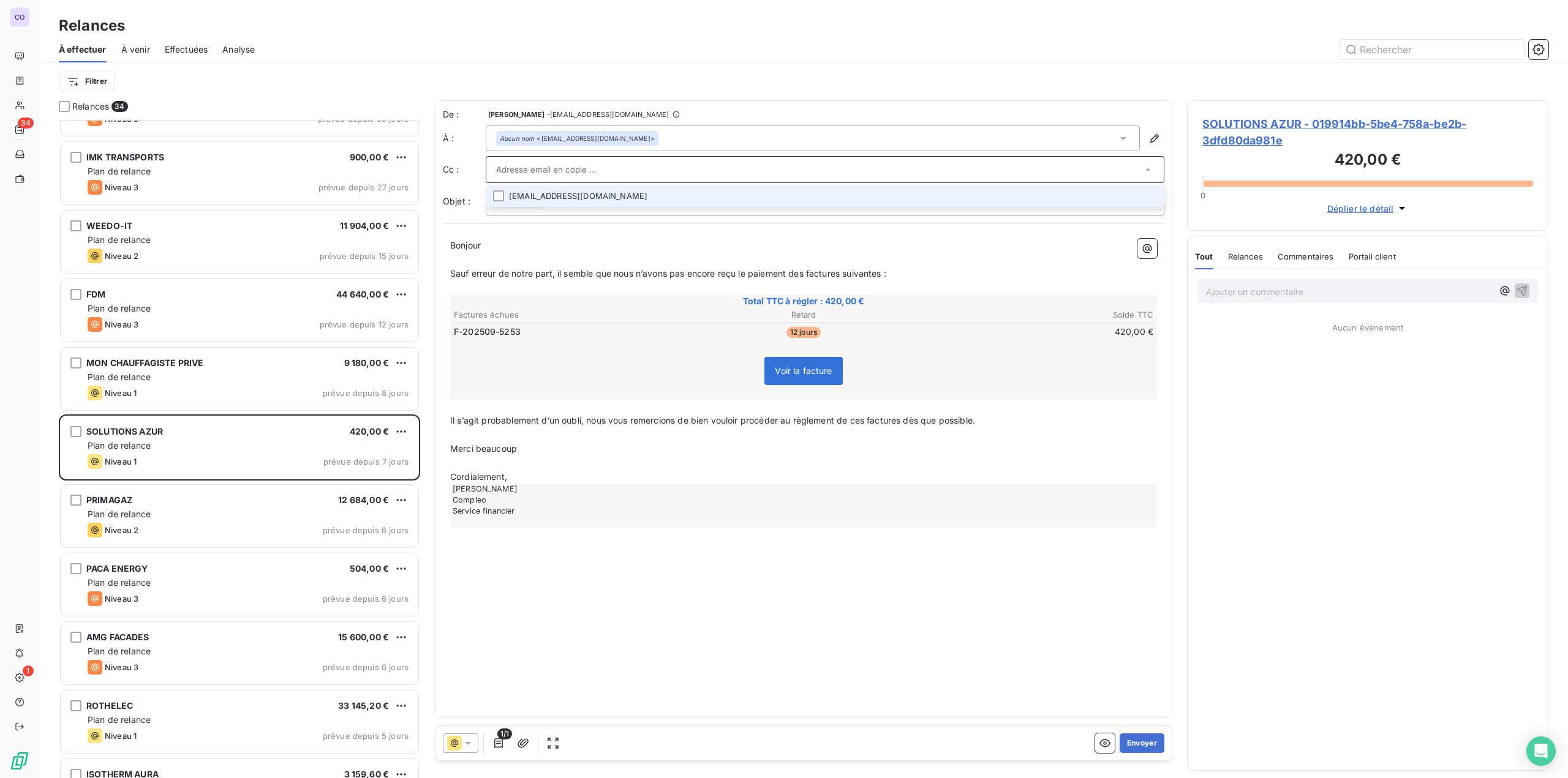
click at [509, 174] on input "text" at bounding box center [818, 169] width 645 height 18
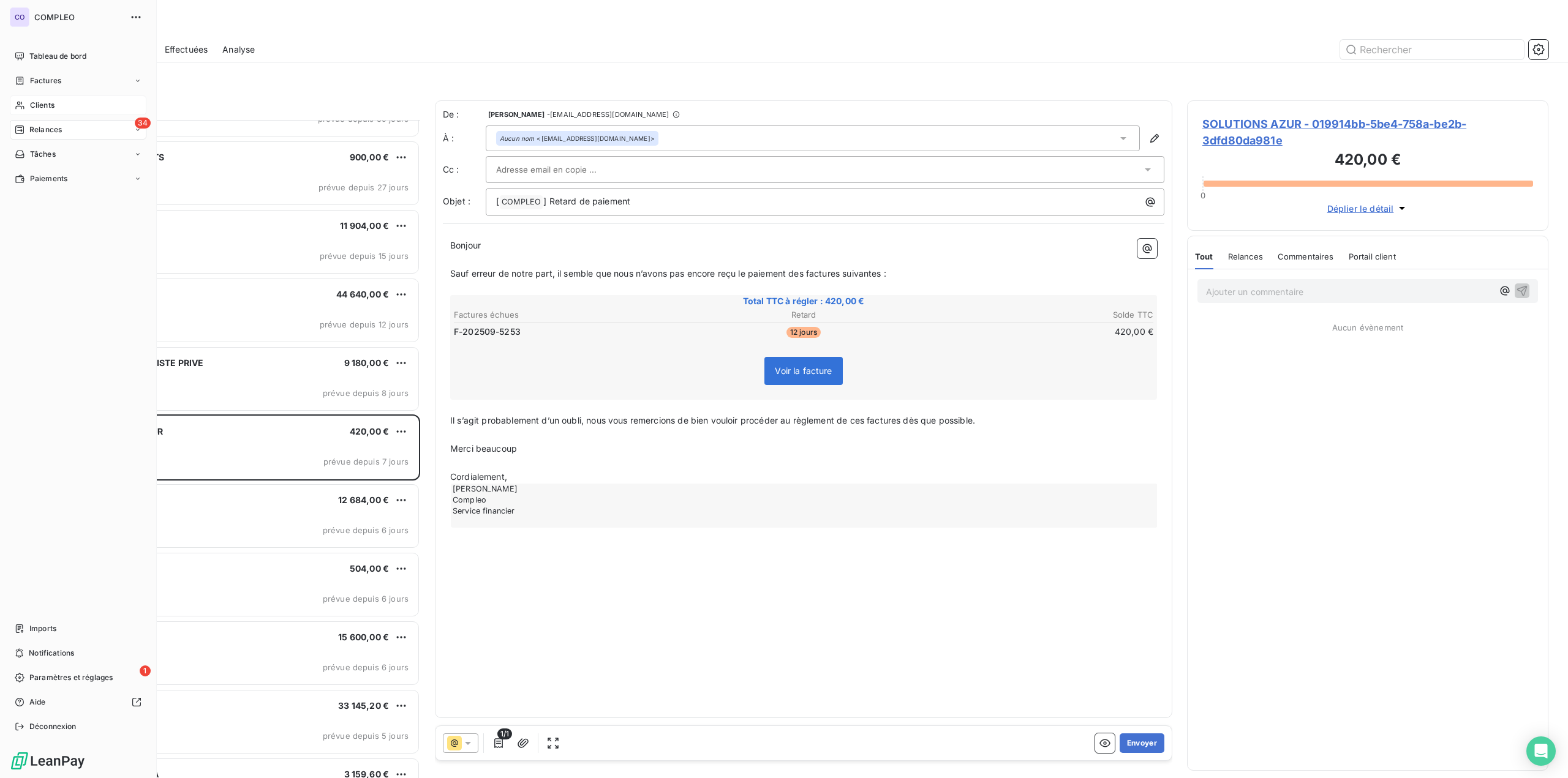
click at [26, 107] on div "Clients" at bounding box center [78, 105] width 137 height 19
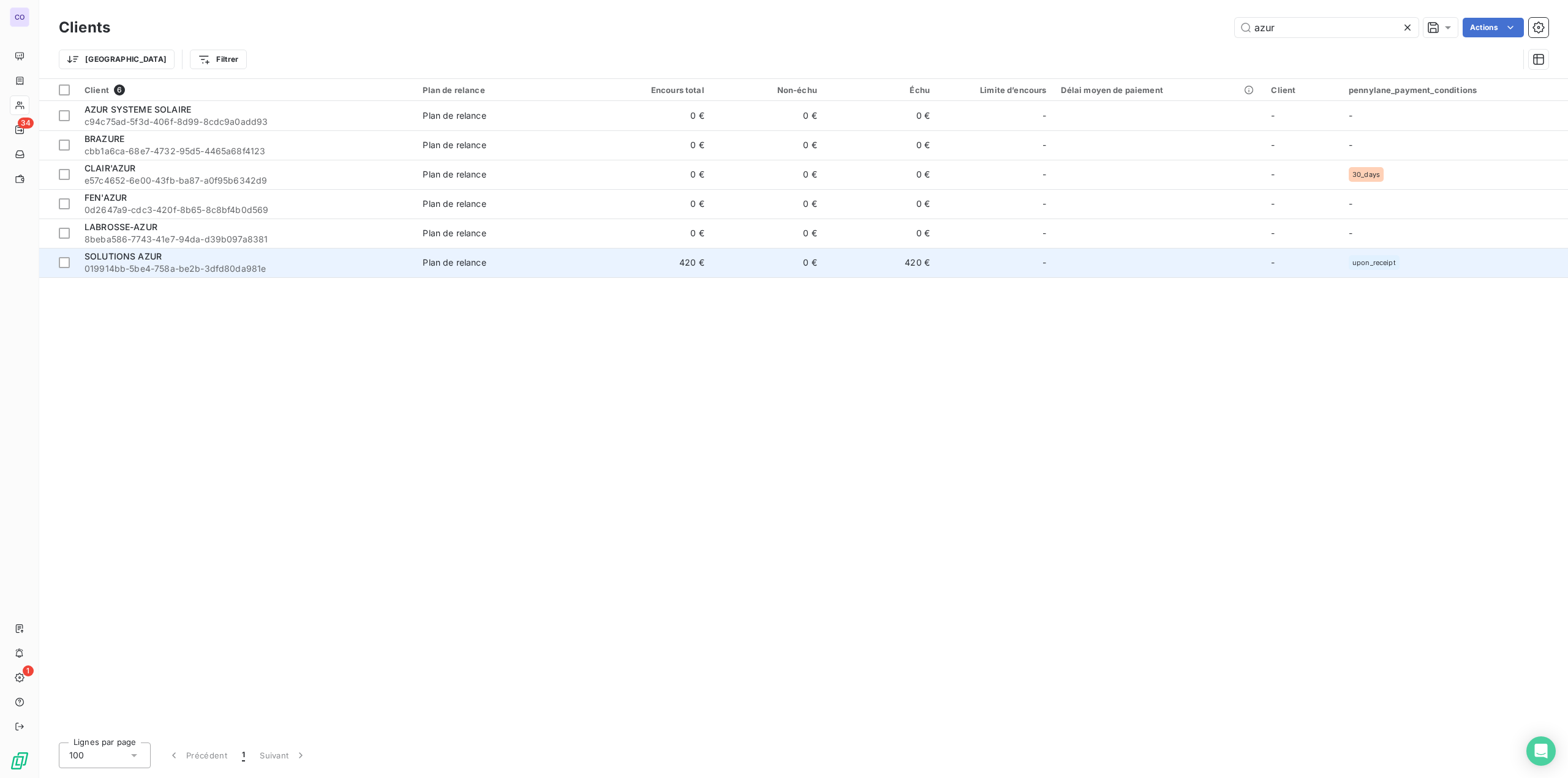
type input "azur"
click at [112, 262] on div "SOLUTIONS AZUR" at bounding box center [246, 257] width 324 height 12
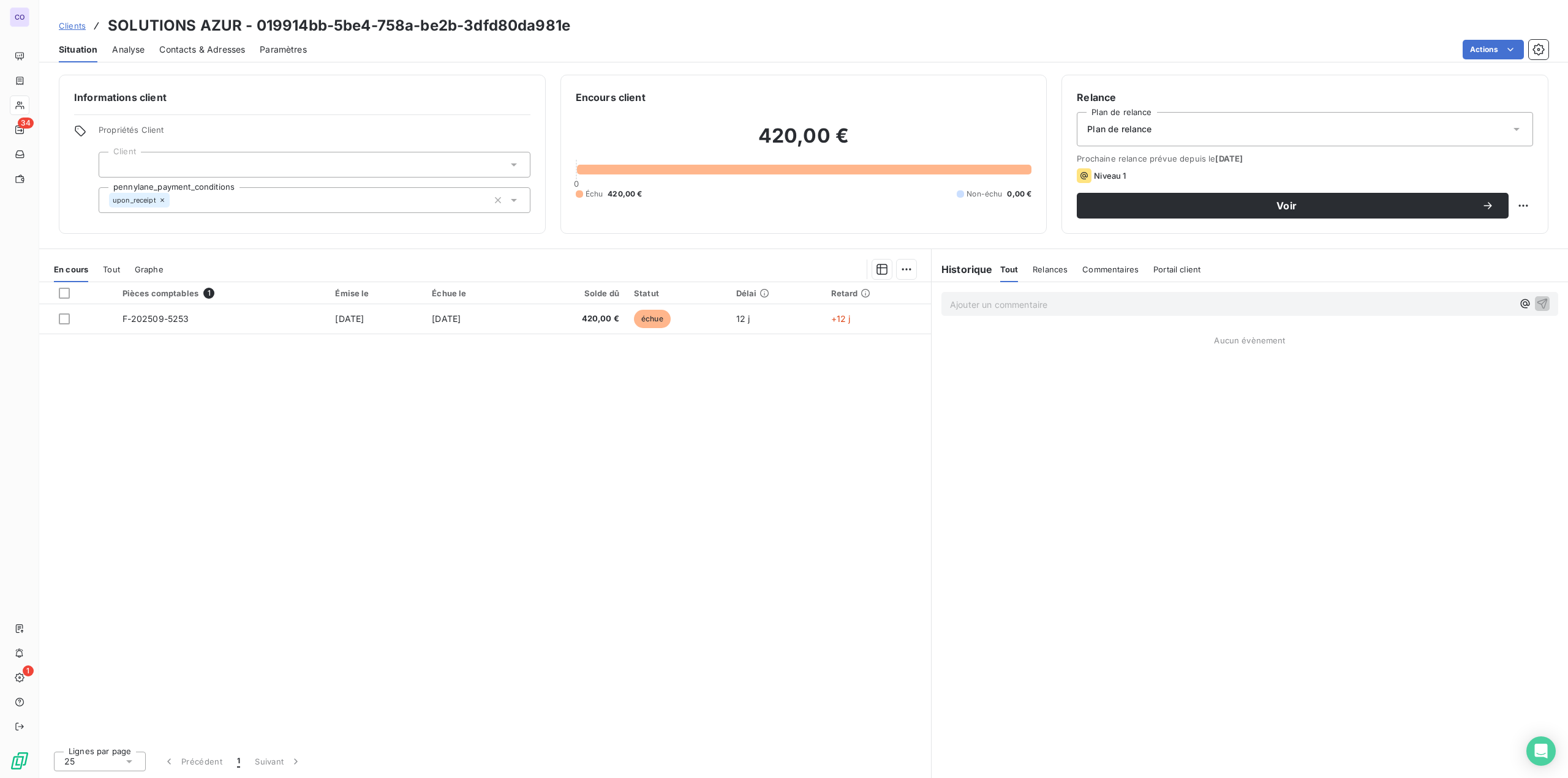
click at [815, 124] on div "Plan de relance" at bounding box center [1304, 129] width 456 height 34
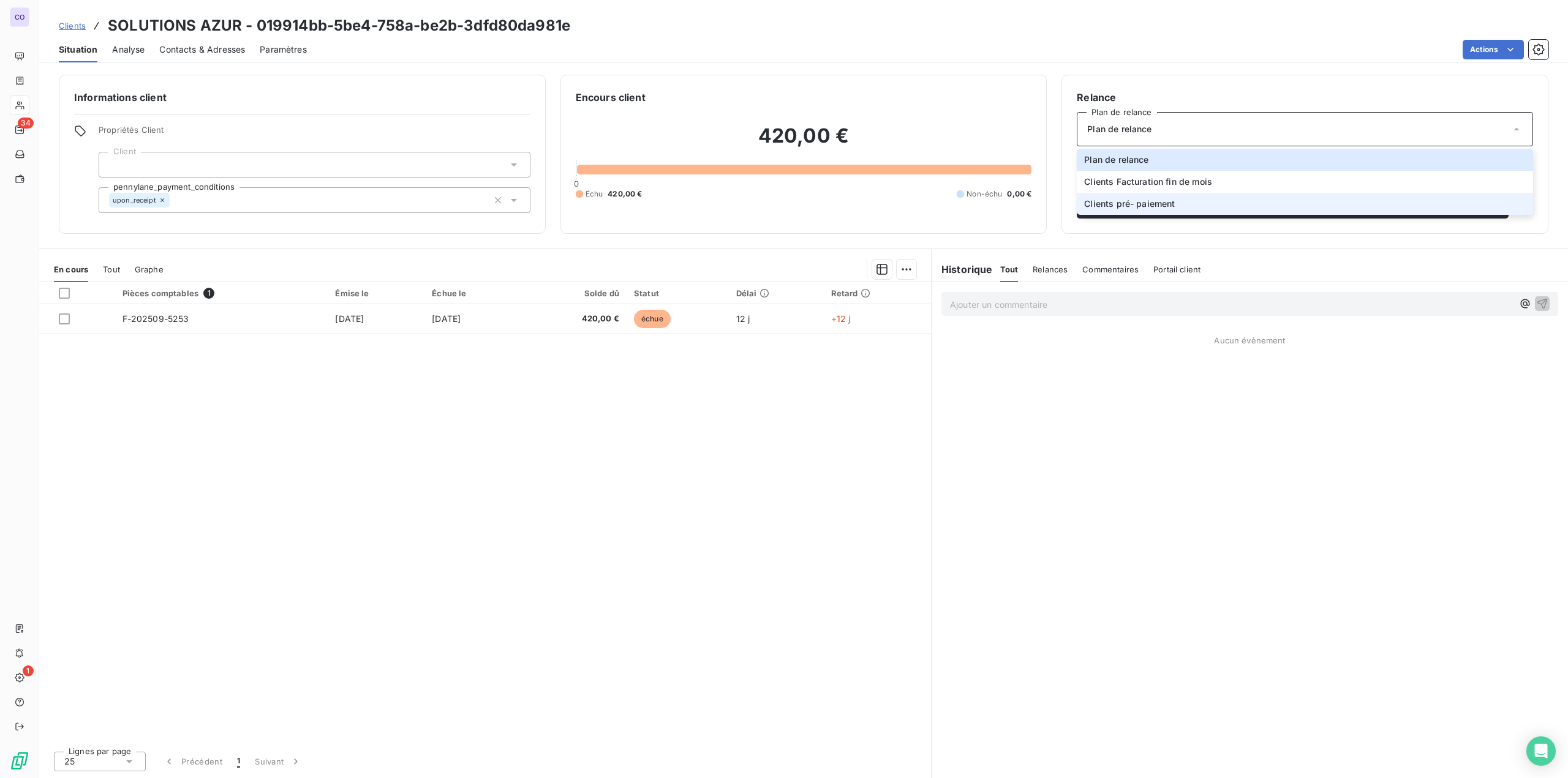
click at [815, 207] on span "Clients pré- paiement" at bounding box center [1129, 204] width 91 height 12
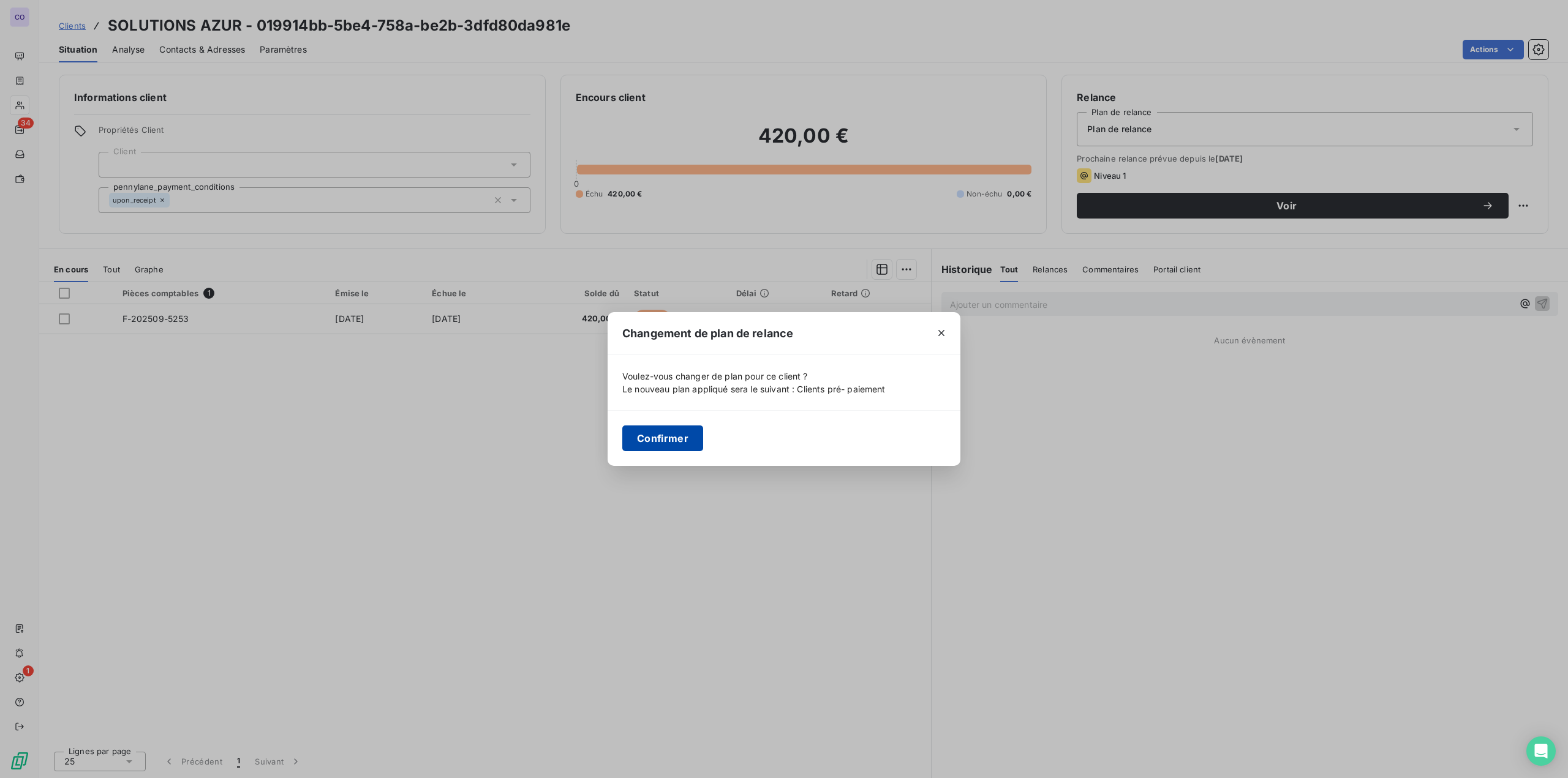
click at [673, 445] on button "Confirmer" at bounding box center [662, 438] width 81 height 26
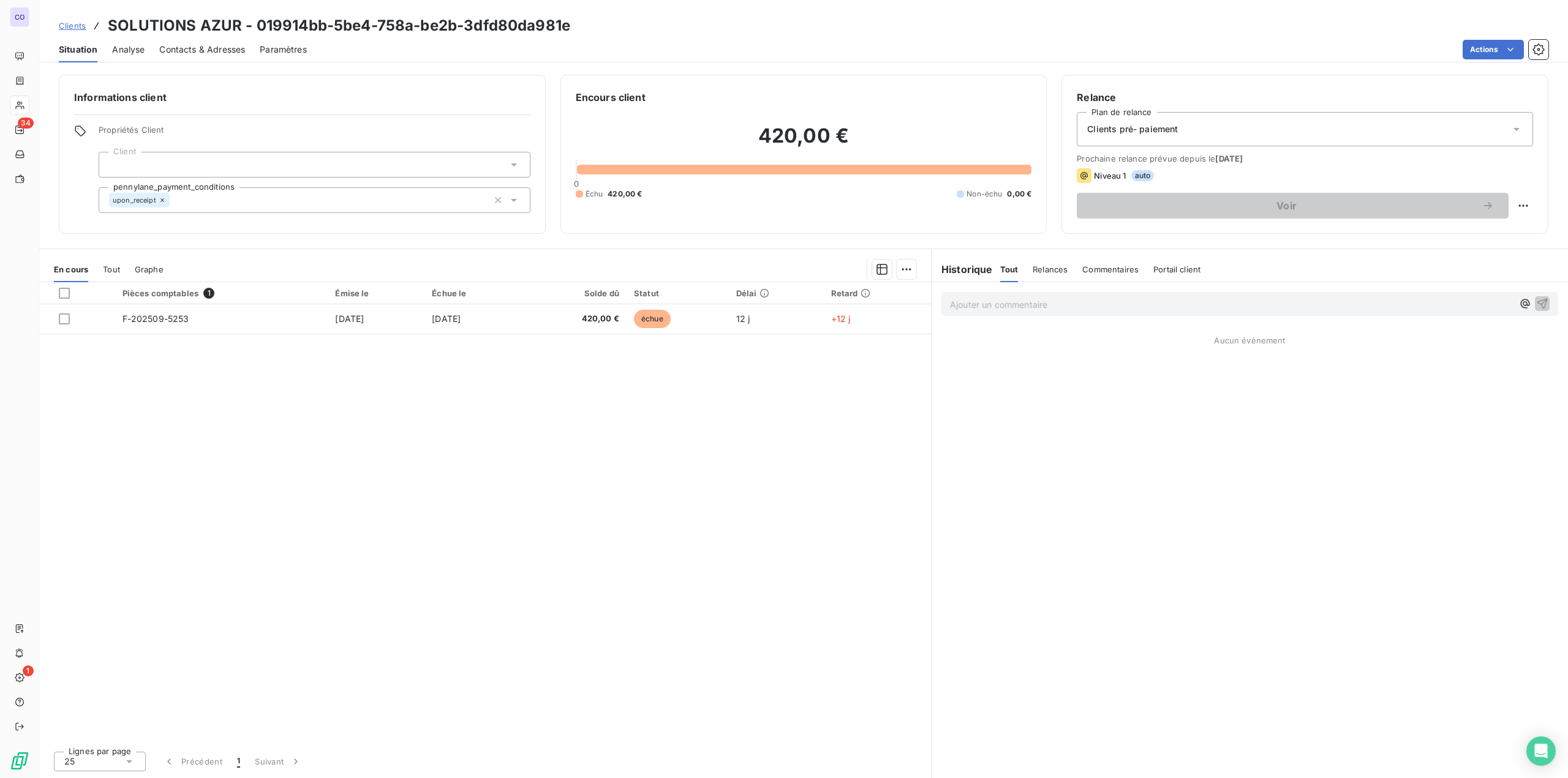
click at [717, 494] on div "Pièces comptables 1 Émise le Échue le Solde dû Statut Délai Retard F-202509-525…" at bounding box center [485, 511] width 891 height 459
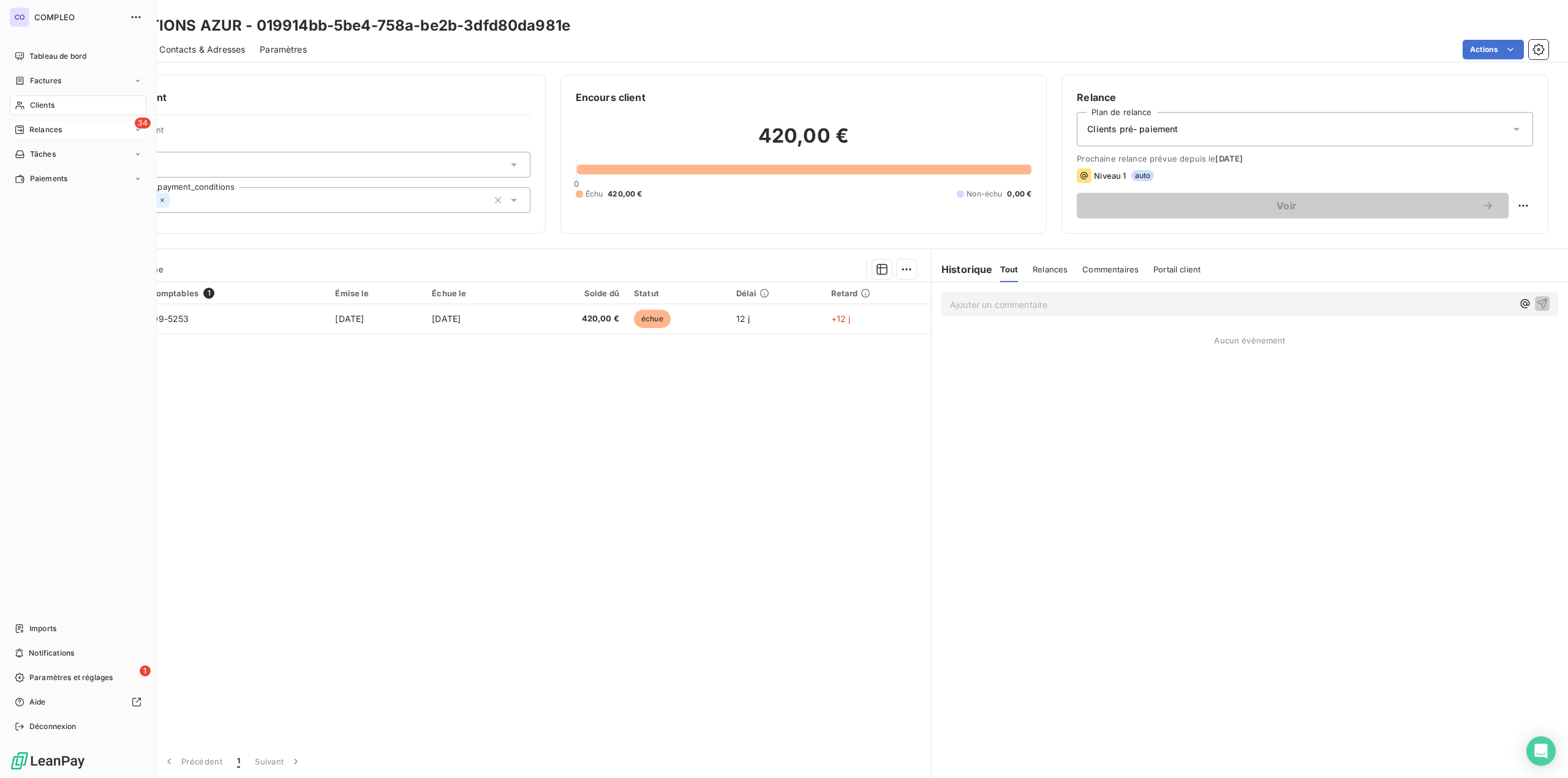
click at [52, 129] on span "Relances" at bounding box center [46, 130] width 32 height 11
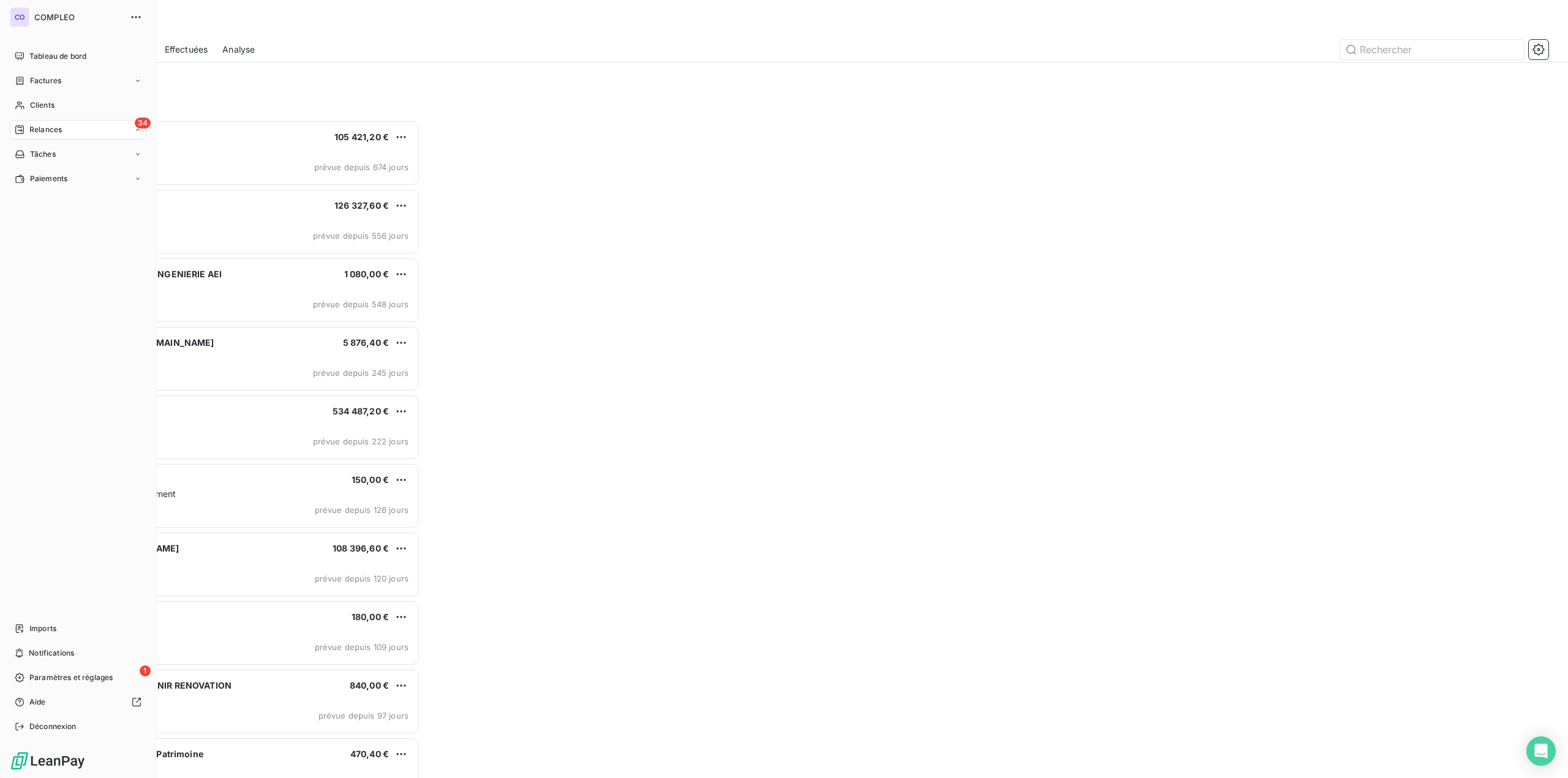
scroll to position [649, 352]
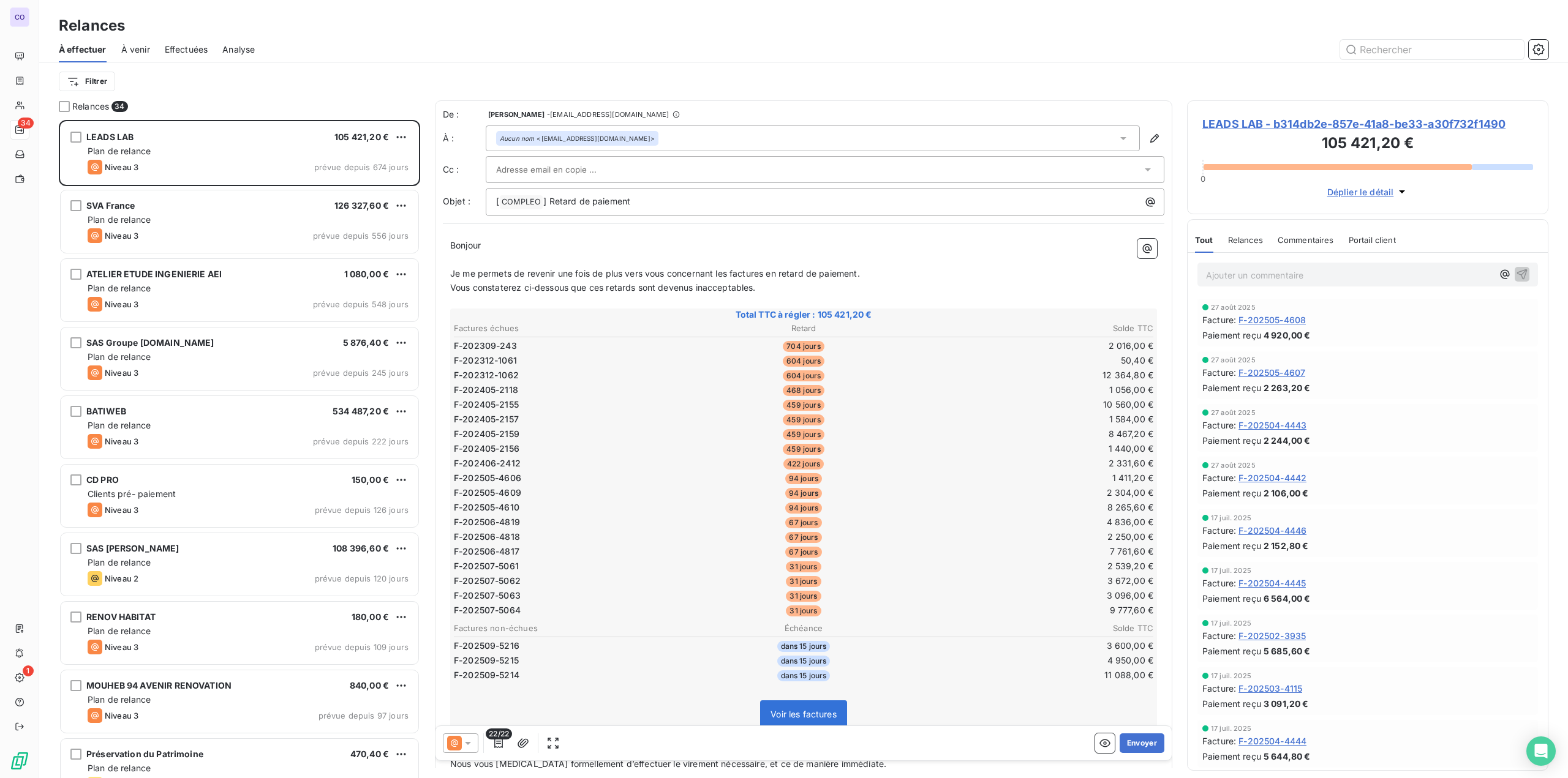
click at [399, 82] on div "Filtrer" at bounding box center [803, 81] width 1489 height 23
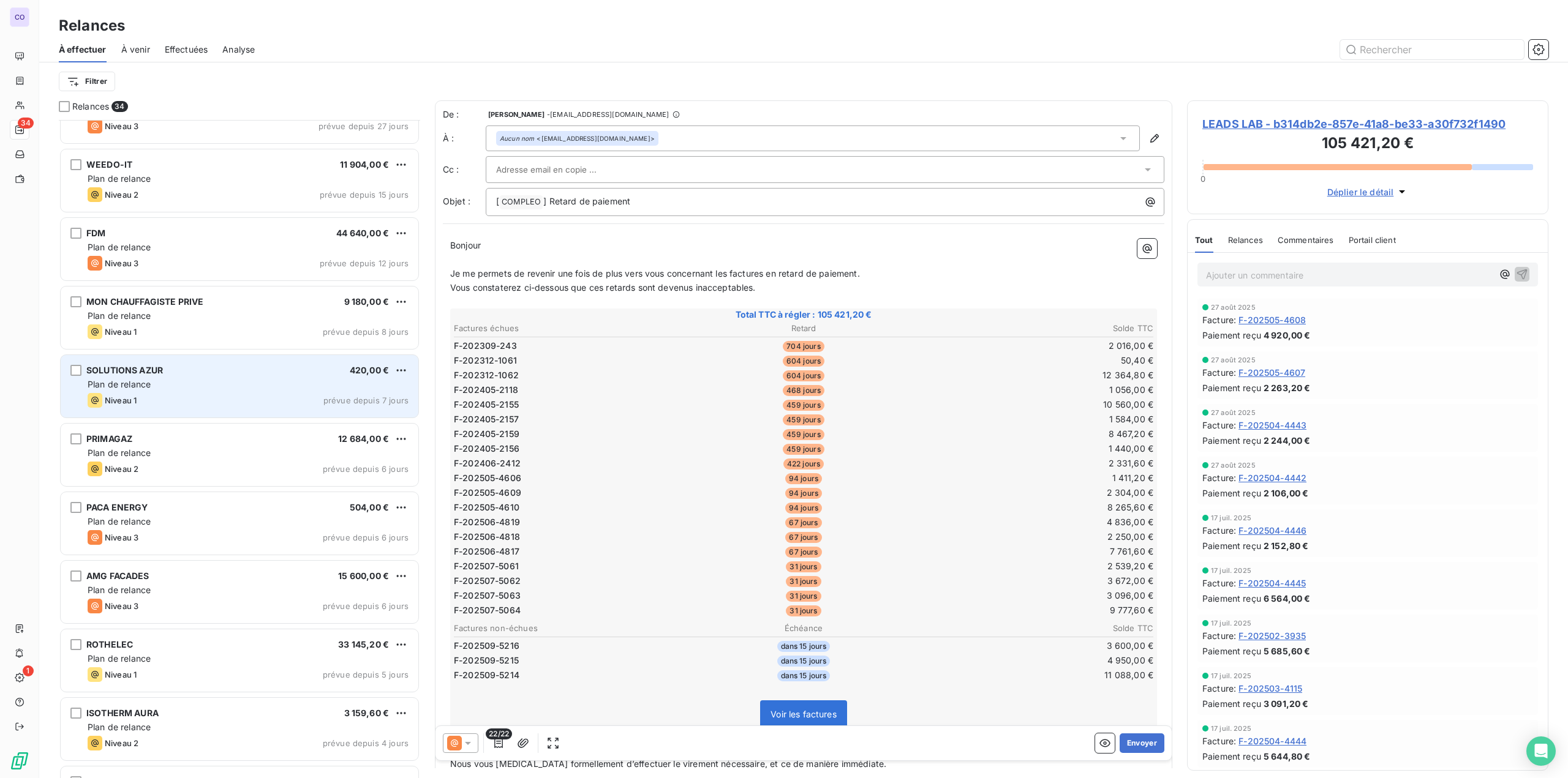
scroll to position [857, 0]
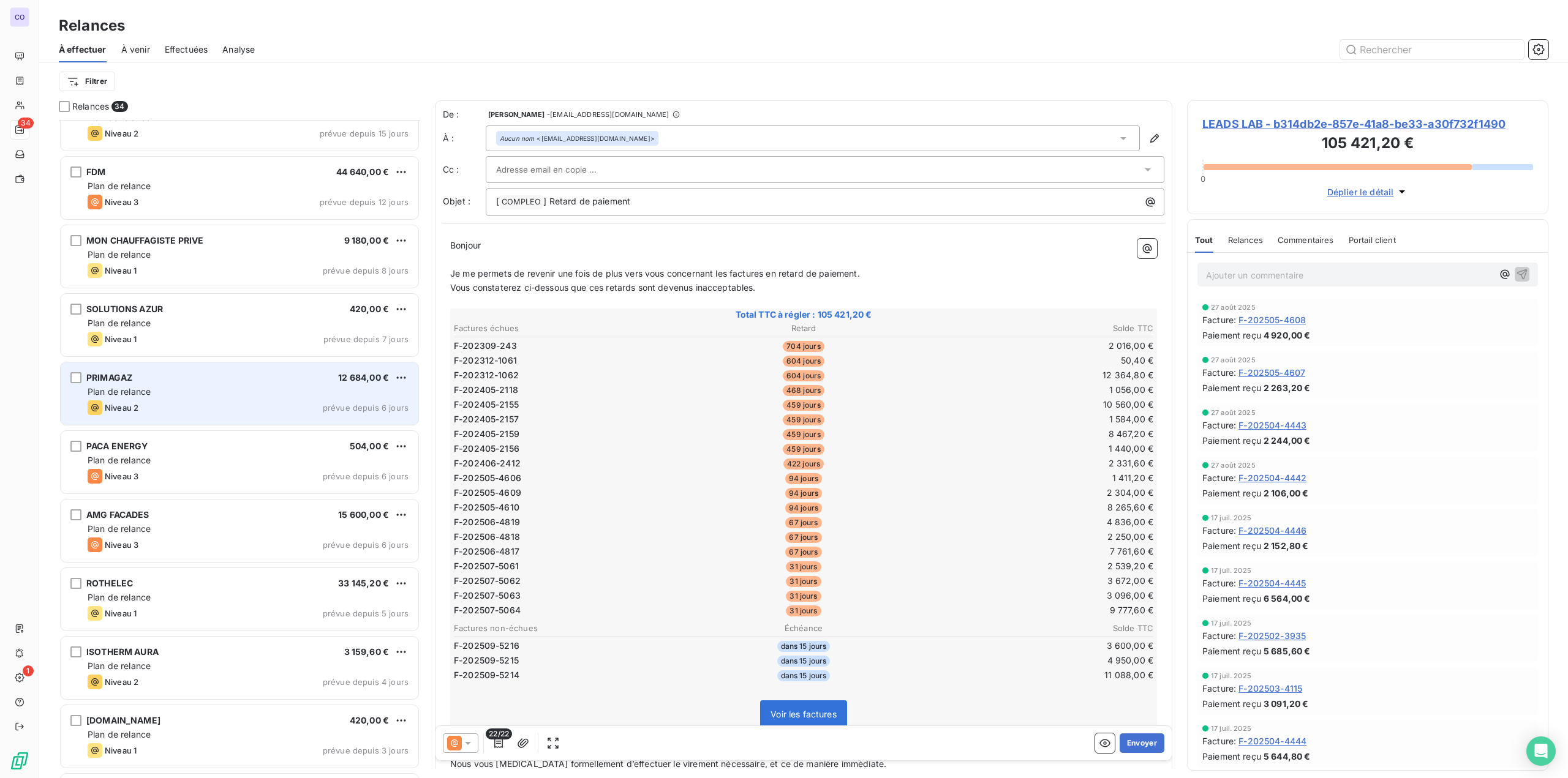
click at [172, 394] on div "Plan de relance" at bounding box center [248, 392] width 321 height 12
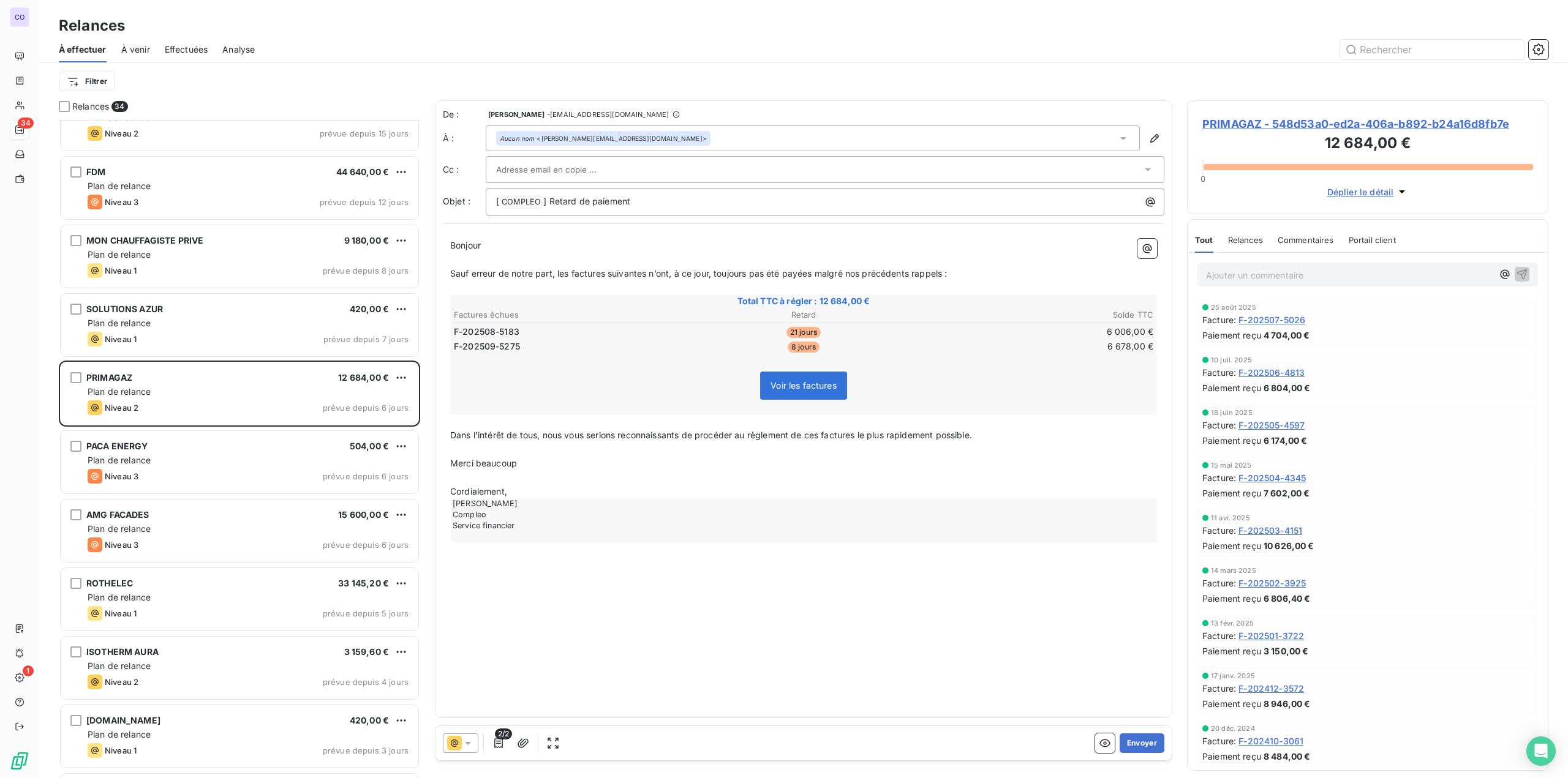
click at [538, 172] on input "text" at bounding box center [562, 169] width 132 height 18
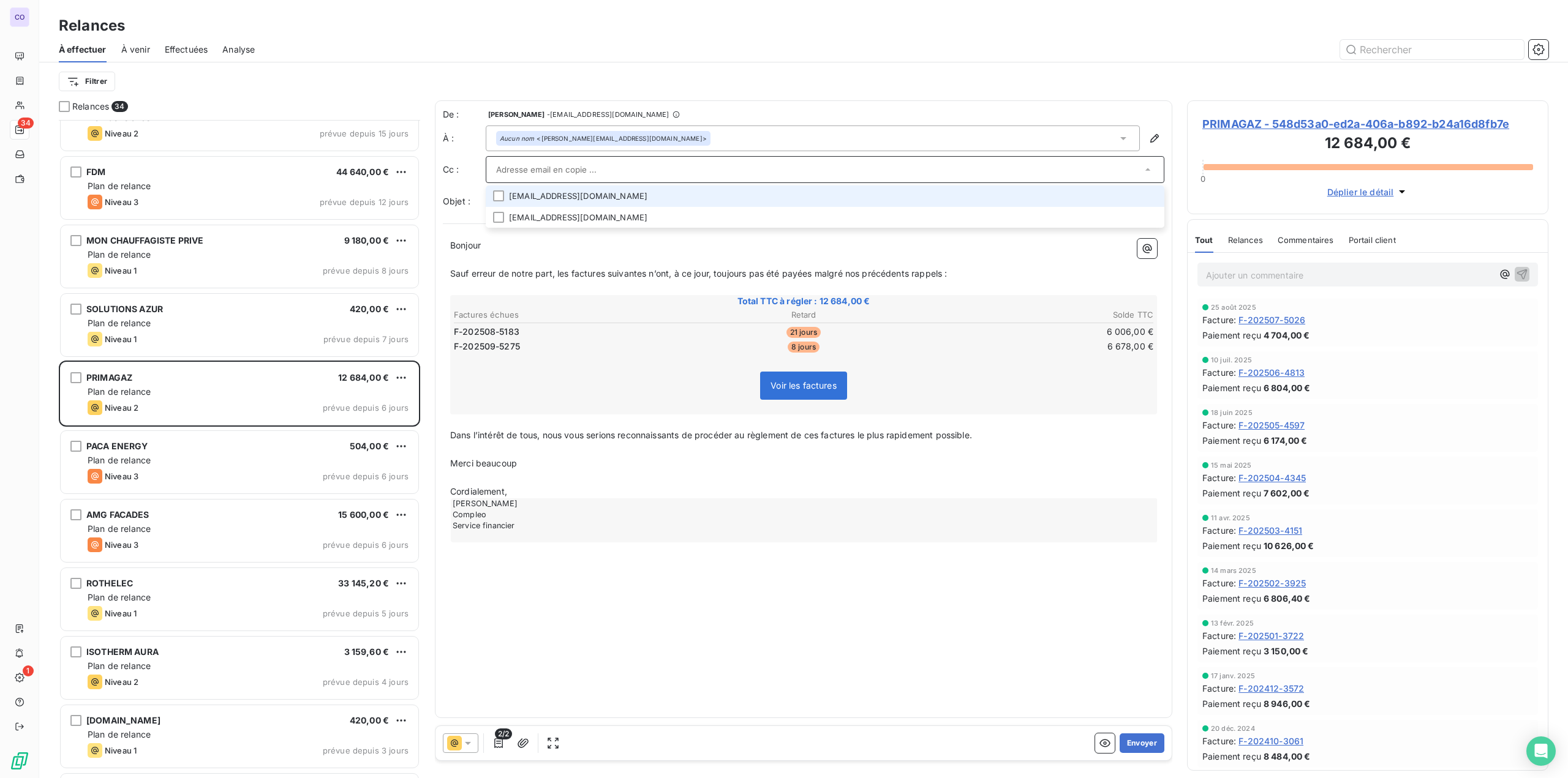
click at [538, 172] on input "text" at bounding box center [818, 169] width 645 height 18
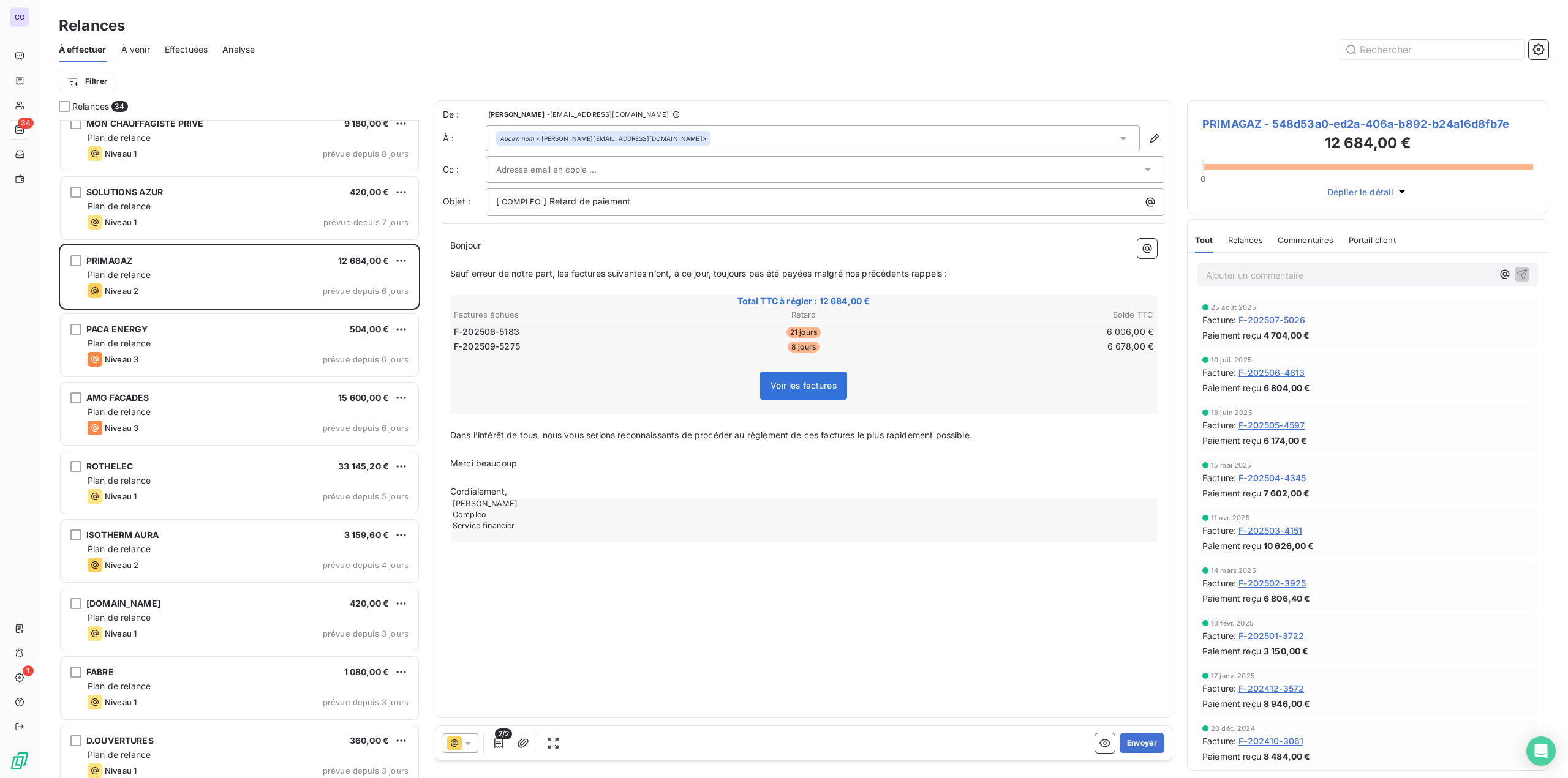
scroll to position [980, 0]
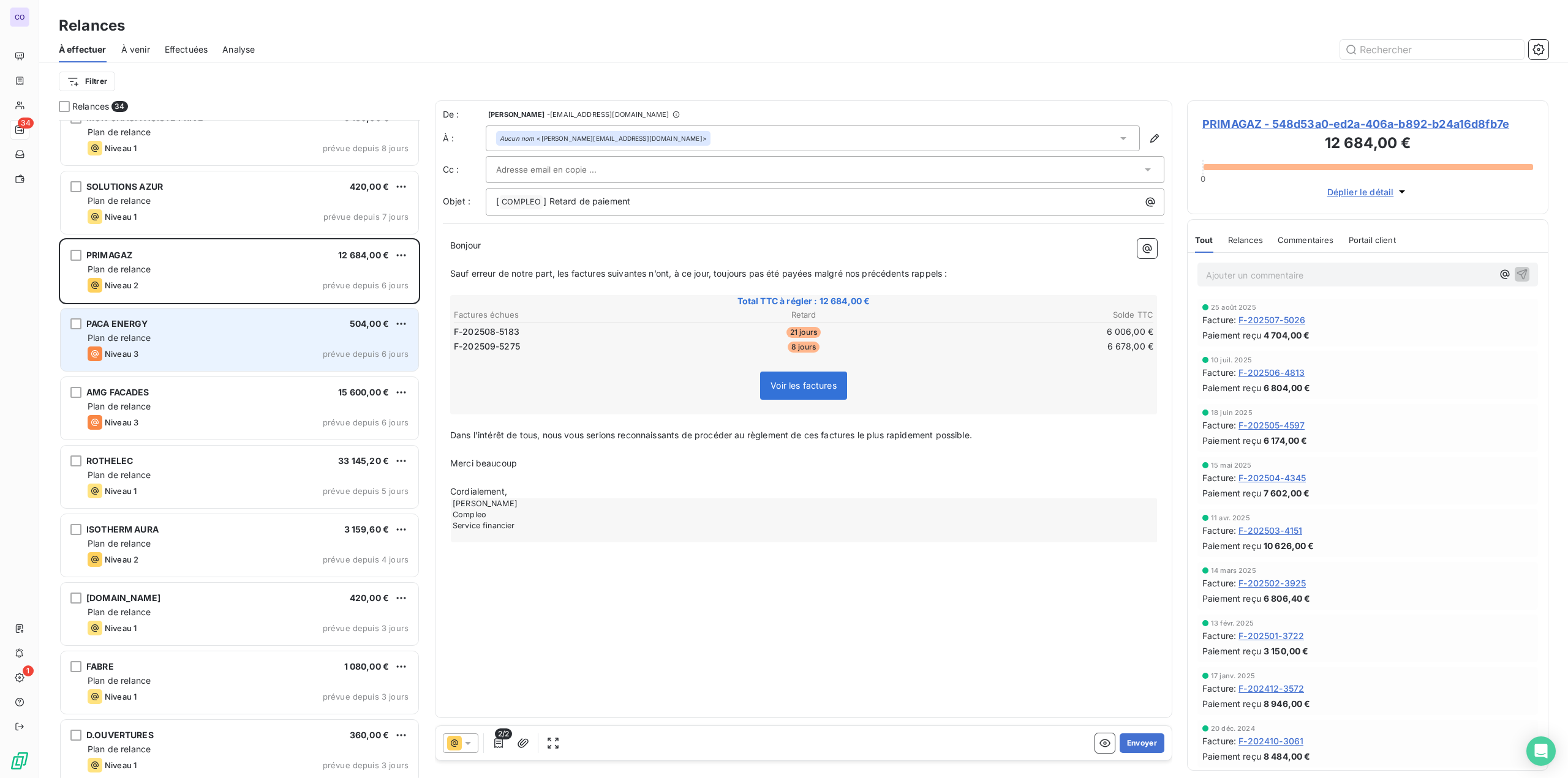
click at [219, 323] on div "PACA ENERGY 504,00 €" at bounding box center [248, 324] width 321 height 11
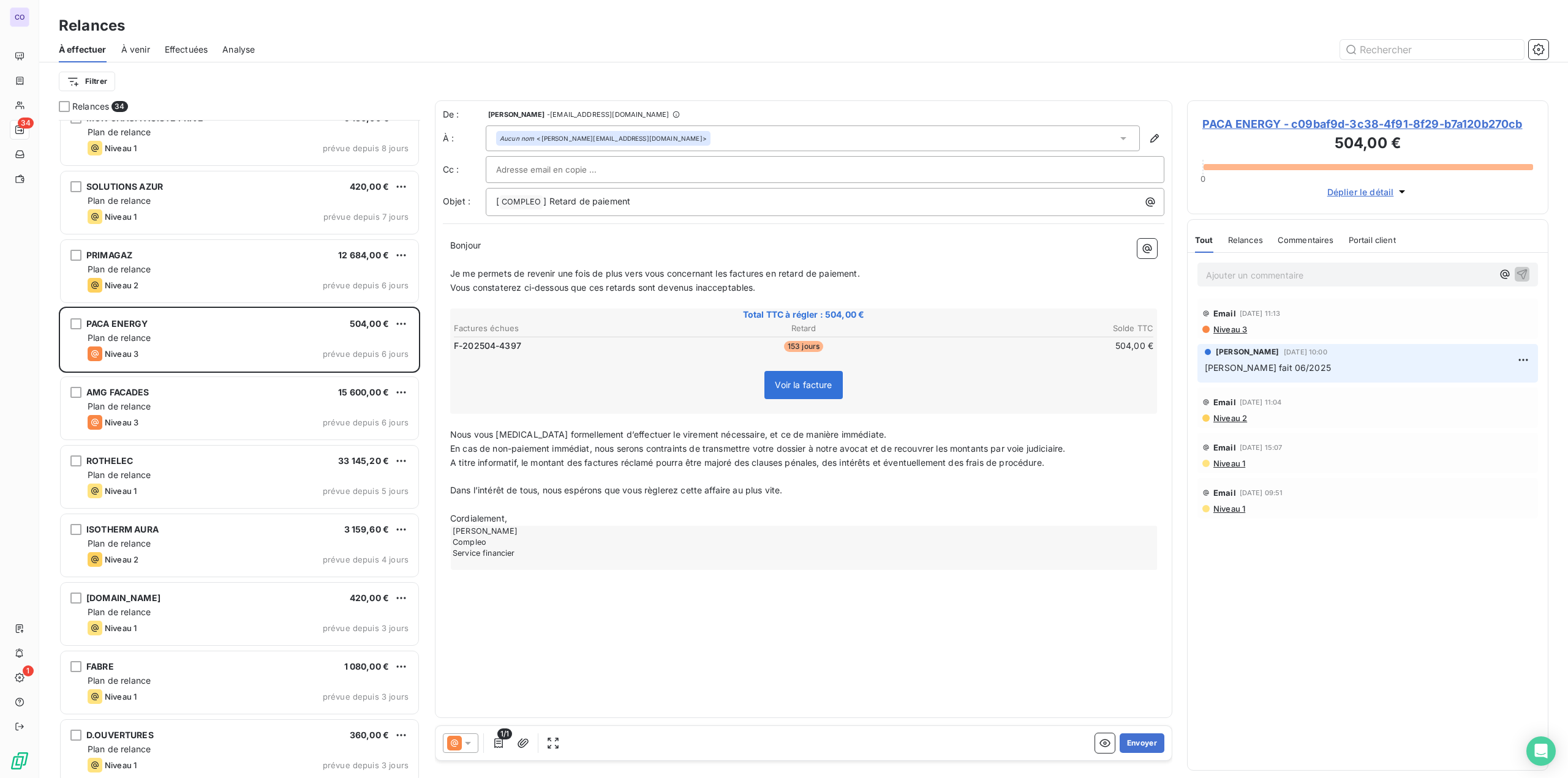
click at [523, 167] on input "text" at bounding box center [562, 169] width 132 height 18
click at [523, 167] on input "text" at bounding box center [825, 169] width 658 height 18
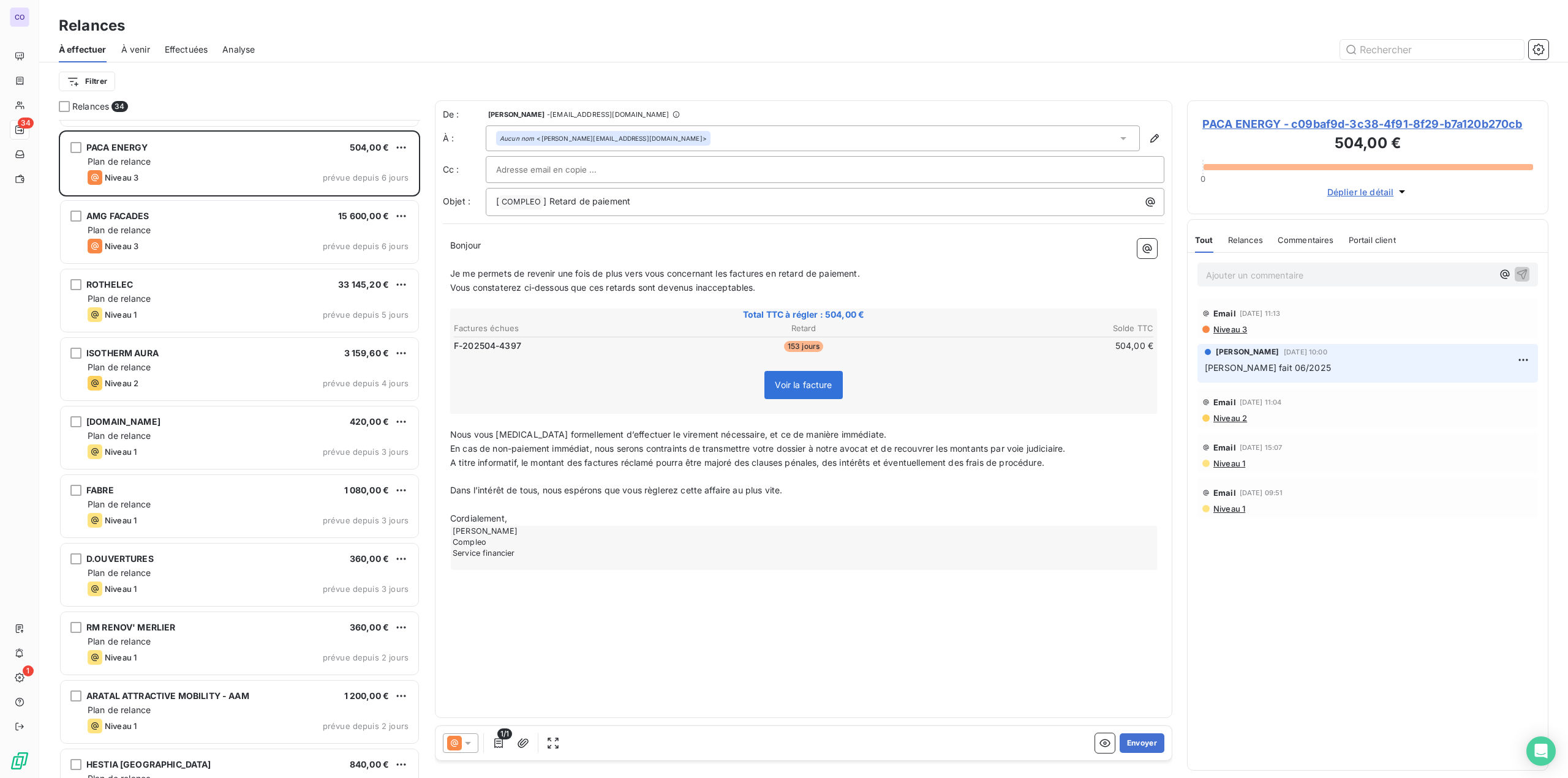
scroll to position [1163, 0]
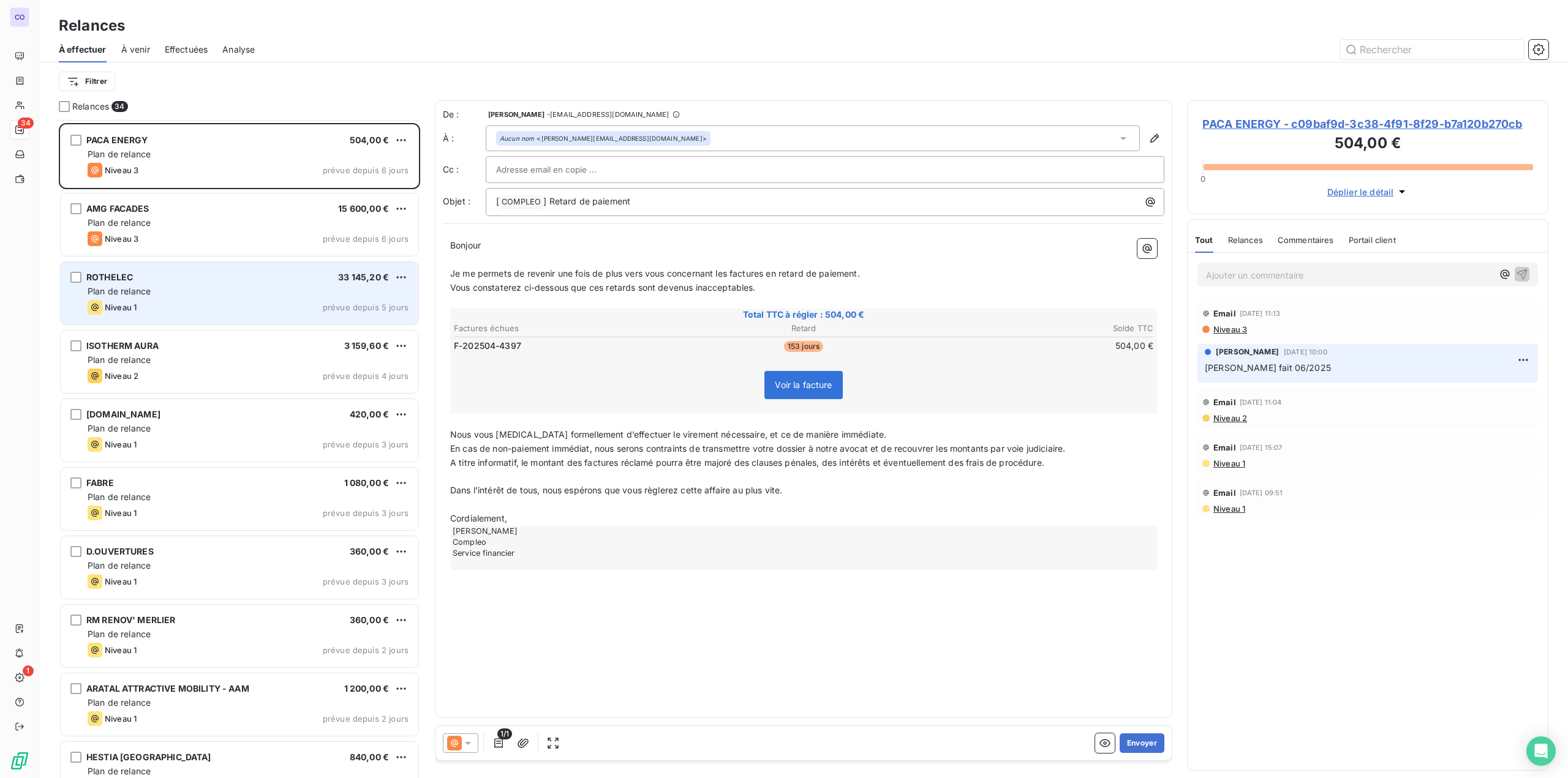
click at [163, 295] on div "Plan de relance" at bounding box center [248, 292] width 321 height 12
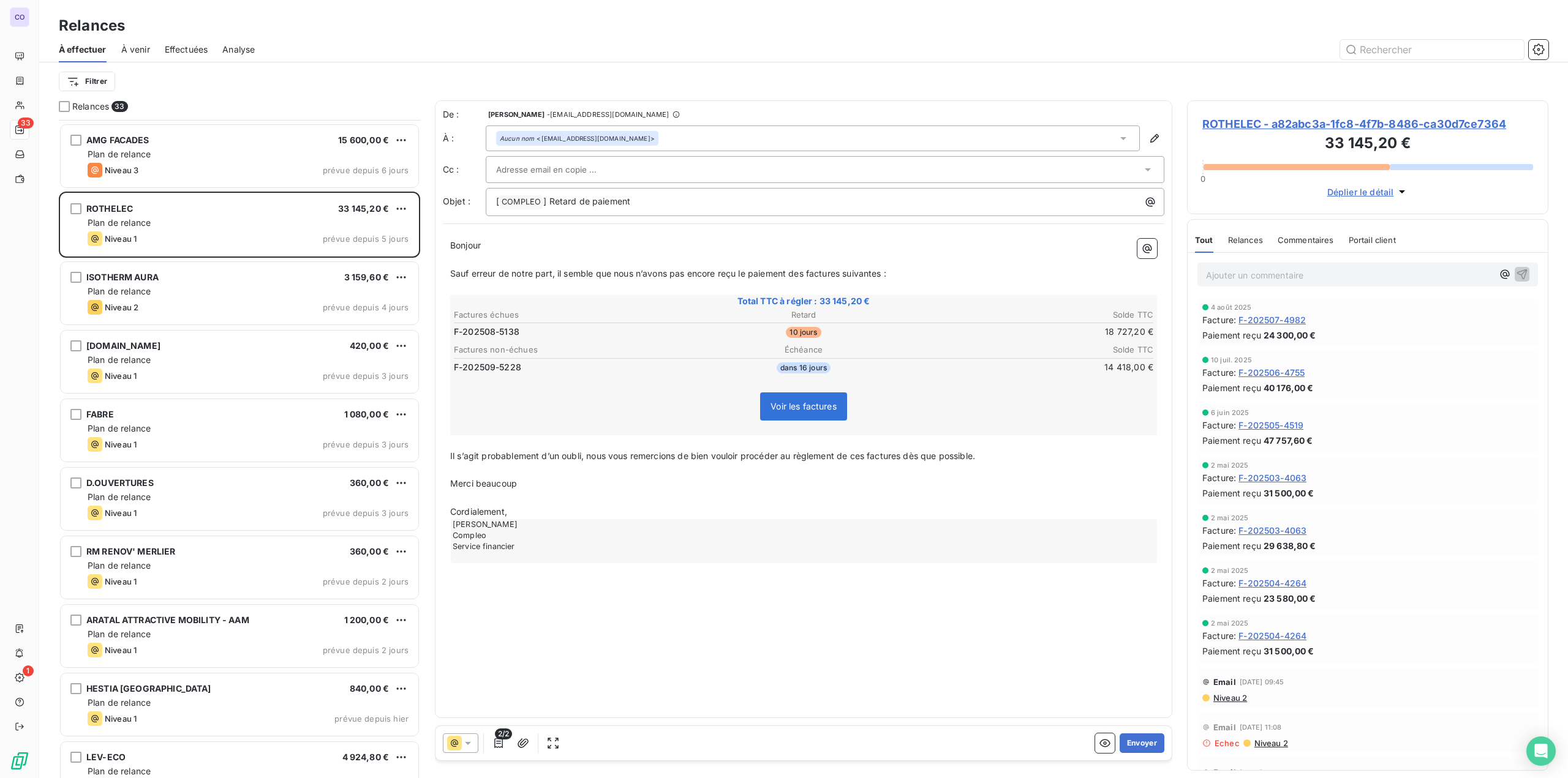
click at [507, 169] on input "text" at bounding box center [562, 169] width 132 height 18
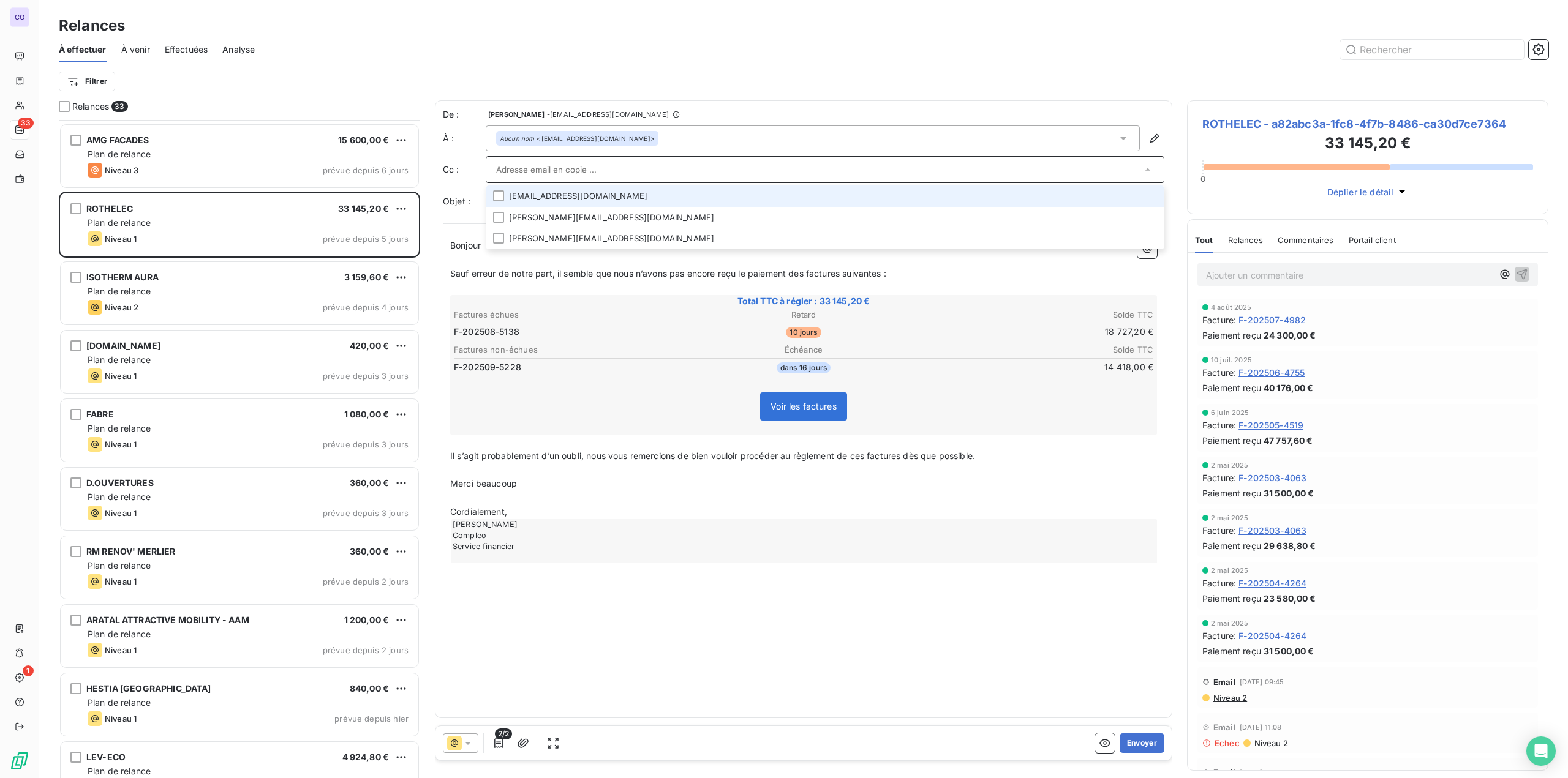
click at [509, 198] on li "[EMAIL_ADDRESS][DOMAIN_NAME]" at bounding box center [825, 196] width 678 height 21
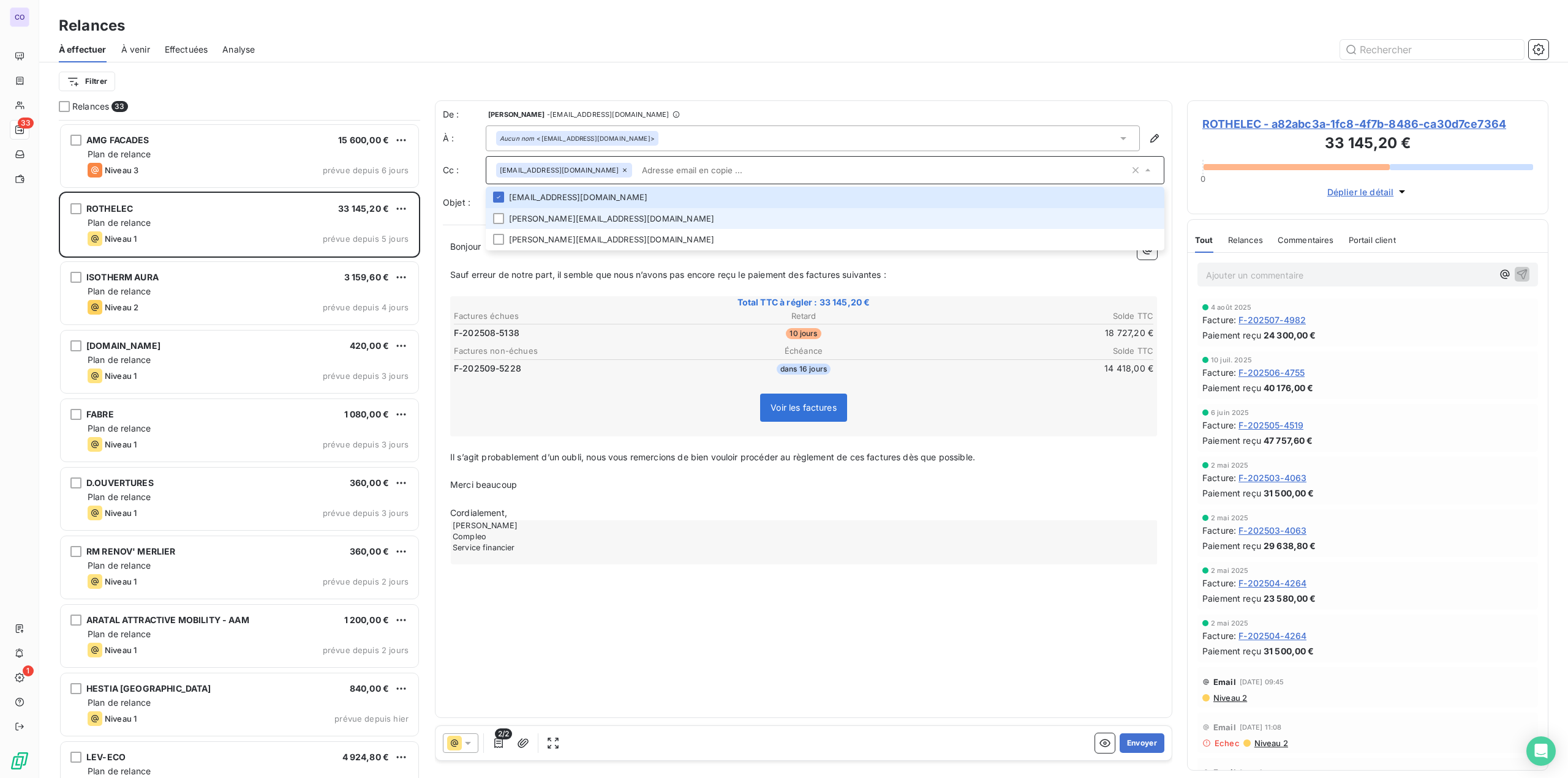
click at [504, 224] on li "[PERSON_NAME][EMAIL_ADDRESS][DOMAIN_NAME]" at bounding box center [825, 219] width 678 height 21
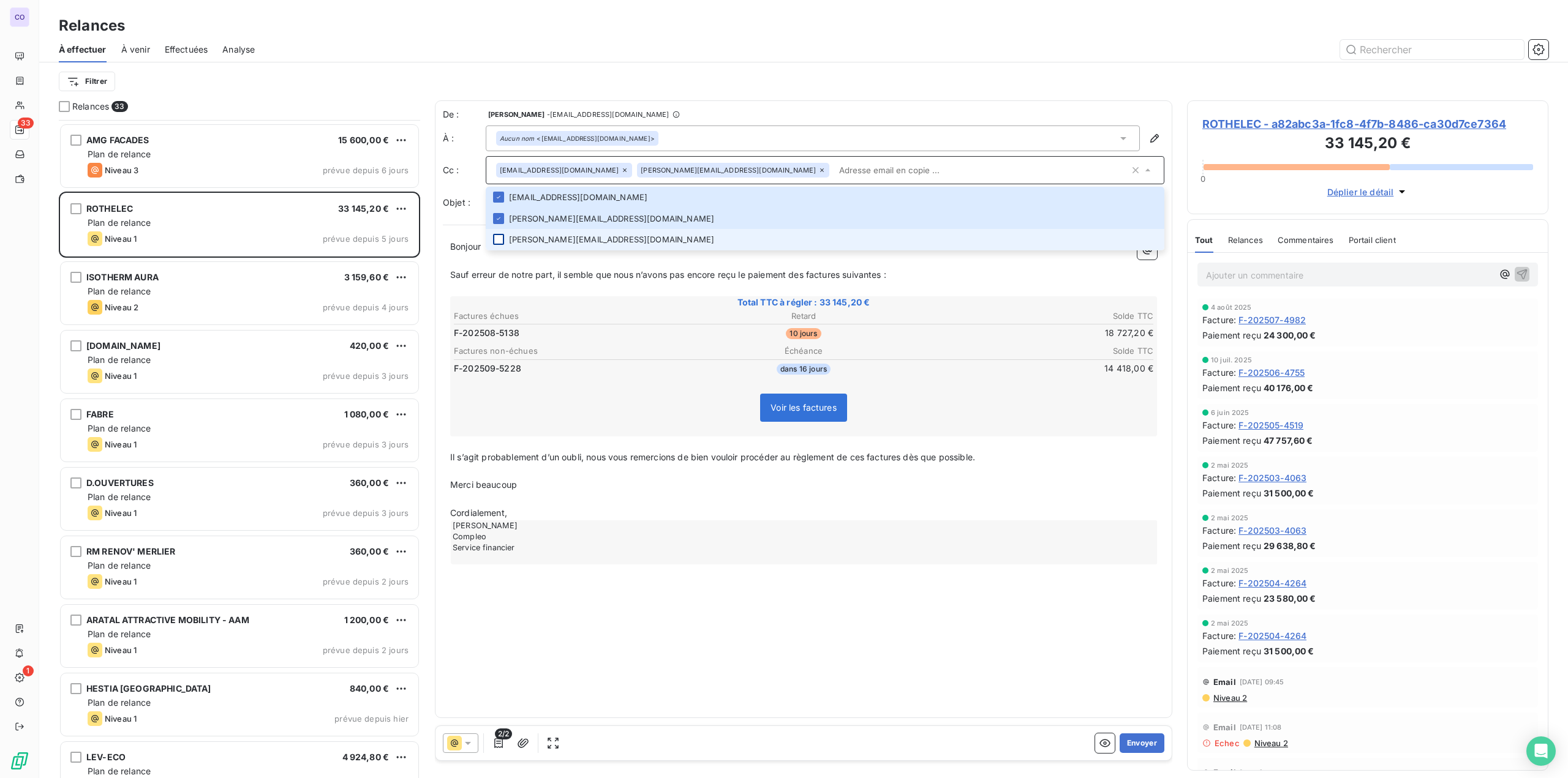
click at [495, 238] on div at bounding box center [499, 239] width 11 height 11
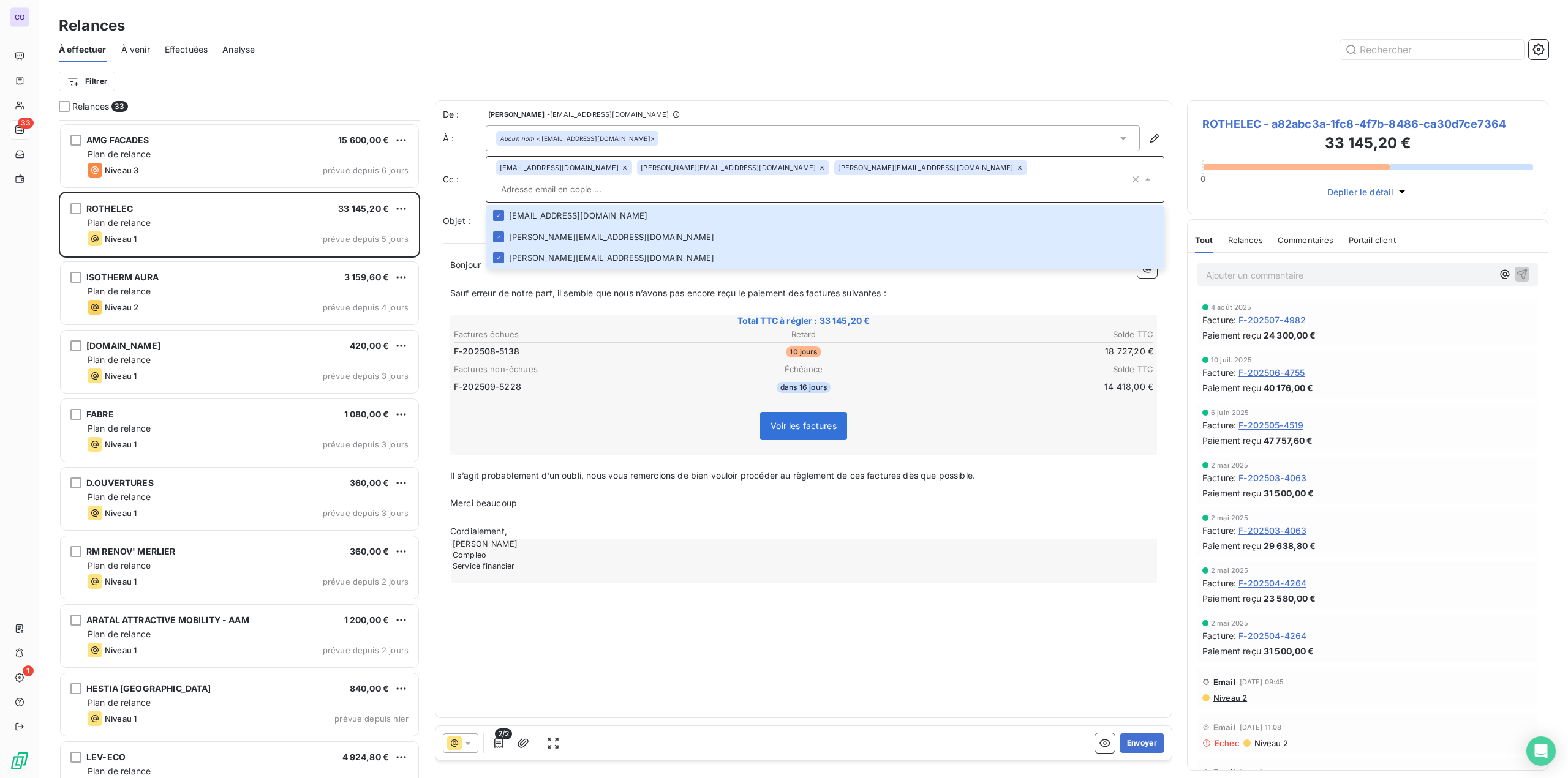
click at [479, 288] on span "Sauf erreur de notre part, il semble que nous n’avons pas encore reçu le paieme…" at bounding box center [668, 293] width 436 height 11
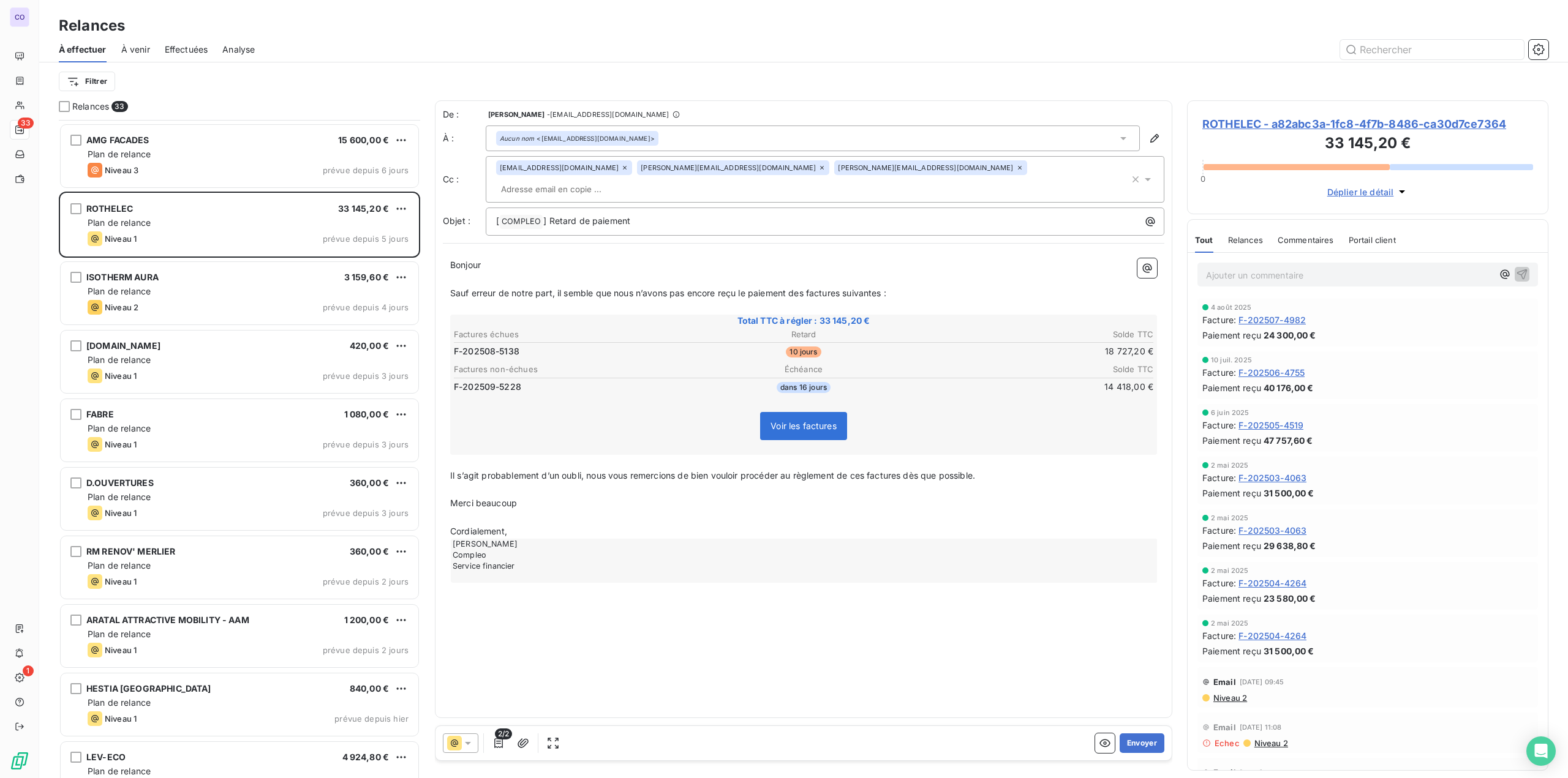
click at [481, 260] on span "Bonjour" at bounding box center [465, 265] width 31 height 11
